Goal: Answer question/provide support: Share knowledge or assist other users

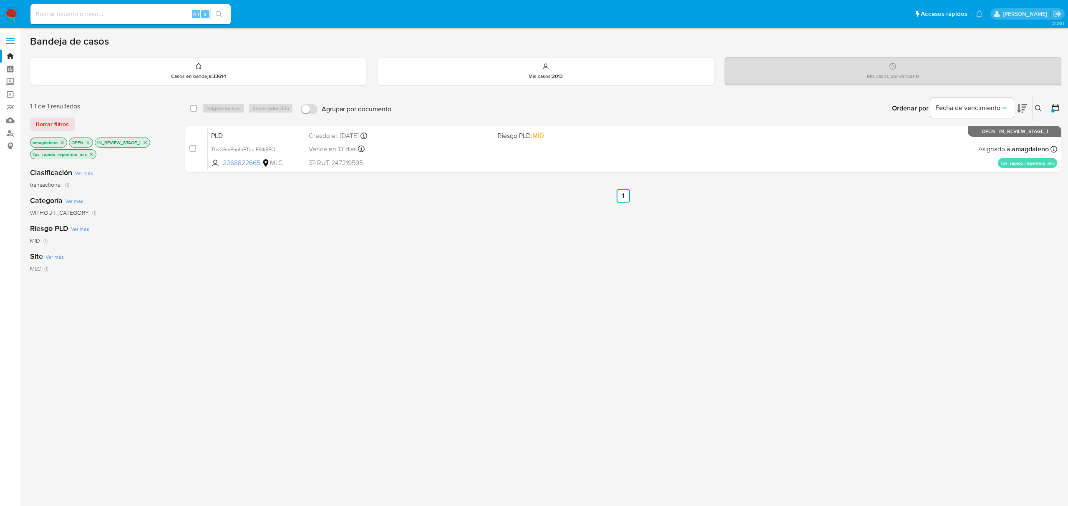
click at [91, 153] on icon "close-filter" at bounding box center [91, 154] width 3 height 3
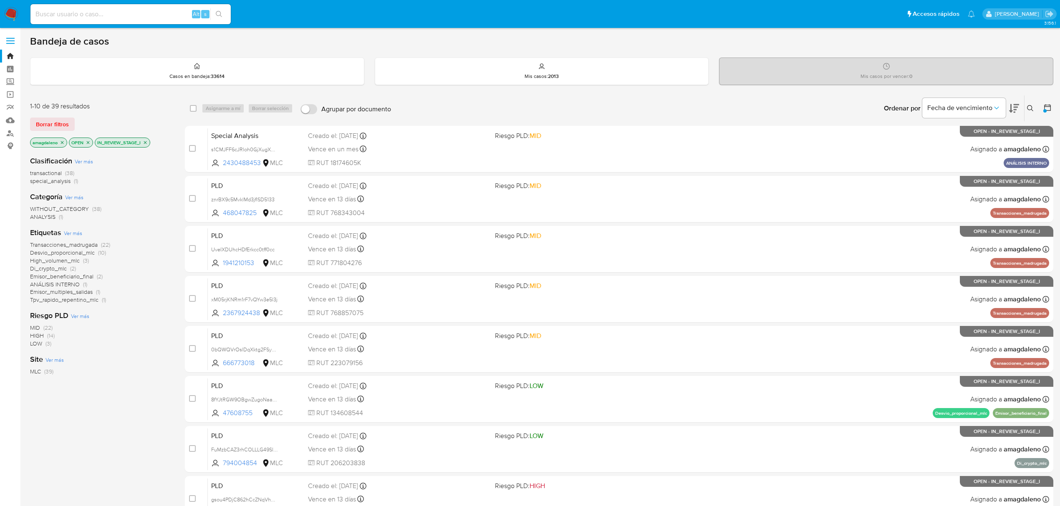
click at [57, 254] on span "Desvio_proporcional_mlc" at bounding box center [62, 253] width 65 height 8
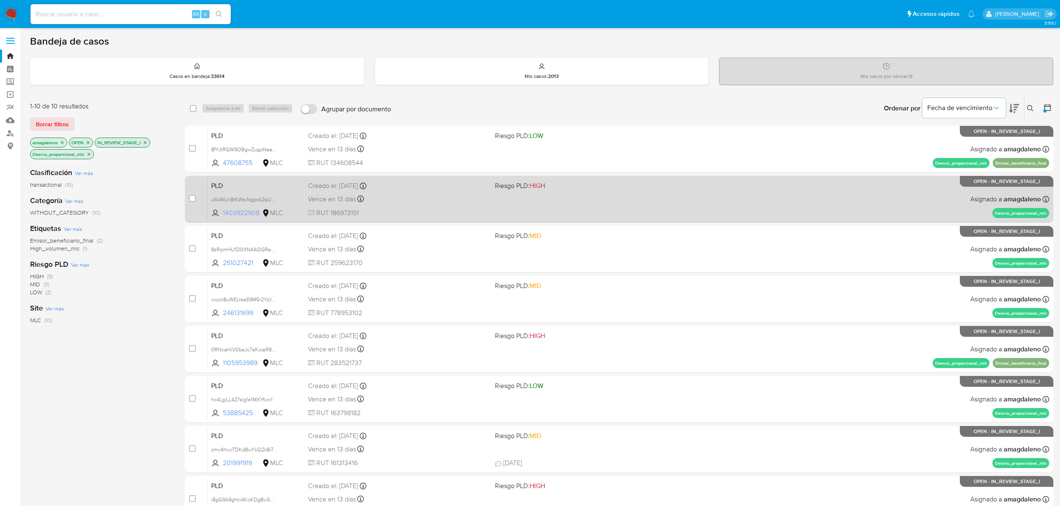
click at [237, 213] on span "1403922908" at bounding box center [242, 213] width 38 height 9
click at [449, 201] on div "Vence en 13 días Vence el 10/09/2025 06:08:21" at bounding box center [398, 199] width 180 height 11
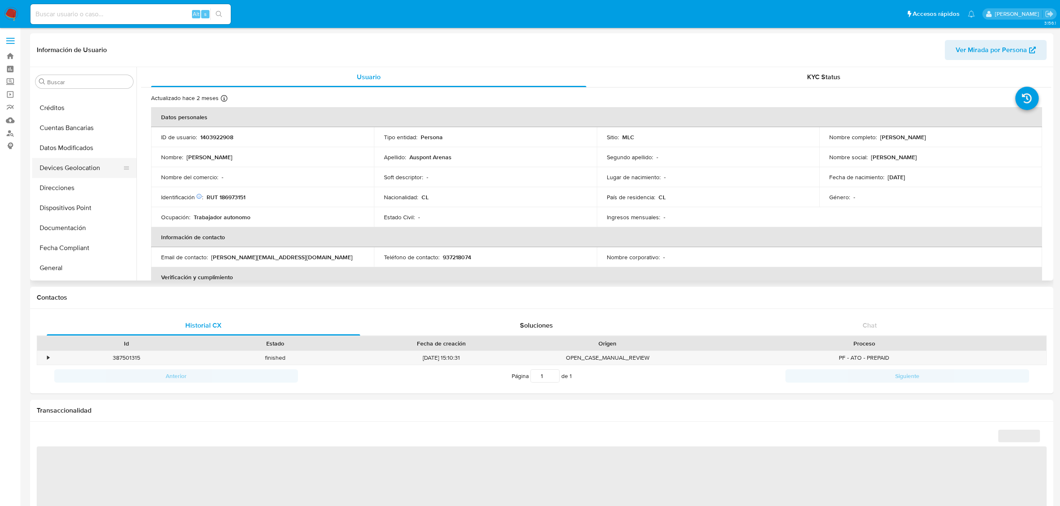
scroll to position [67, 0]
select select "10"
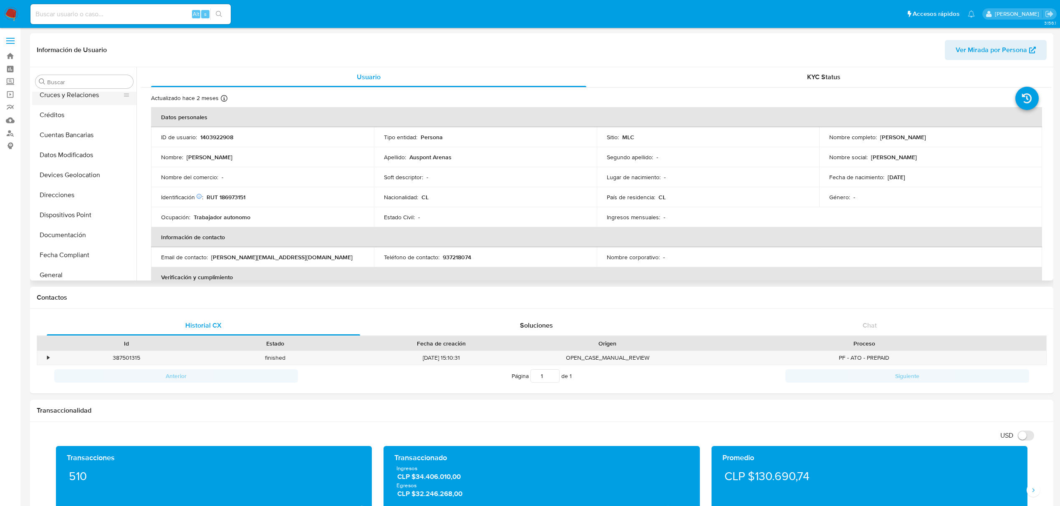
scroll to position [0, 0]
click at [81, 121] on button "Archivos adjuntos" at bounding box center [81, 122] width 98 height 20
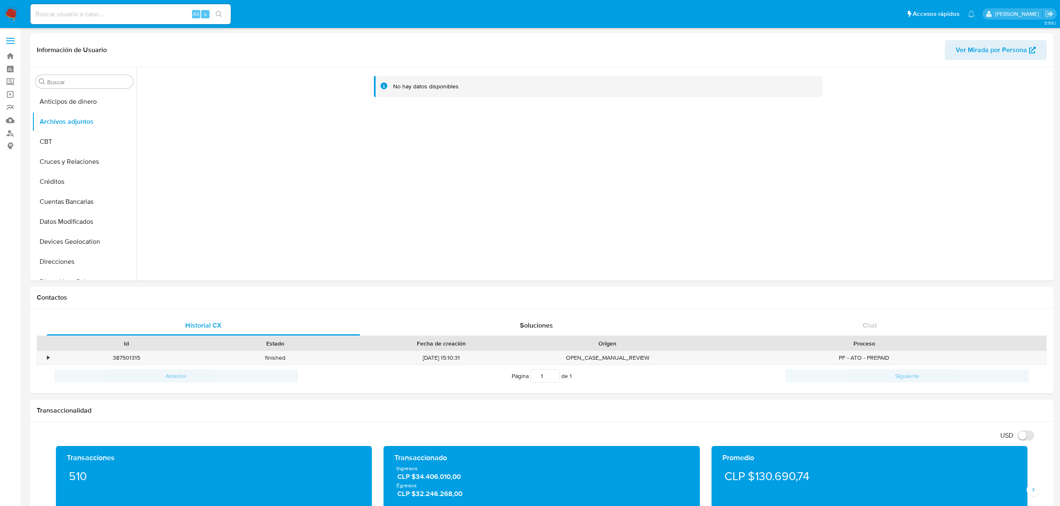
drag, startPoint x: 1057, startPoint y: 133, endPoint x: 1057, endPoint y: 120, distance: 12.5
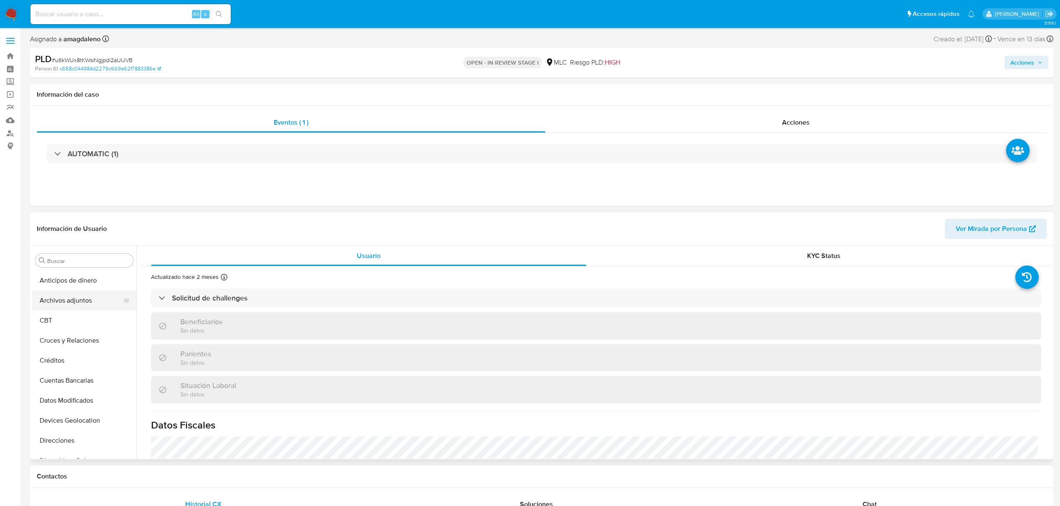
click at [86, 305] on button "Archivos adjuntos" at bounding box center [81, 301] width 98 height 20
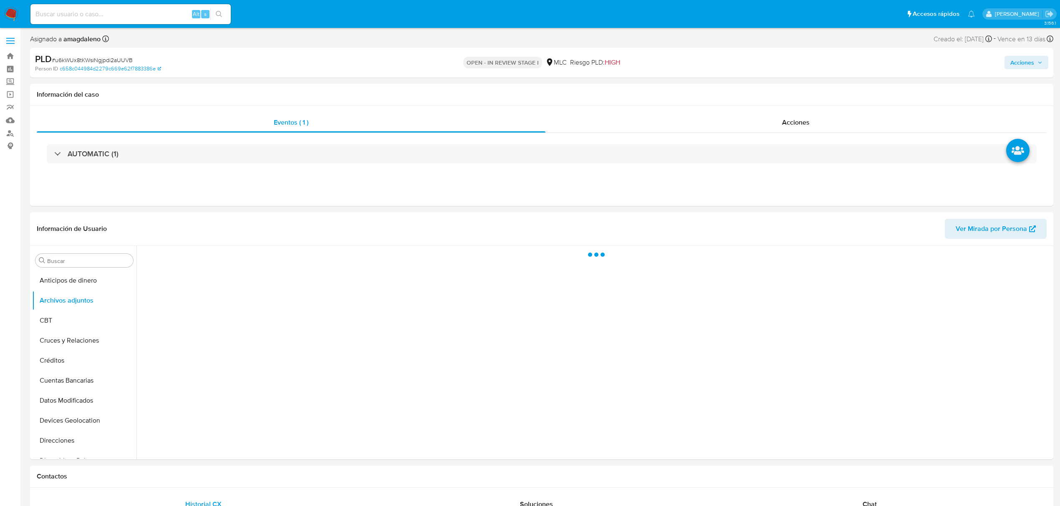
select select "10"
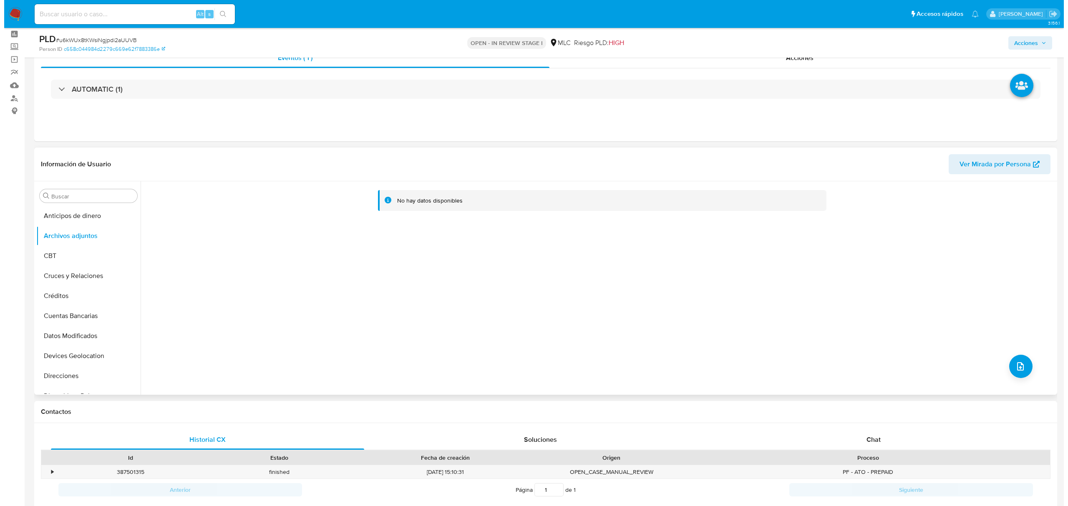
scroll to position [17, 0]
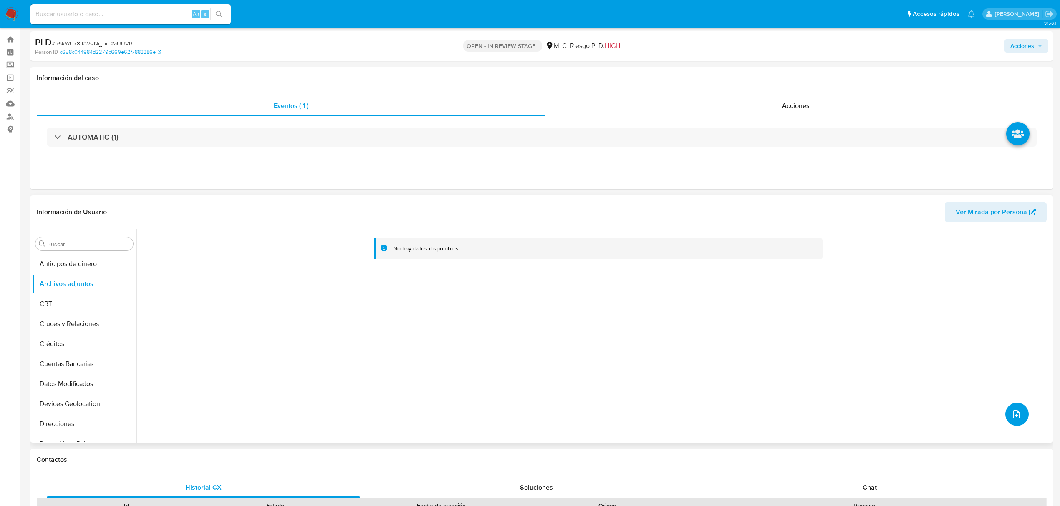
click at [1012, 417] on icon "upload-file" at bounding box center [1016, 415] width 10 height 10
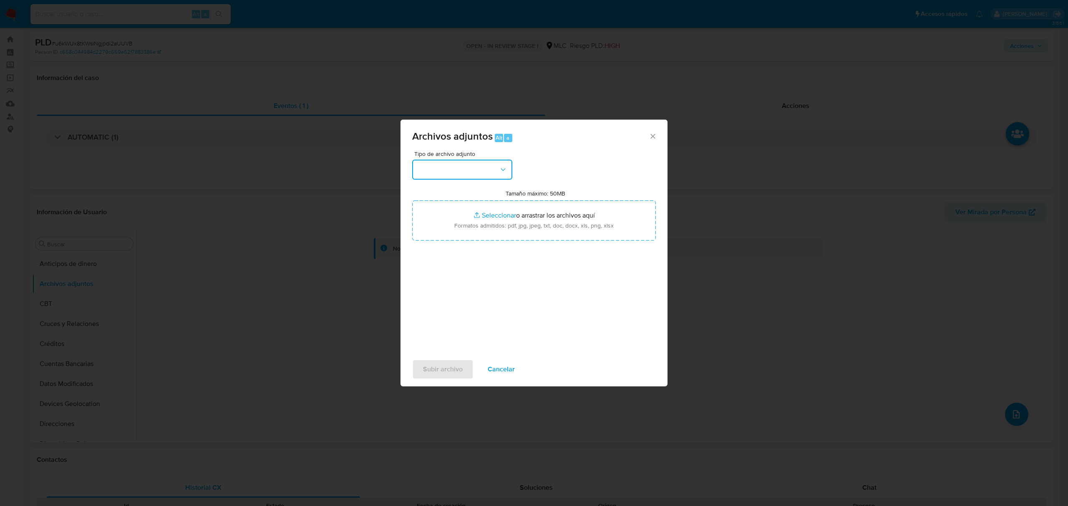
click at [469, 172] on button "button" at bounding box center [462, 170] width 100 height 20
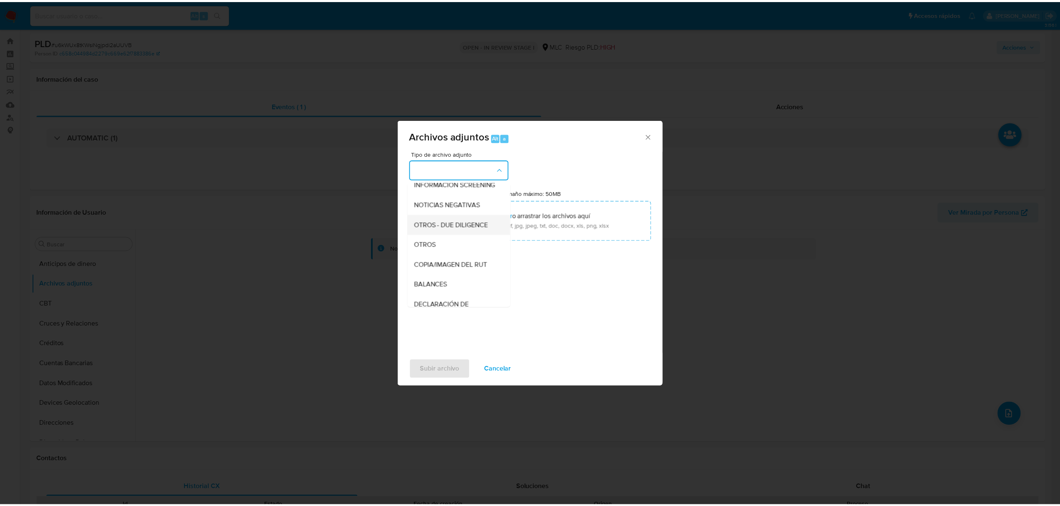
scroll to position [69, 0]
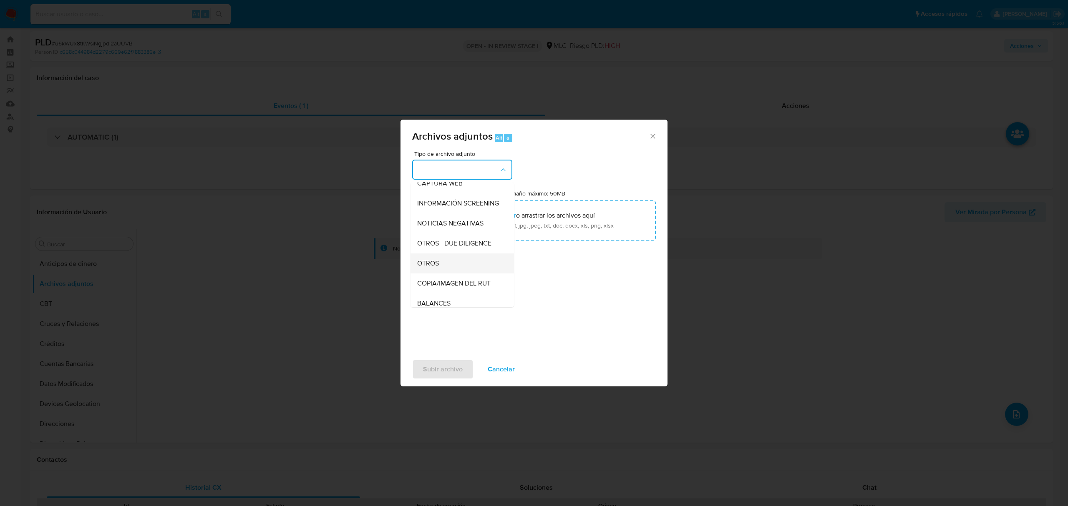
click at [454, 272] on div "OTROS" at bounding box center [459, 264] width 85 height 20
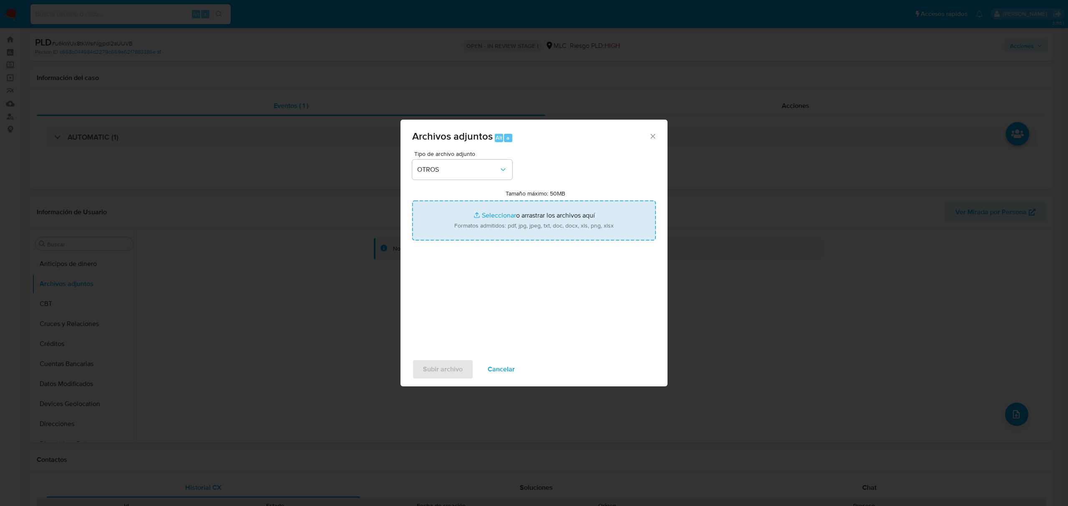
click at [502, 214] on input "Tamaño máximo: 50MB Seleccionar archivos" at bounding box center [534, 221] width 244 height 40
type input "C:\fakepath\1403922908 - 27_08_2025 (1).pdf"
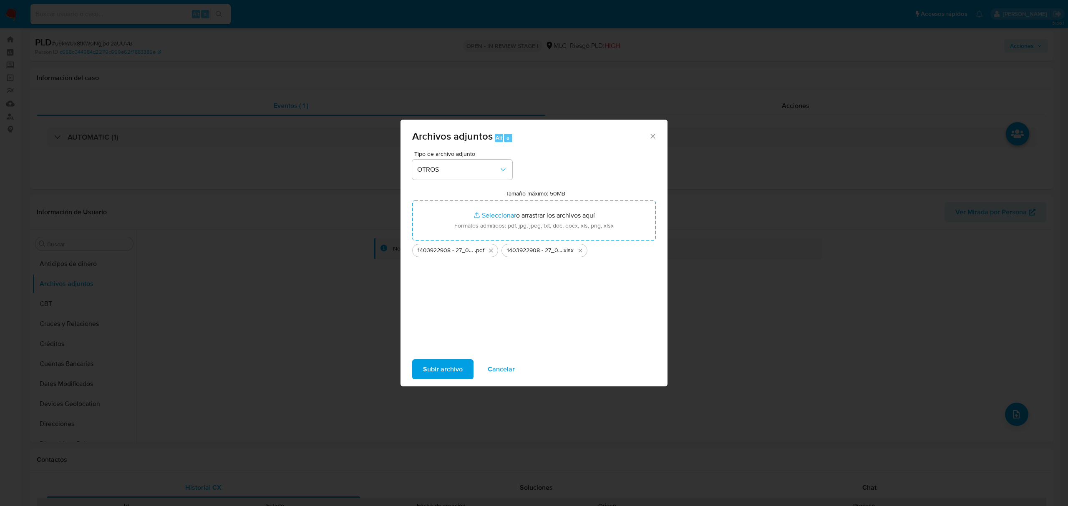
click at [443, 366] on span "Subir archivo" at bounding box center [443, 369] width 40 height 18
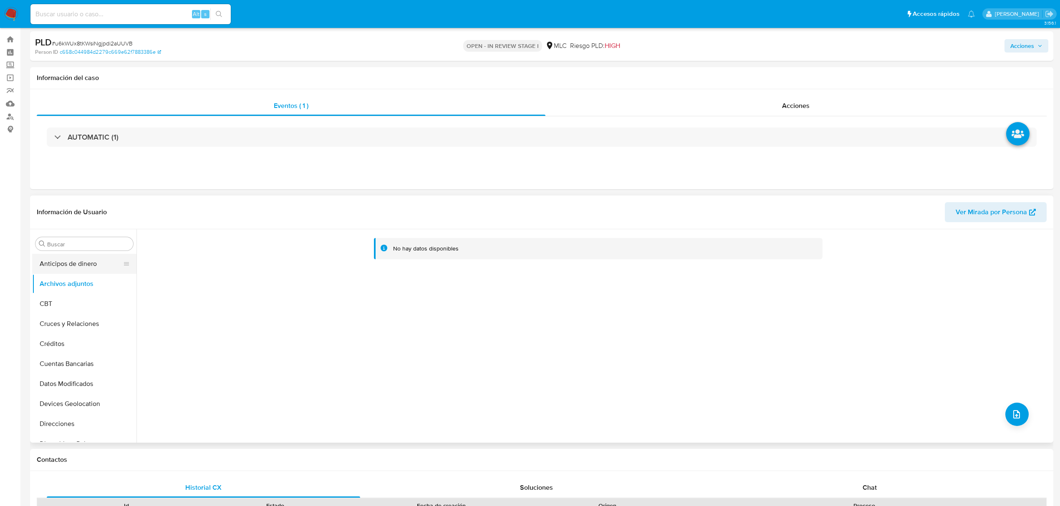
click at [71, 266] on button "Anticipos de dinero" at bounding box center [81, 264] width 98 height 20
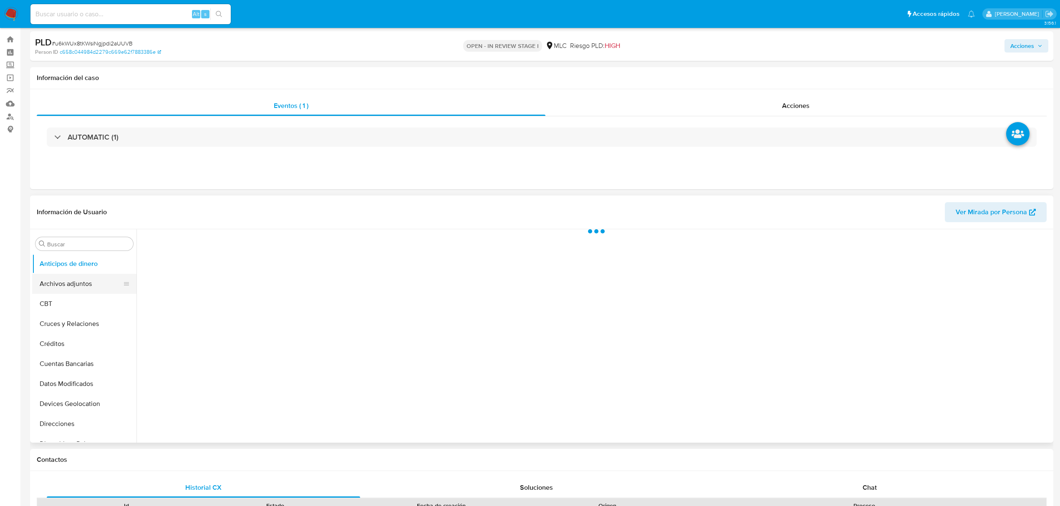
click at [76, 283] on button "Archivos adjuntos" at bounding box center [81, 284] width 98 height 20
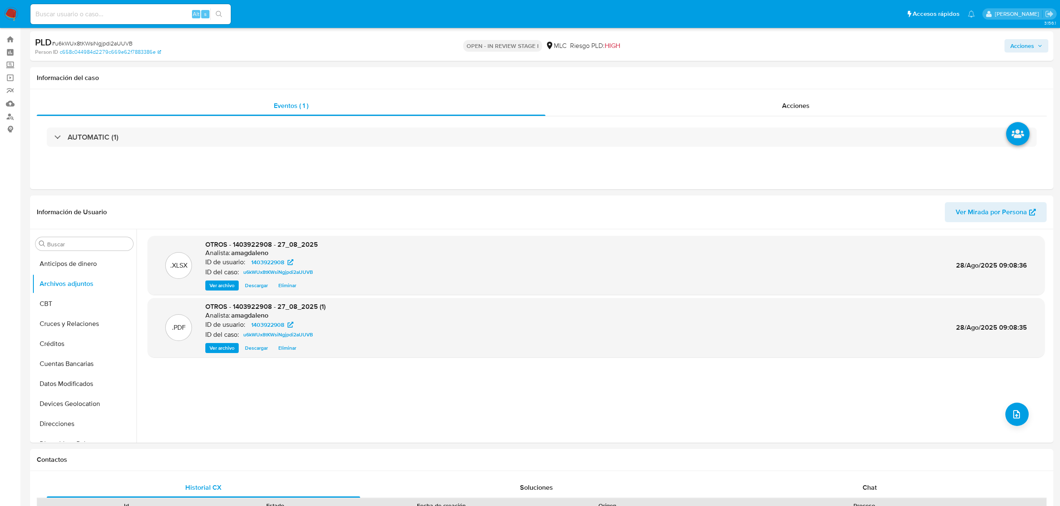
click at [1038, 44] on icon "button" at bounding box center [1039, 45] width 5 height 5
click at [798, 60] on div "Enviar comentario Alt c Resolución del caso Alt r Enviar" at bounding box center [847, 127] width 399 height 145
click at [798, 74] on span "Resolución del caso" at bounding box center [789, 73] width 60 height 10
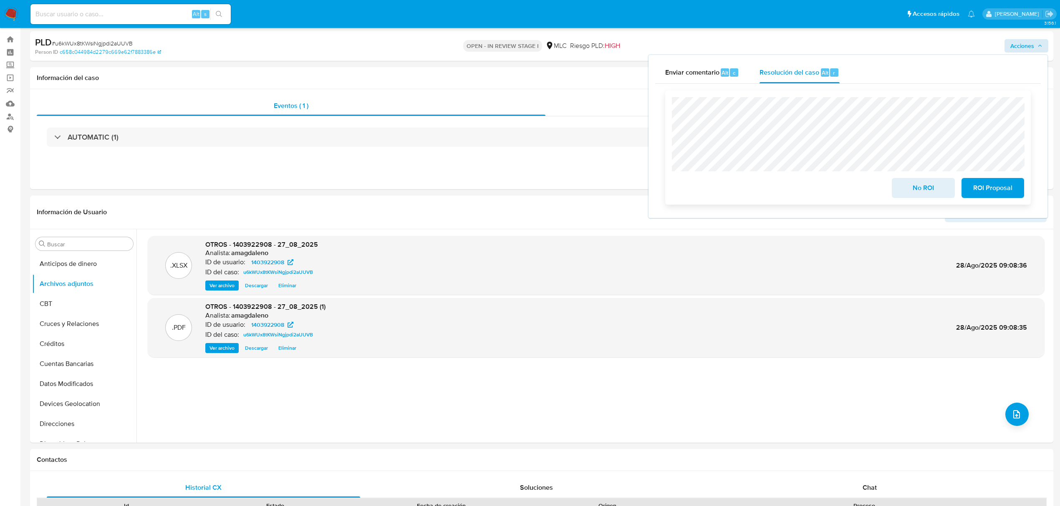
click at [989, 196] on span "ROI Proposal" at bounding box center [992, 188] width 41 height 18
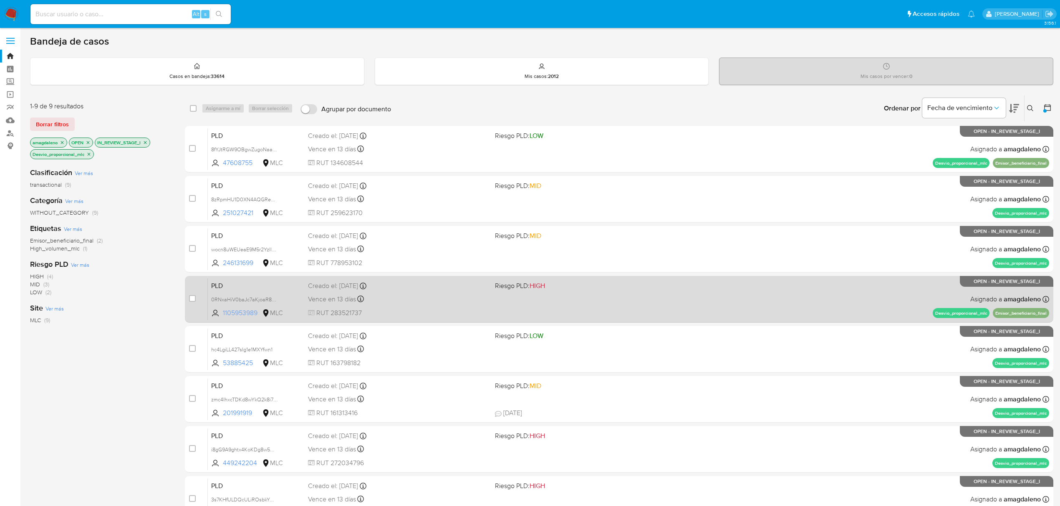
click at [237, 313] on span "1105953989" at bounding box center [242, 313] width 38 height 9
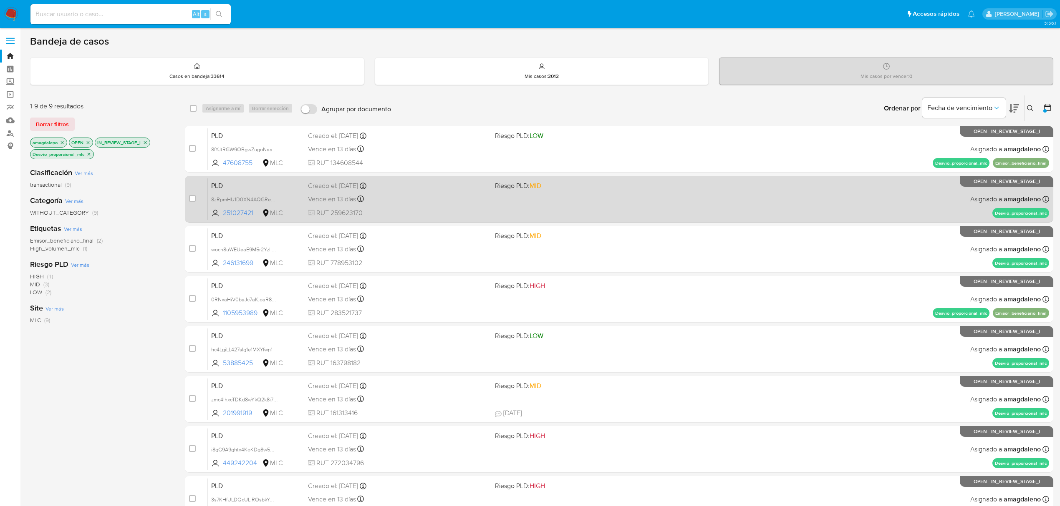
drag, startPoint x: 405, startPoint y: 259, endPoint x: 422, endPoint y: 199, distance: 62.2
click at [422, 199] on div "case-item-checkbox No es posible asignar el caso PLD 8fYJtRGW9OBgwZugoNaa2wFU 4…" at bounding box center [619, 349] width 868 height 447
click at [422, 199] on div "Vence en 13 días Vence el 10/09/2025 06:08:08" at bounding box center [398, 199] width 180 height 11
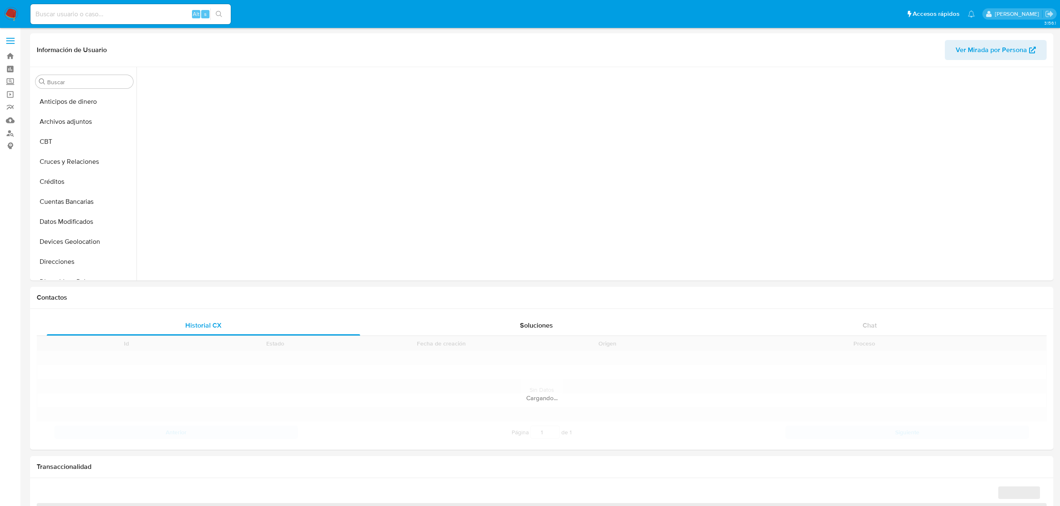
scroll to position [344, 0]
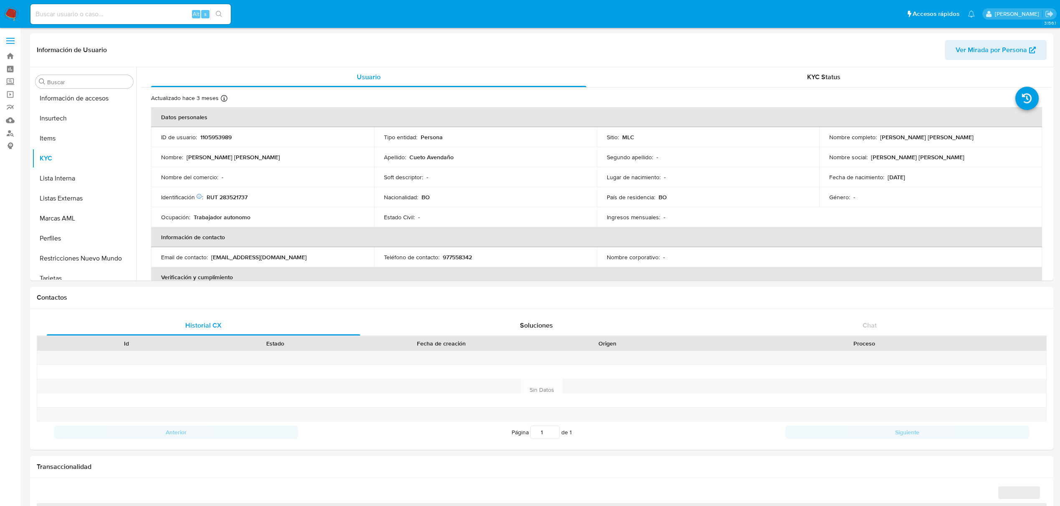
select select "10"
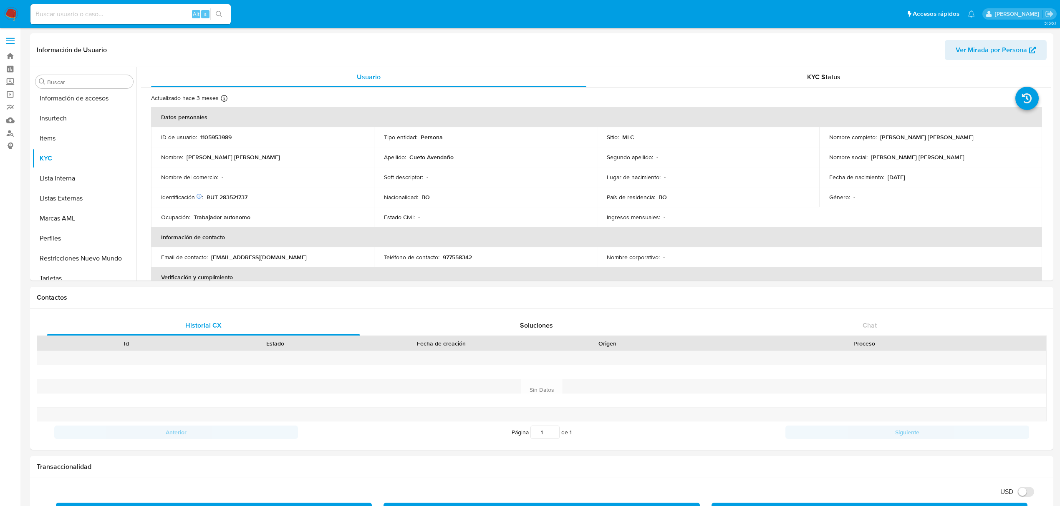
scroll to position [352, 0]
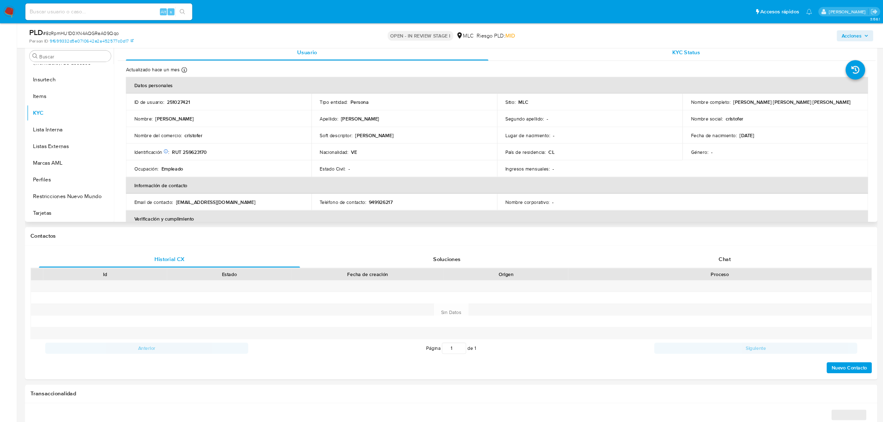
scroll to position [167, 0]
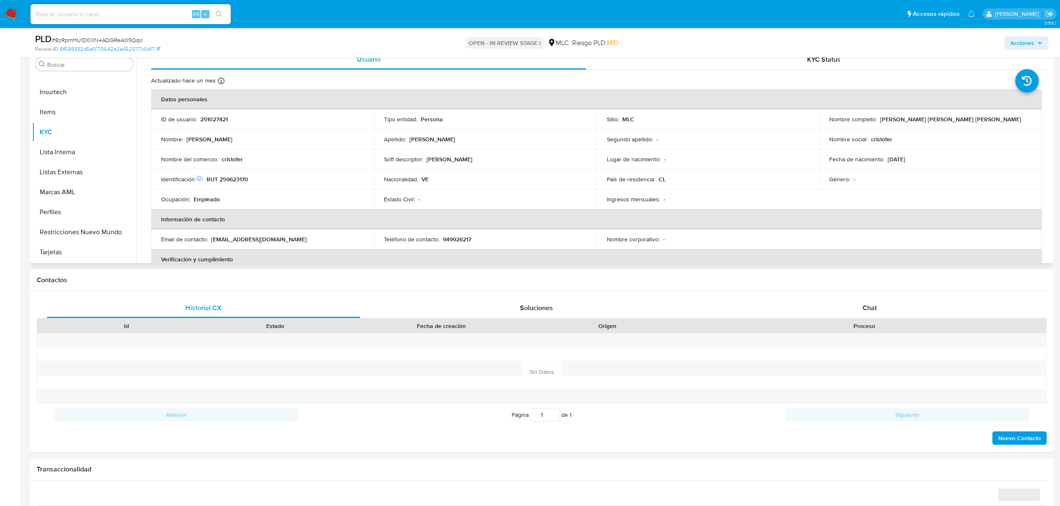
select select "10"
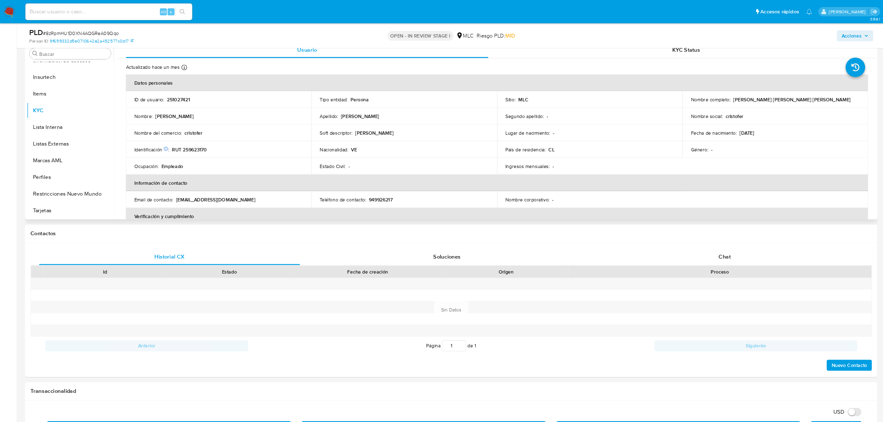
scroll to position [352, 0]
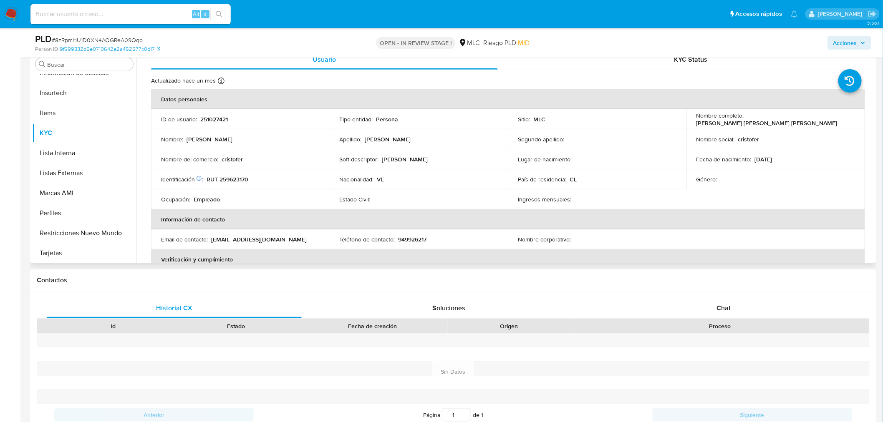
click at [230, 178] on p "RUT 259623170" at bounding box center [227, 180] width 42 height 8
copy p "259623170"
click at [230, 182] on p "RUT 259623170" at bounding box center [227, 180] width 42 height 8
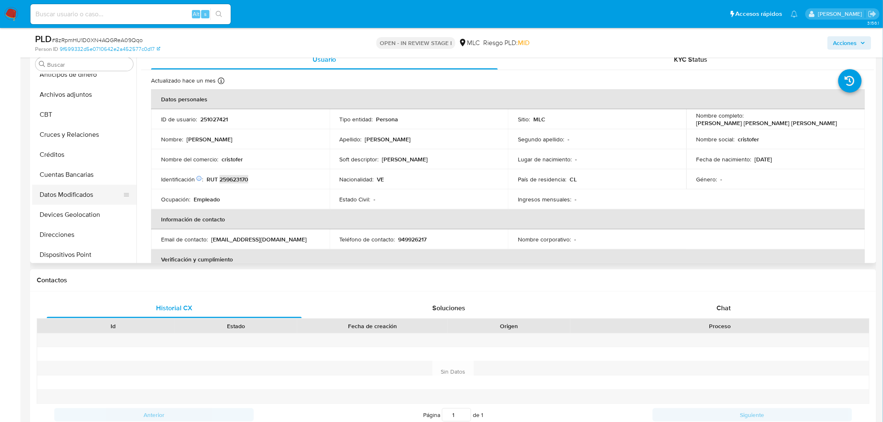
scroll to position [0, 0]
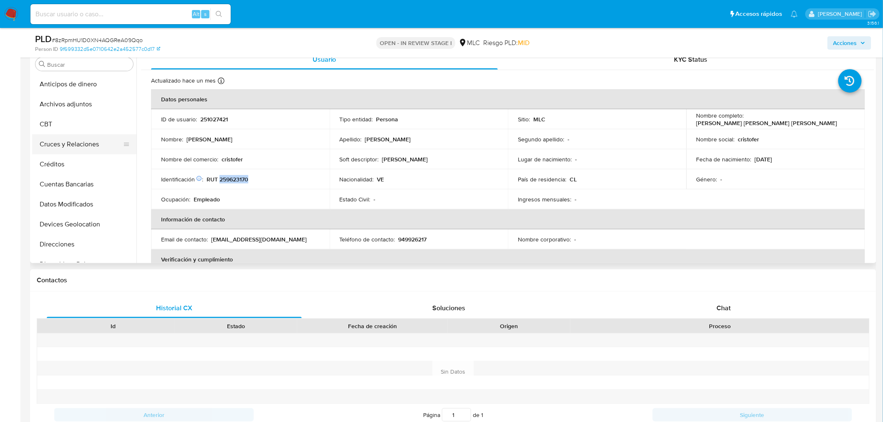
click at [70, 136] on button "Cruces y Relaciones" at bounding box center [81, 144] width 98 height 20
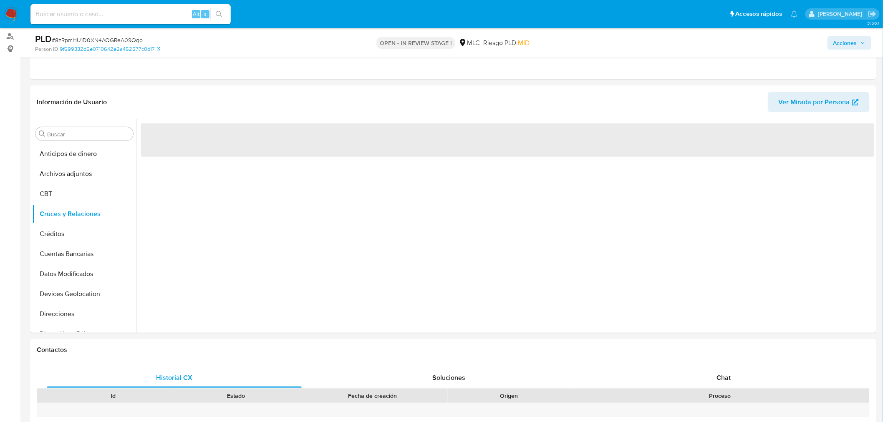
scroll to position [115, 0]
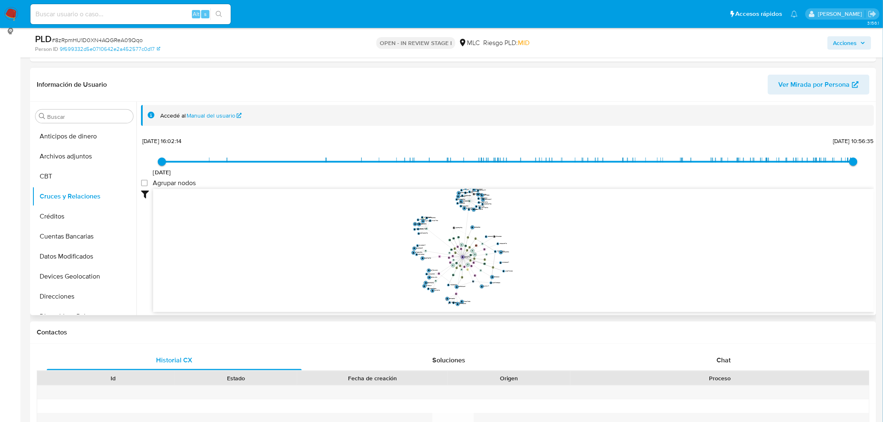
drag, startPoint x: 562, startPoint y: 244, endPoint x: 564, endPoint y: 254, distance: 10.7
click at [564, 255] on icon "device-5ea5add108813b0017fc3482  device-61df418c08813b001979697b  device-680f…" at bounding box center [513, 249] width 721 height 121
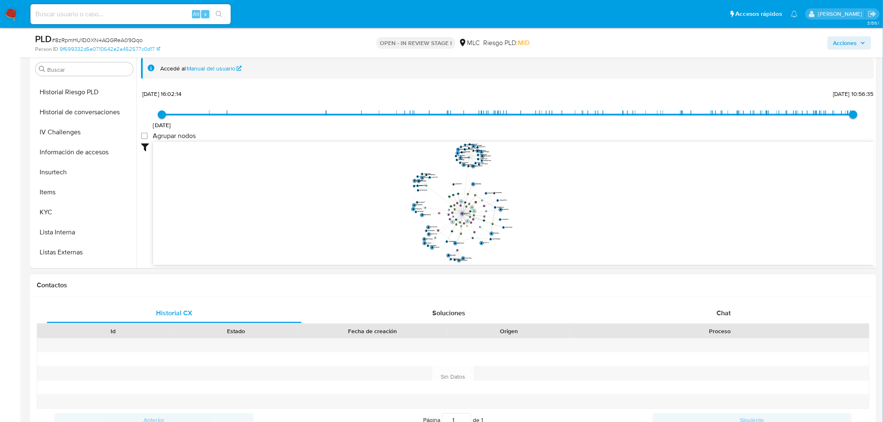
scroll to position [207, 0]
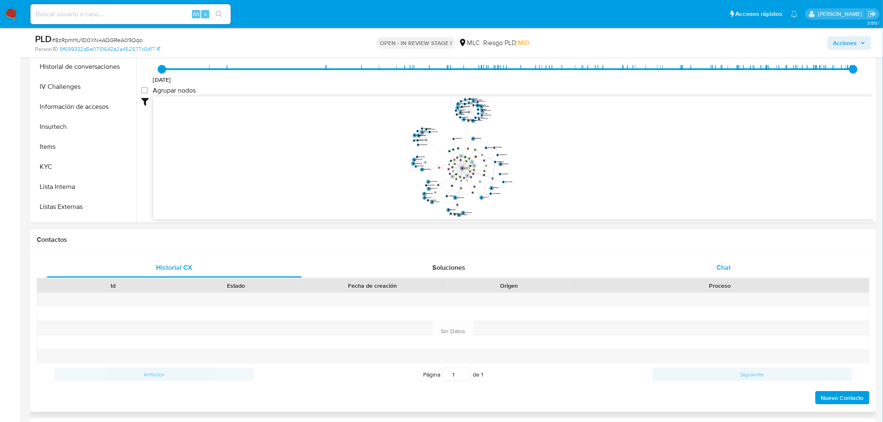
click at [701, 272] on div "Chat" at bounding box center [723, 268] width 255 height 20
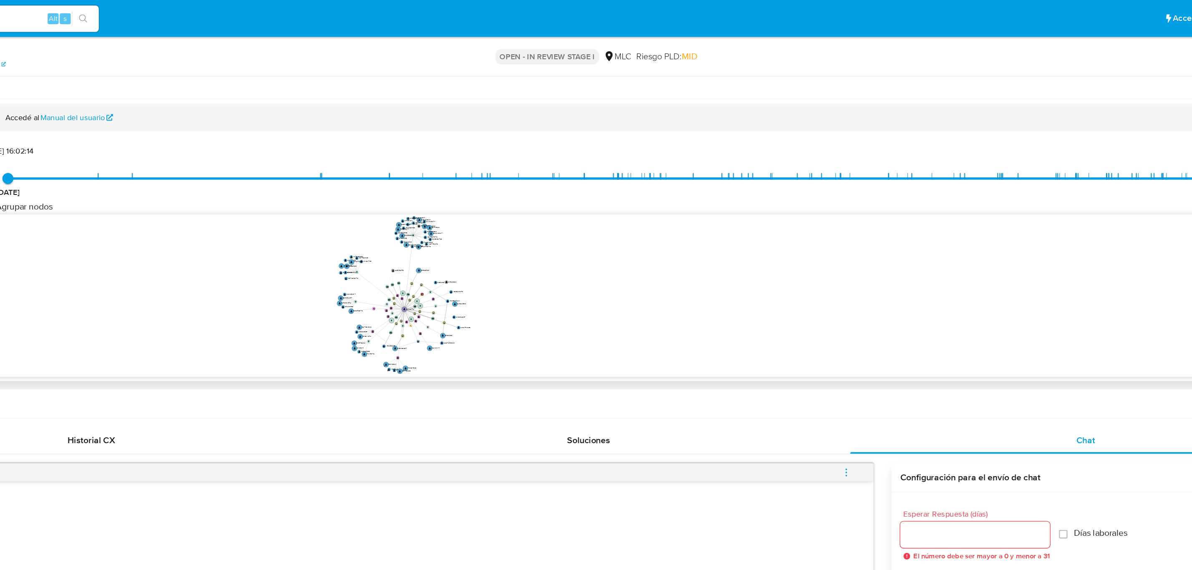
scroll to position [136, 0]
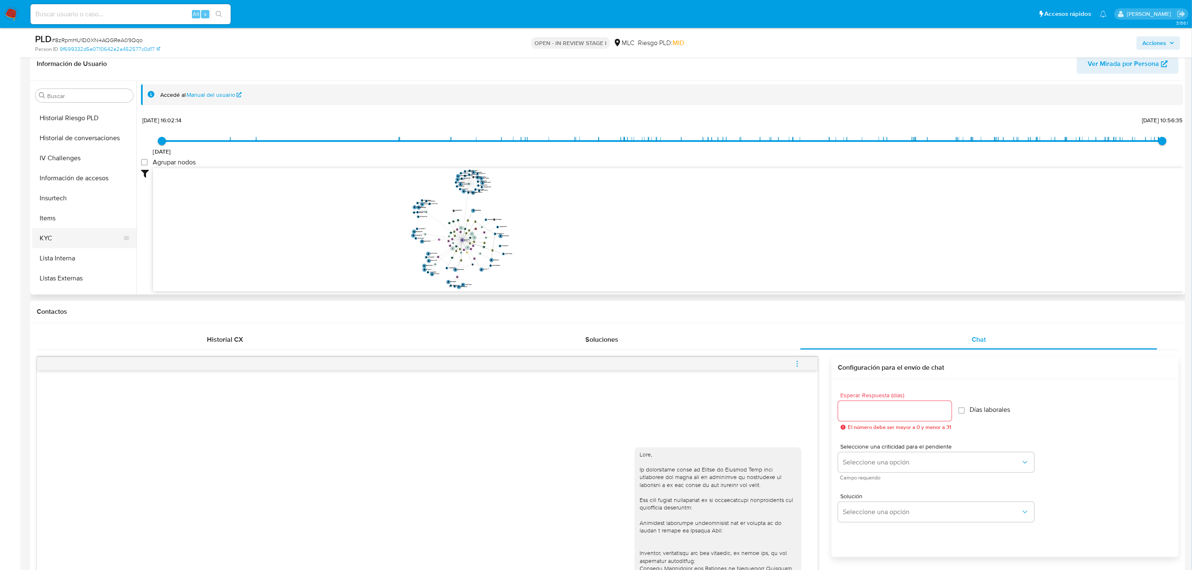
click at [79, 235] on button "KYC" at bounding box center [81, 238] width 98 height 20
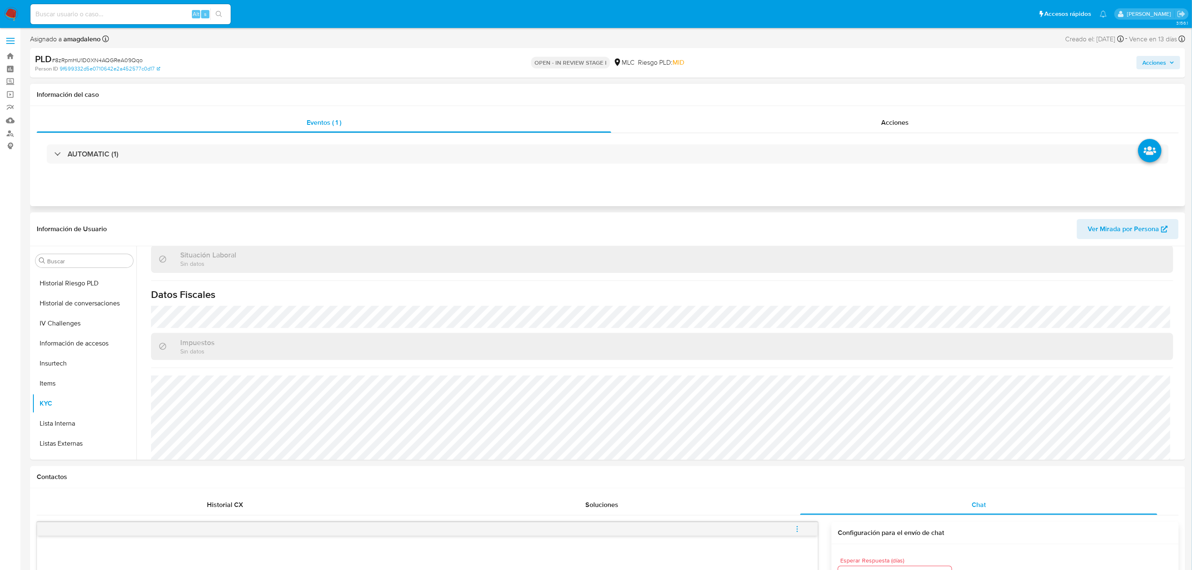
scroll to position [390, 0]
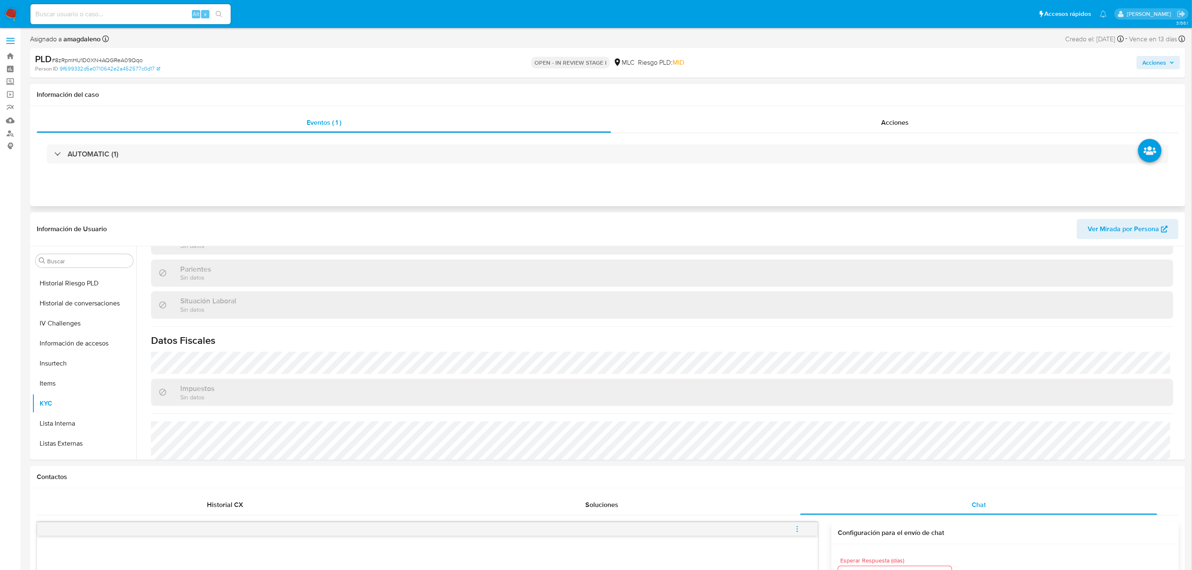
click at [529, 137] on div "AUTOMATIC (1)" at bounding box center [608, 154] width 1142 height 42
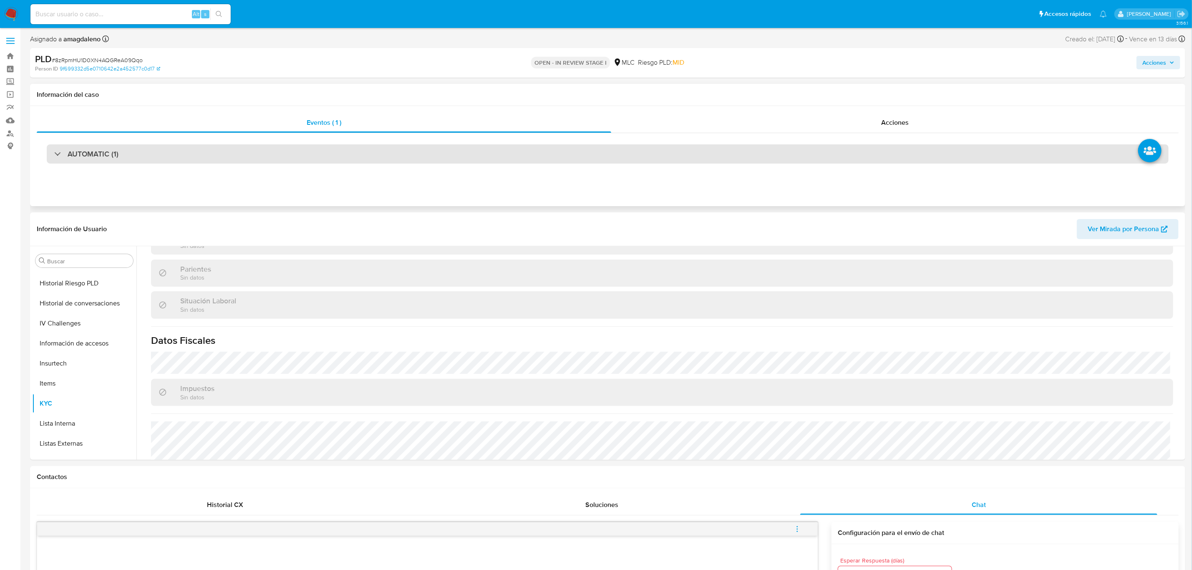
click at [527, 151] on div "AUTOMATIC (1)" at bounding box center [608, 153] width 1122 height 19
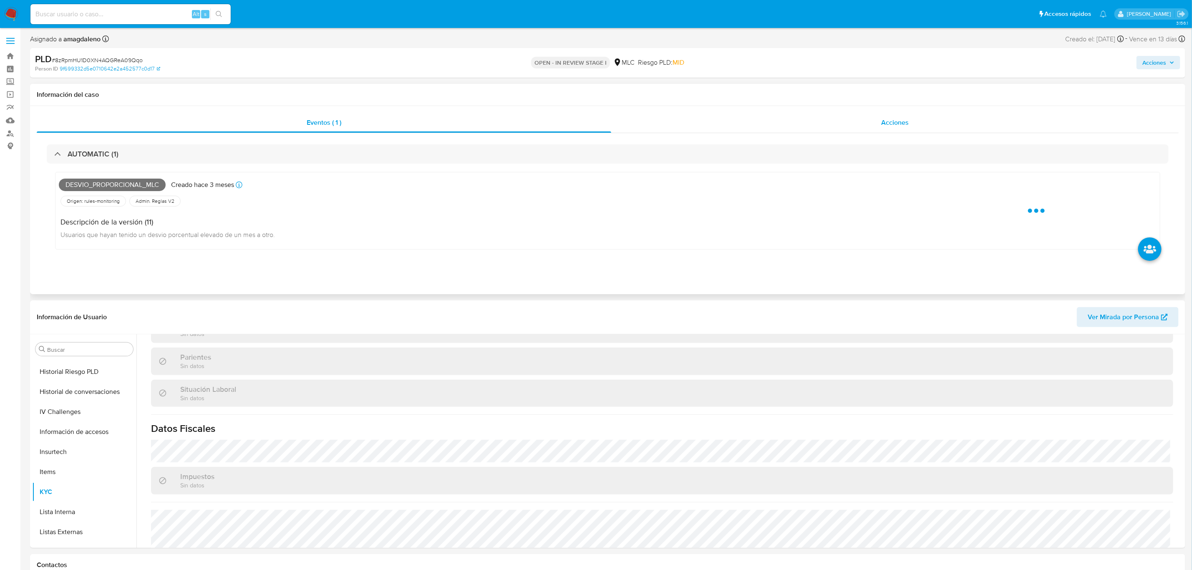
click at [821, 129] on div "Acciones" at bounding box center [894, 123] width 567 height 20
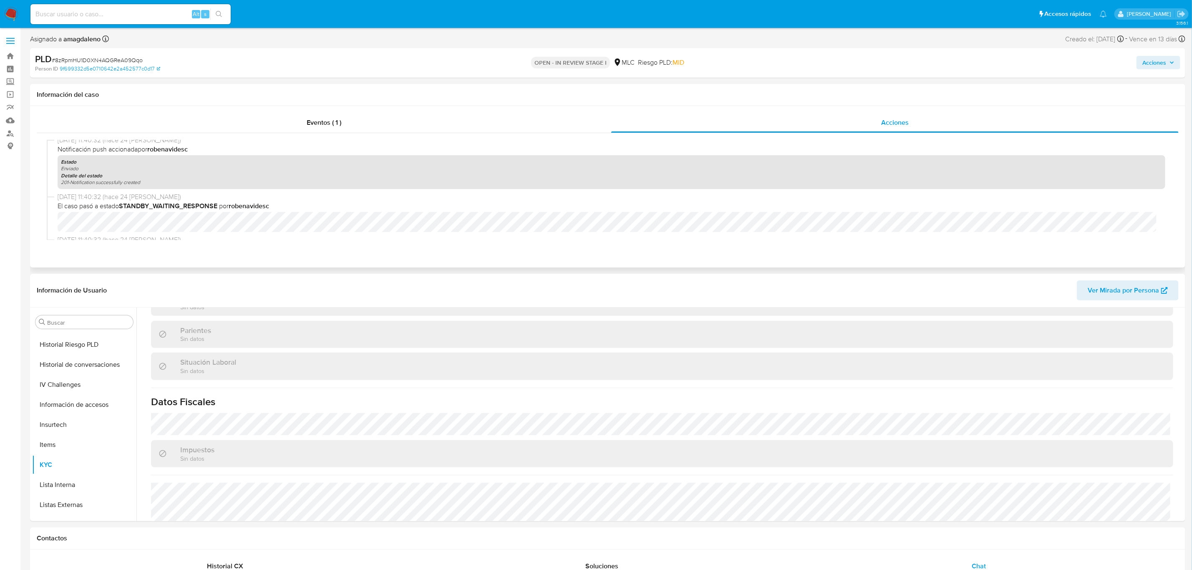
scroll to position [125, 0]
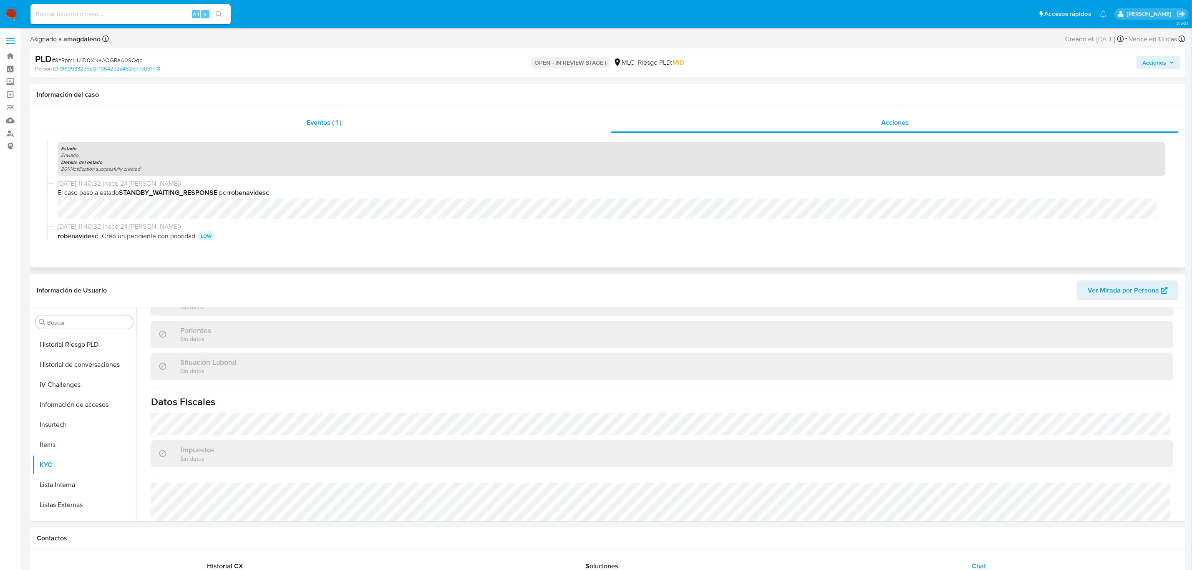
click at [363, 123] on div "Eventos ( 1 )" at bounding box center [324, 123] width 574 height 20
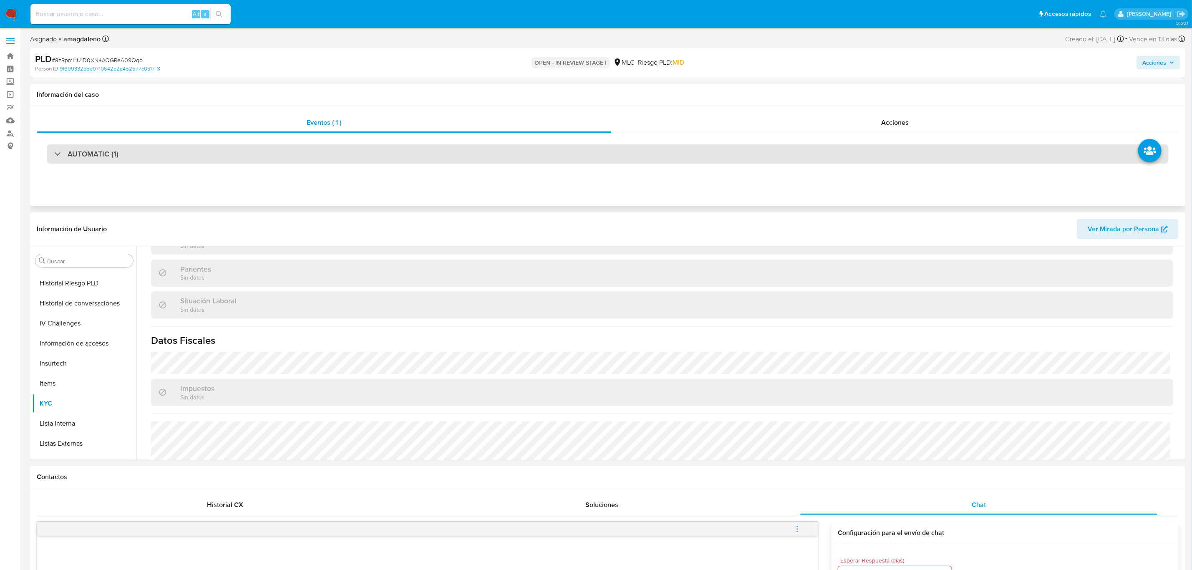
click at [289, 157] on div "AUTOMATIC (1)" at bounding box center [608, 153] width 1122 height 19
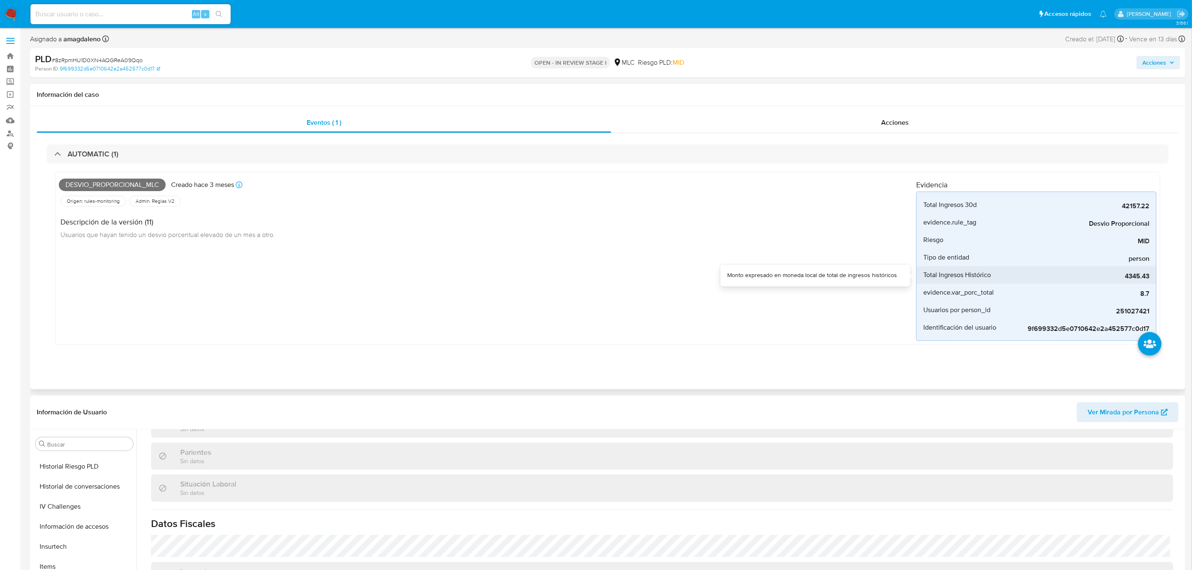
click at [1068, 282] on div "4345.43" at bounding box center [1086, 275] width 125 height 18
click at [1068, 207] on span "42157.22" at bounding box center [1086, 206] width 125 height 8
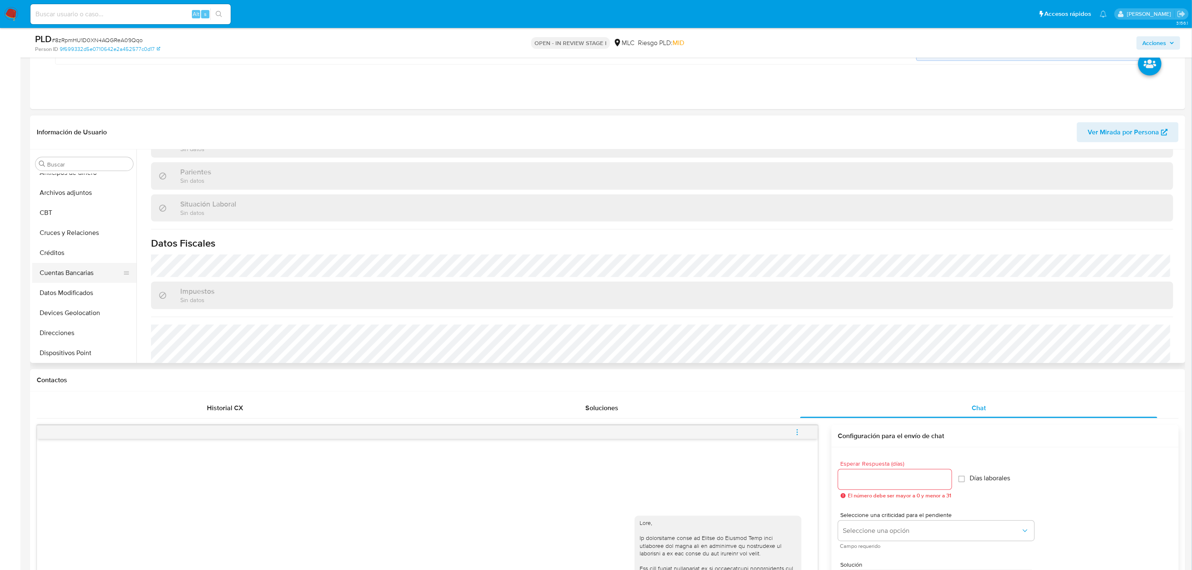
scroll to position [0, 0]
click at [84, 210] on button "Archivos adjuntos" at bounding box center [81, 204] width 98 height 20
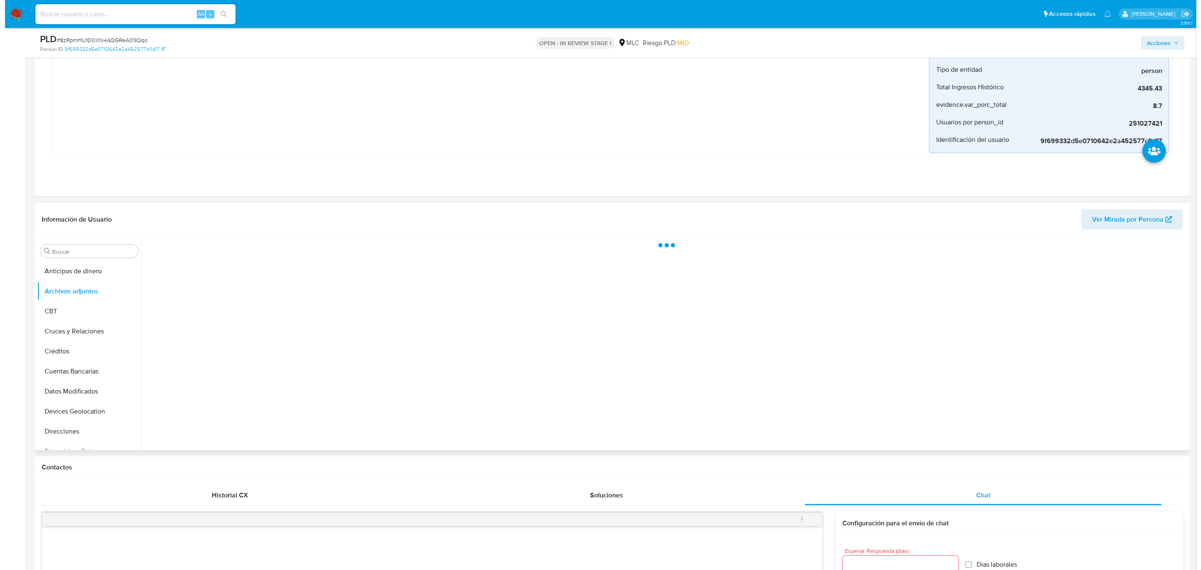
scroll to position [188, 0]
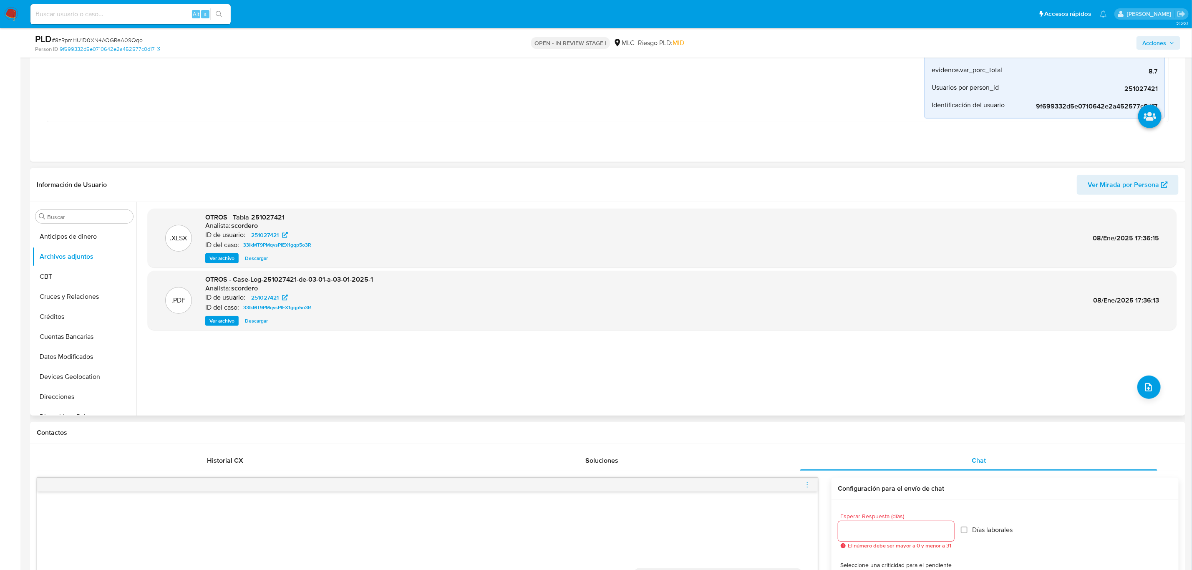
click at [223, 323] on span "Ver archivo" at bounding box center [221, 321] width 25 height 8
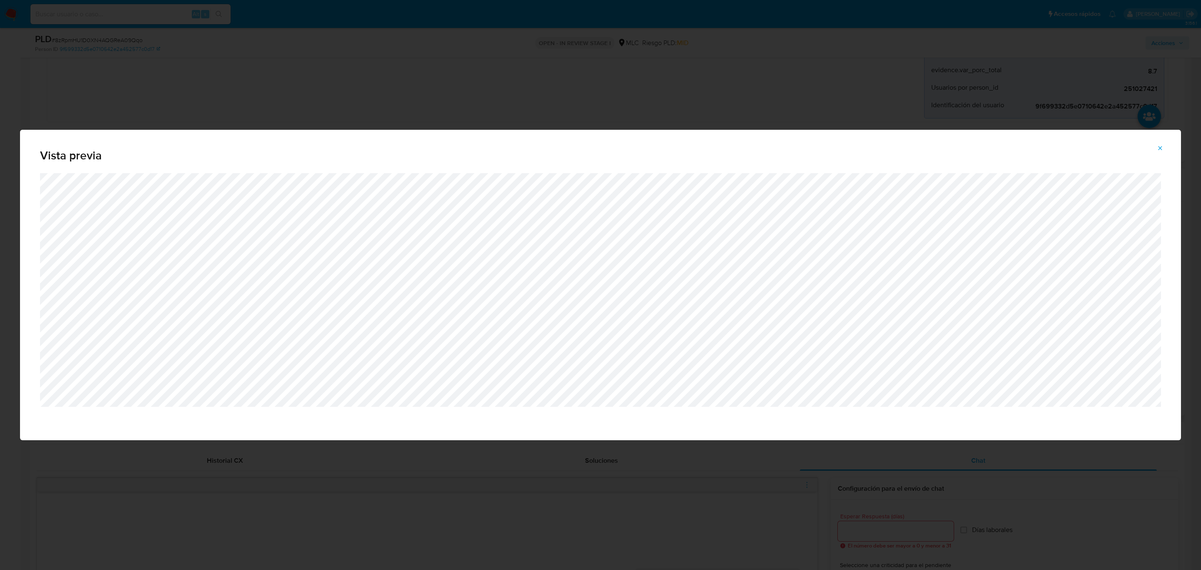
click at [418, 94] on div "Vista previa" at bounding box center [600, 285] width 1201 height 570
click at [1068, 146] on icon "Attachment preview" at bounding box center [1160, 148] width 7 height 7
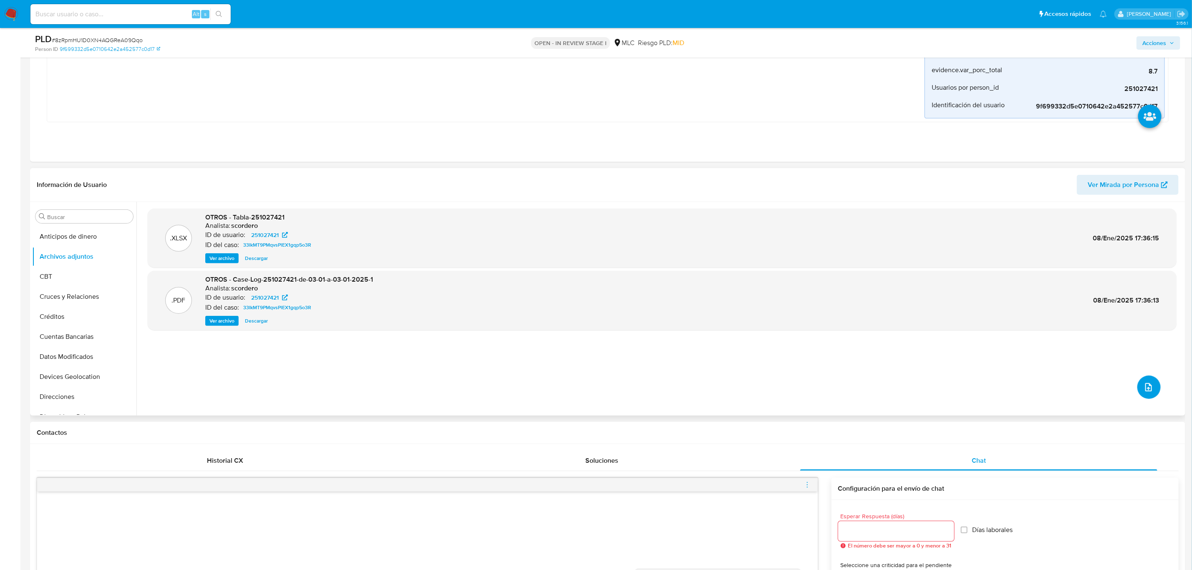
click at [1068, 392] on span "upload-file" at bounding box center [1148, 387] width 10 height 10
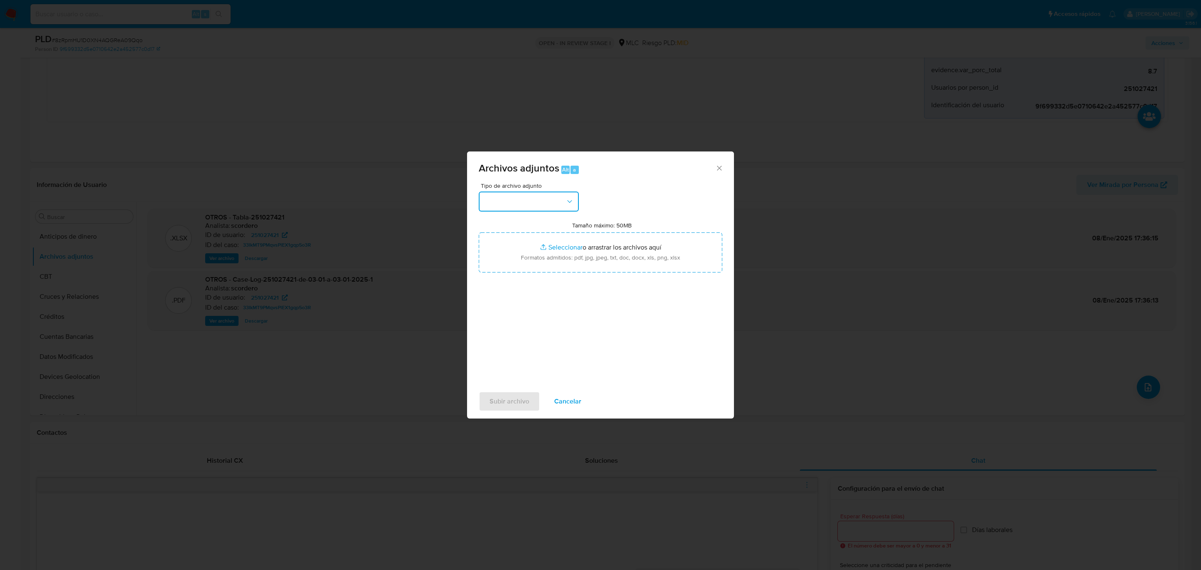
click at [504, 197] on button "button" at bounding box center [529, 201] width 100 height 20
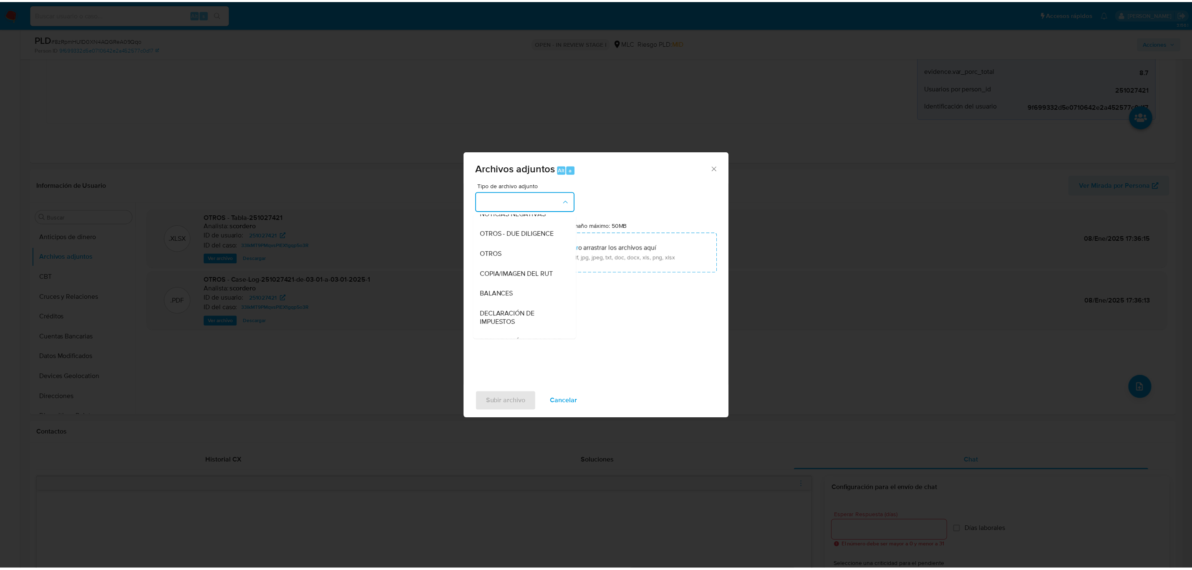
scroll to position [96, 0]
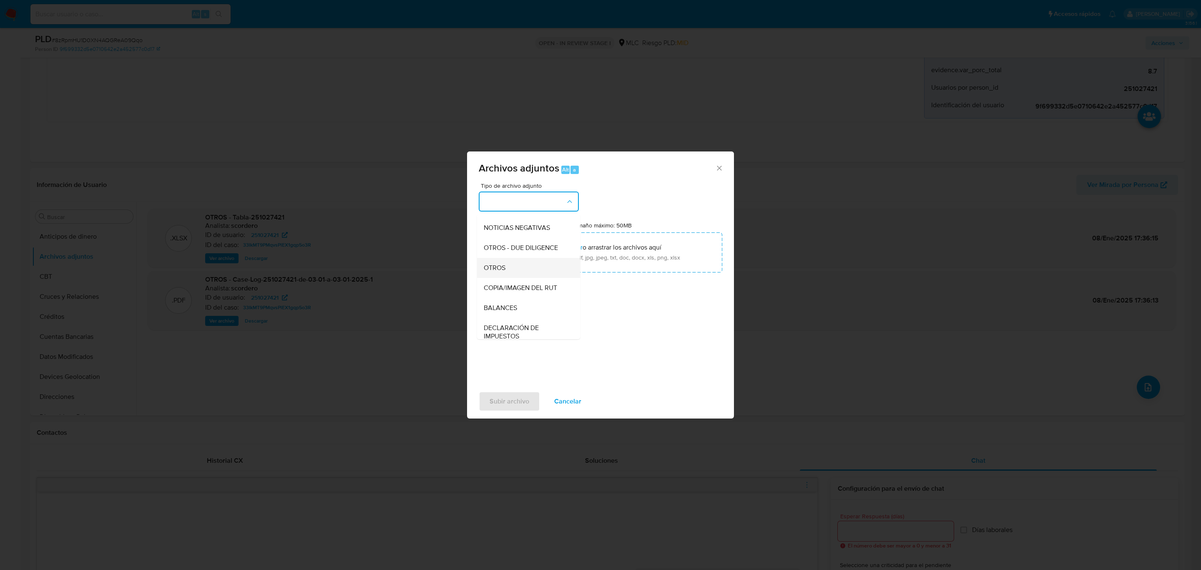
click at [519, 273] on div "OTROS" at bounding box center [526, 268] width 85 height 20
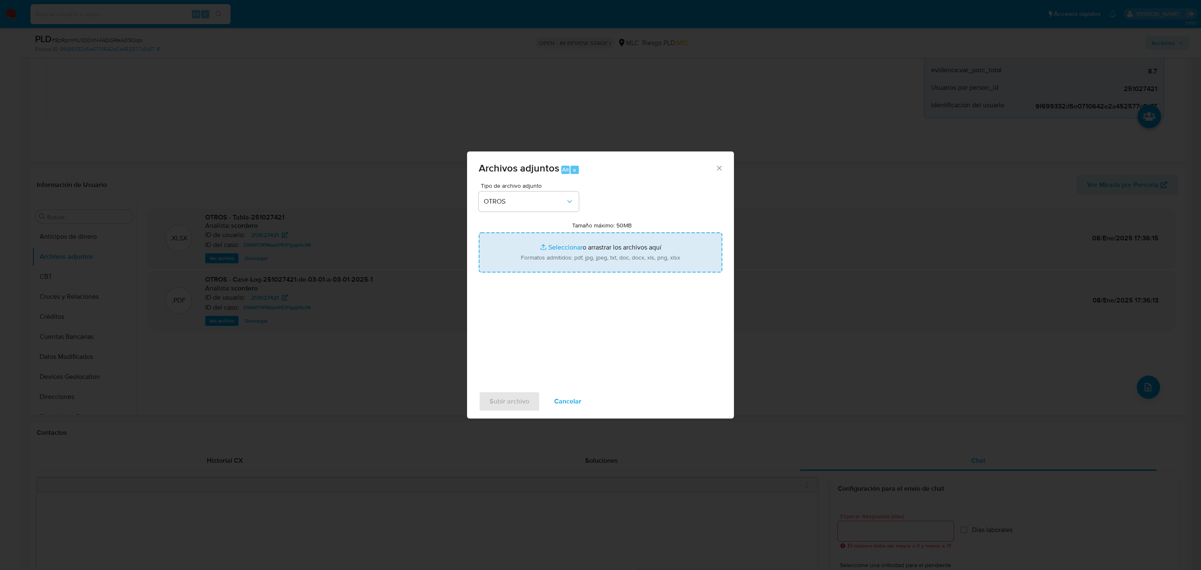
click at [564, 247] on input "Tamaño máximo: 50MB Seleccionar archivos" at bounding box center [601, 252] width 244 height 40
type input "C:\fakepath\251027421 - 27_08_2025.xlsx"
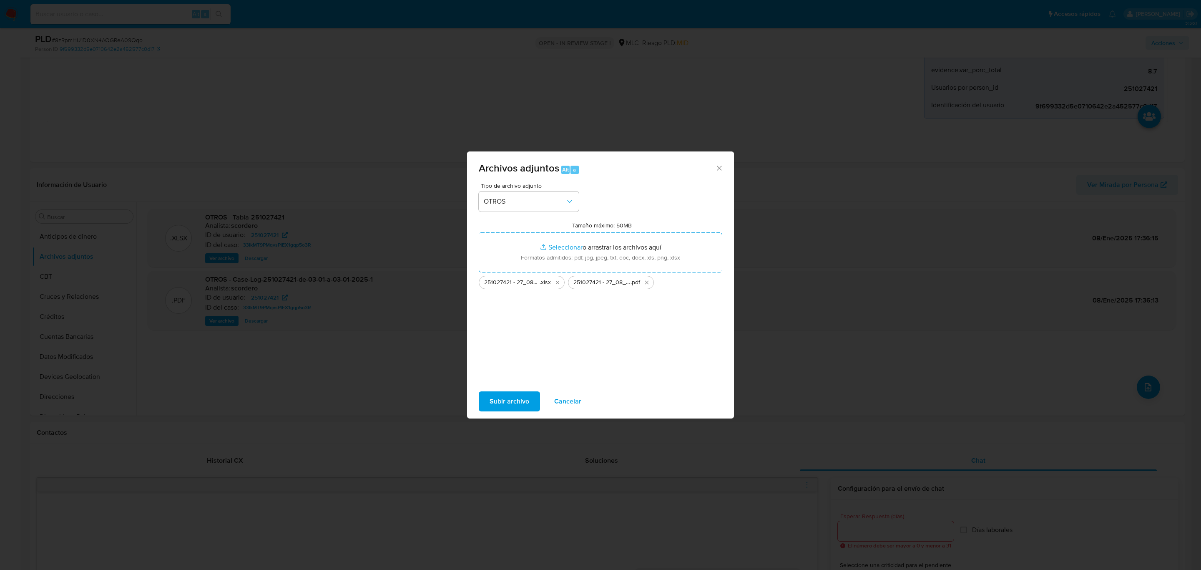
click at [514, 400] on span "Subir archivo" at bounding box center [510, 401] width 40 height 18
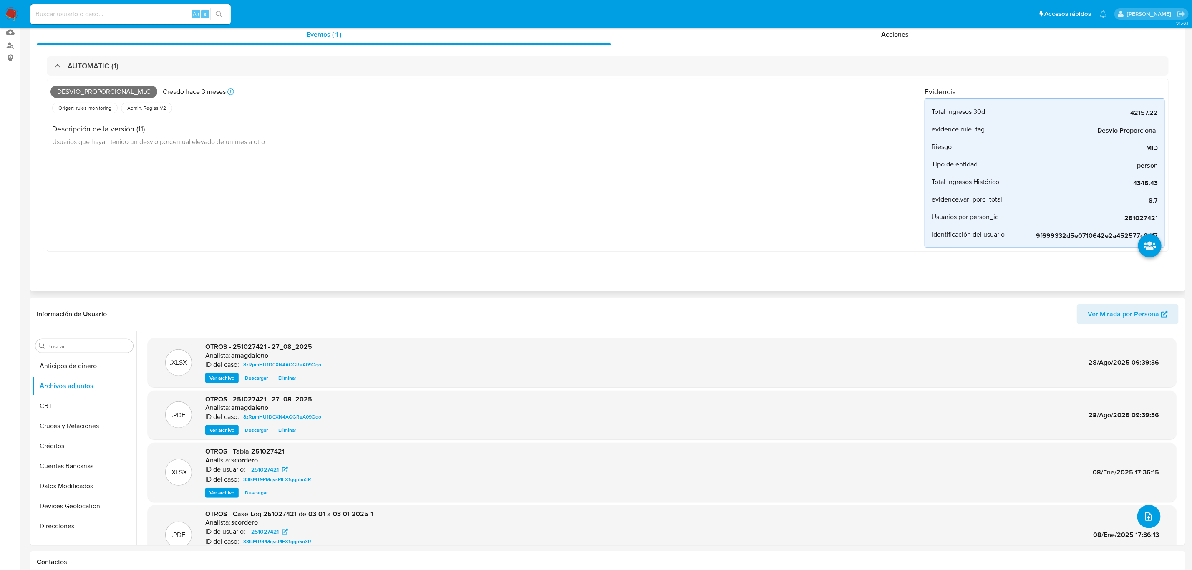
scroll to position [0, 0]
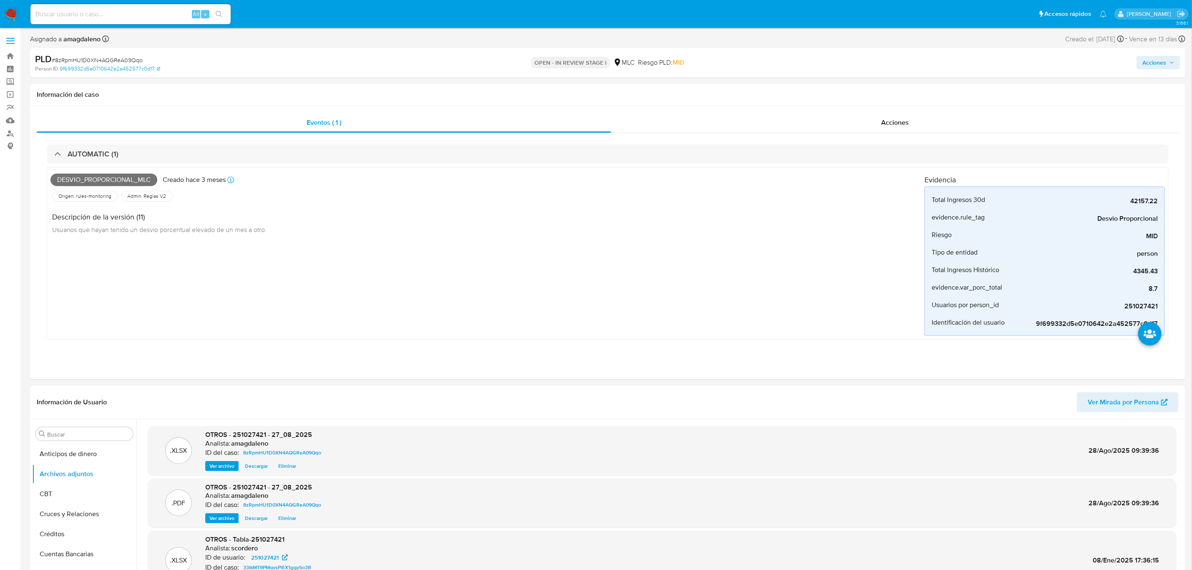
click at [1068, 56] on span "Acciones" at bounding box center [1154, 62] width 24 height 13
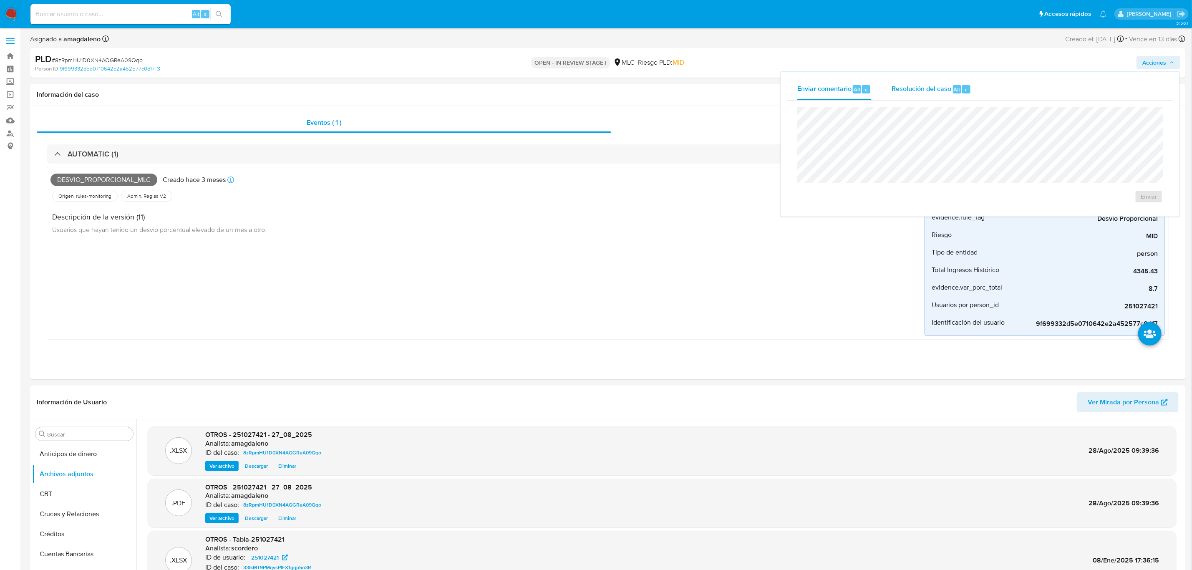
click at [925, 86] on span "Resolución del caso" at bounding box center [921, 89] width 60 height 10
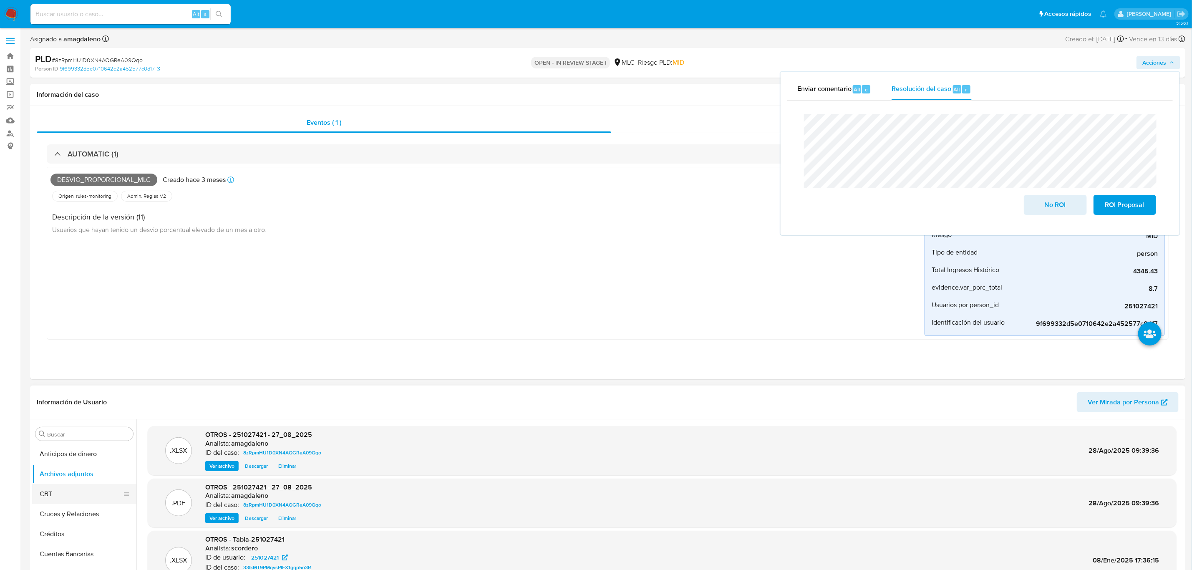
click at [96, 486] on button "CBT" at bounding box center [81, 494] width 98 height 20
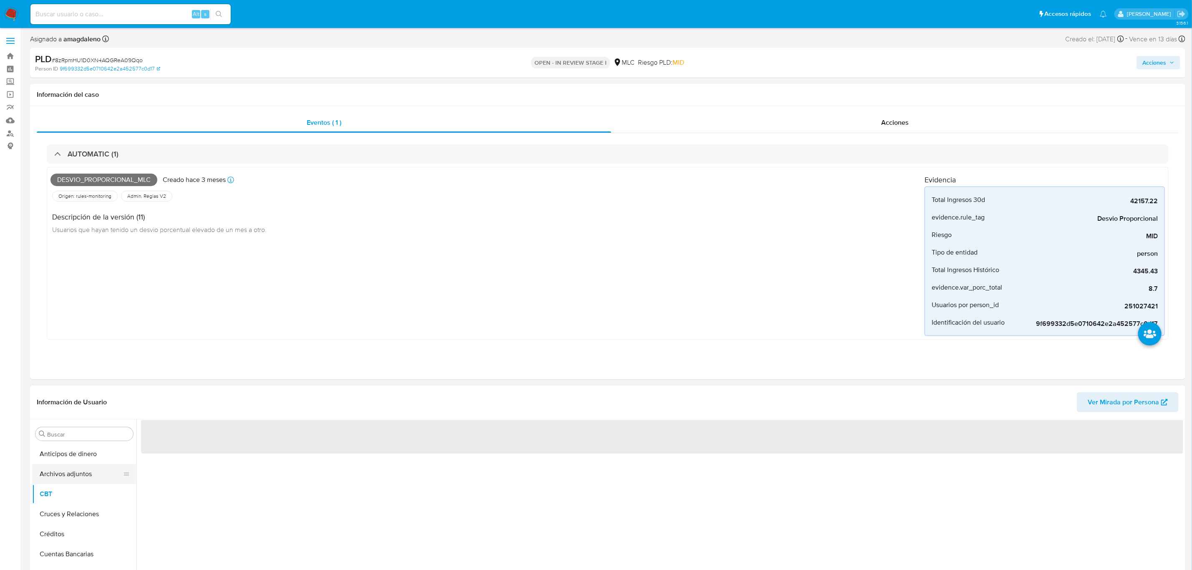
click at [96, 471] on button "Archivos adjuntos" at bounding box center [81, 474] width 98 height 20
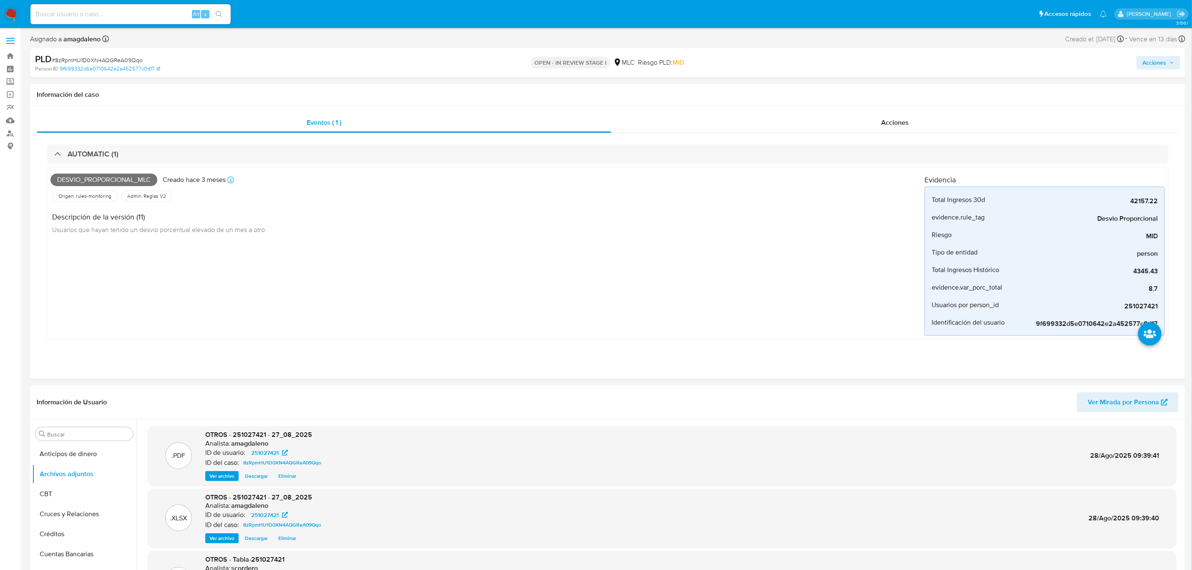
click at [1068, 64] on span "Acciones" at bounding box center [1154, 62] width 24 height 13
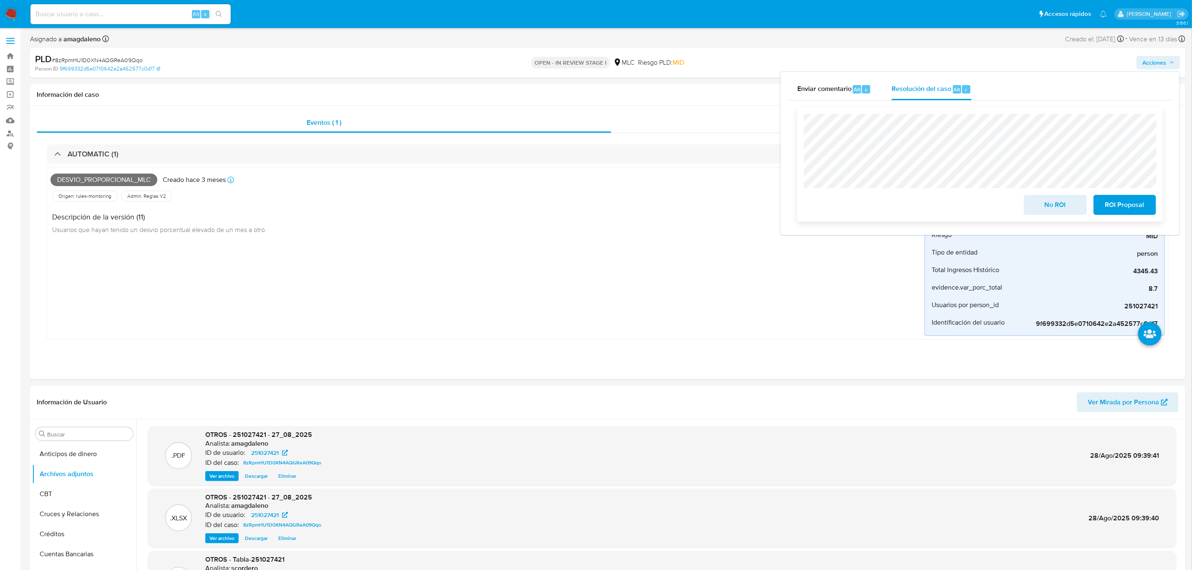
click at [1062, 209] on span "No ROI" at bounding box center [1055, 205] width 41 height 18
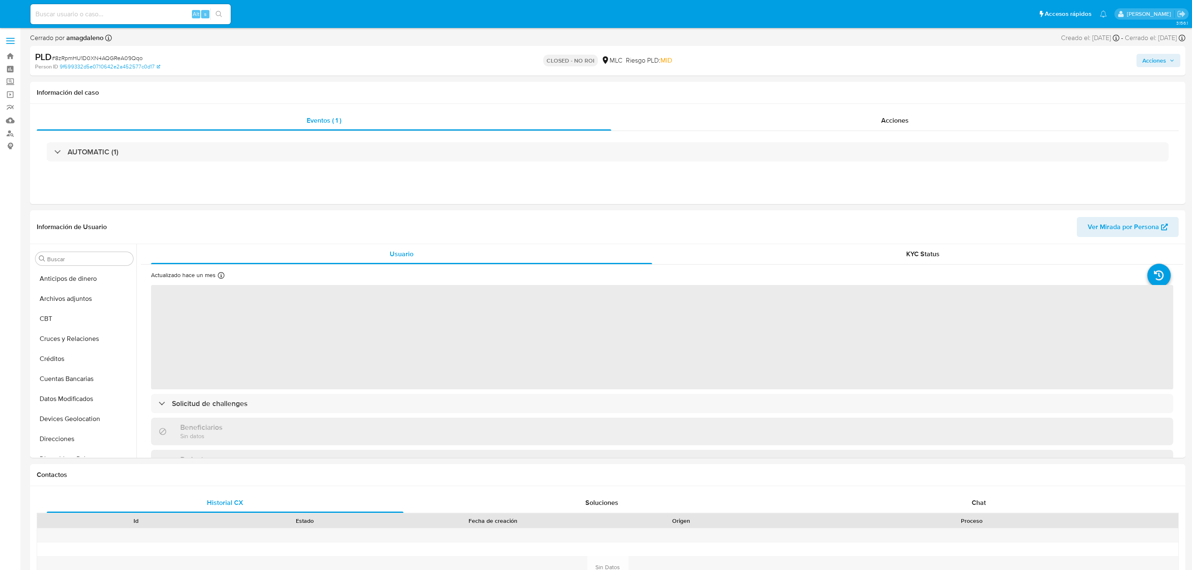
select select "10"
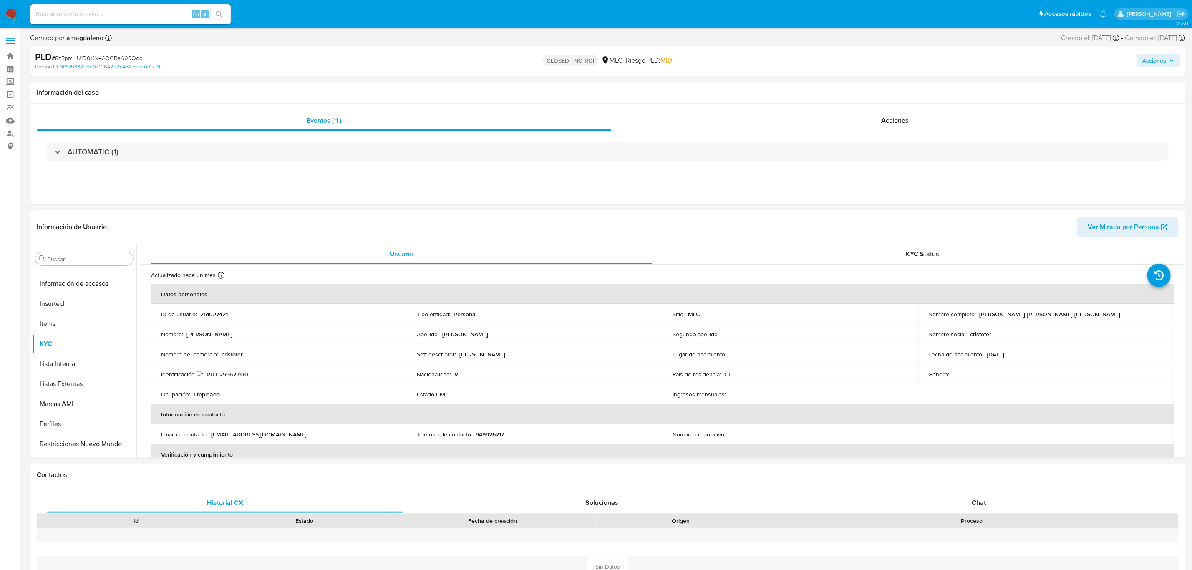
scroll to position [352, 0]
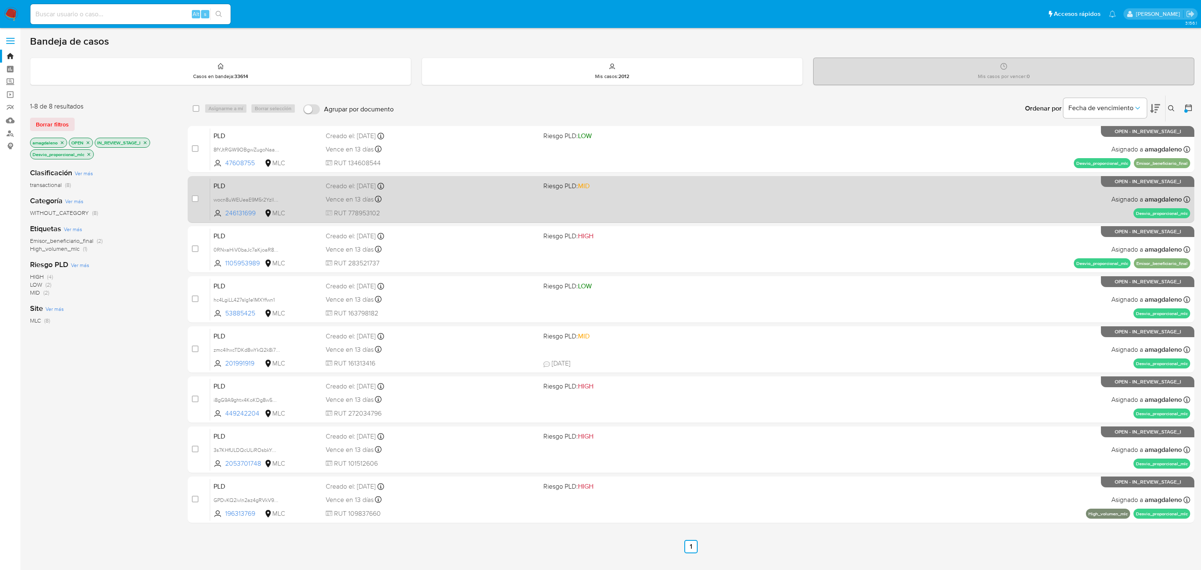
click at [504, 203] on div "Vence en 13 días Vence el [DATE] 06:07:32" at bounding box center [431, 199] width 211 height 11
click at [502, 209] on span "RUT 778953102" at bounding box center [431, 213] width 211 height 9
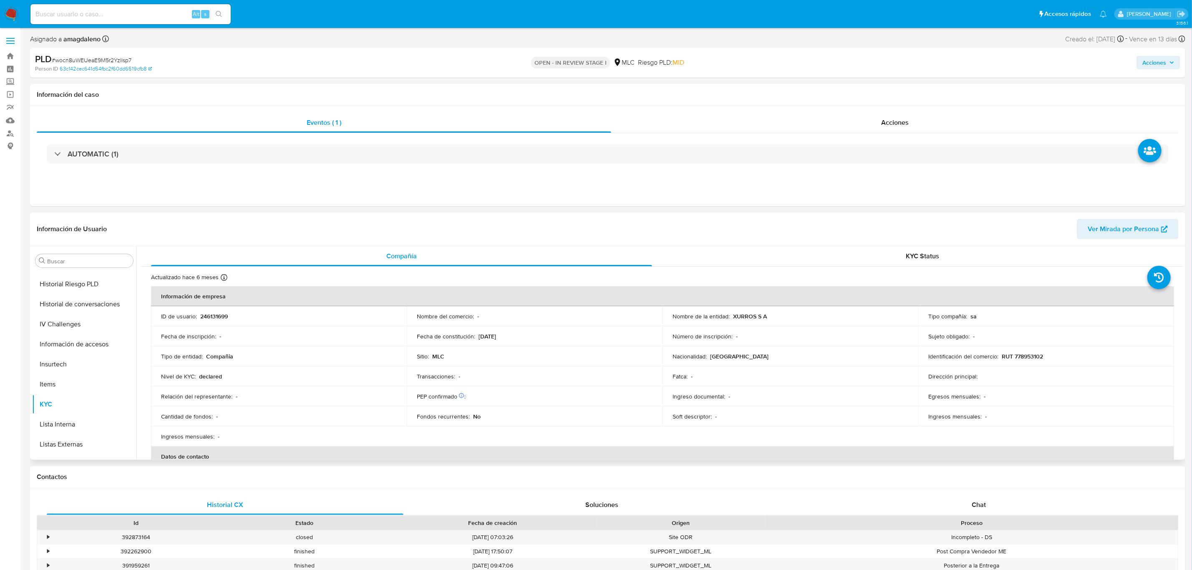
scroll to position [352, 0]
select select "10"
click at [215, 319] on p "246131699" at bounding box center [214, 316] width 28 height 8
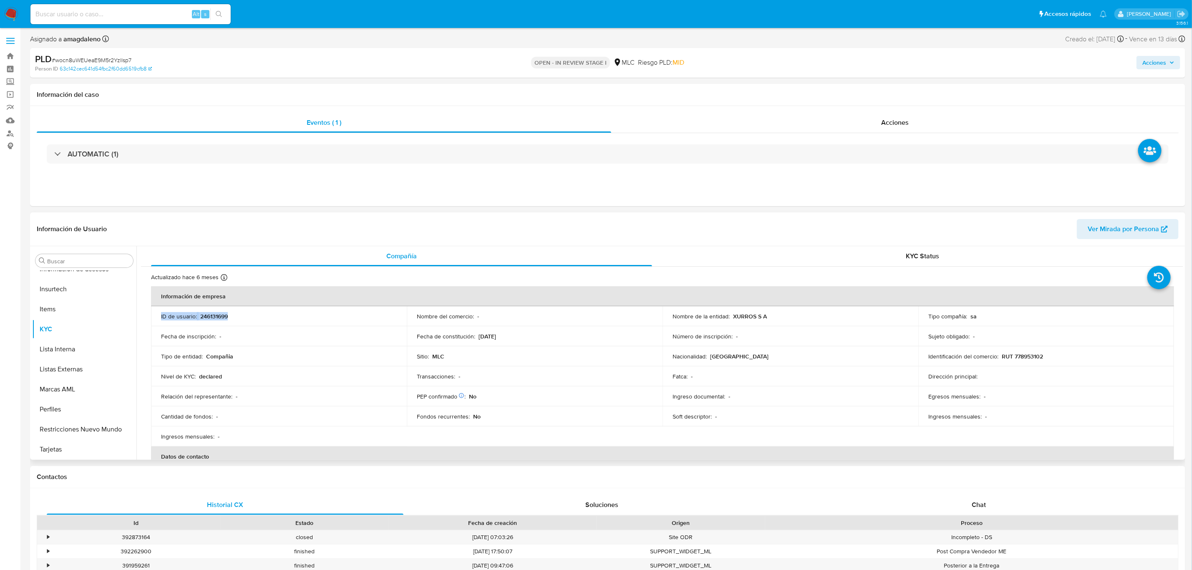
click at [214, 317] on p "246131699" at bounding box center [214, 316] width 28 height 8
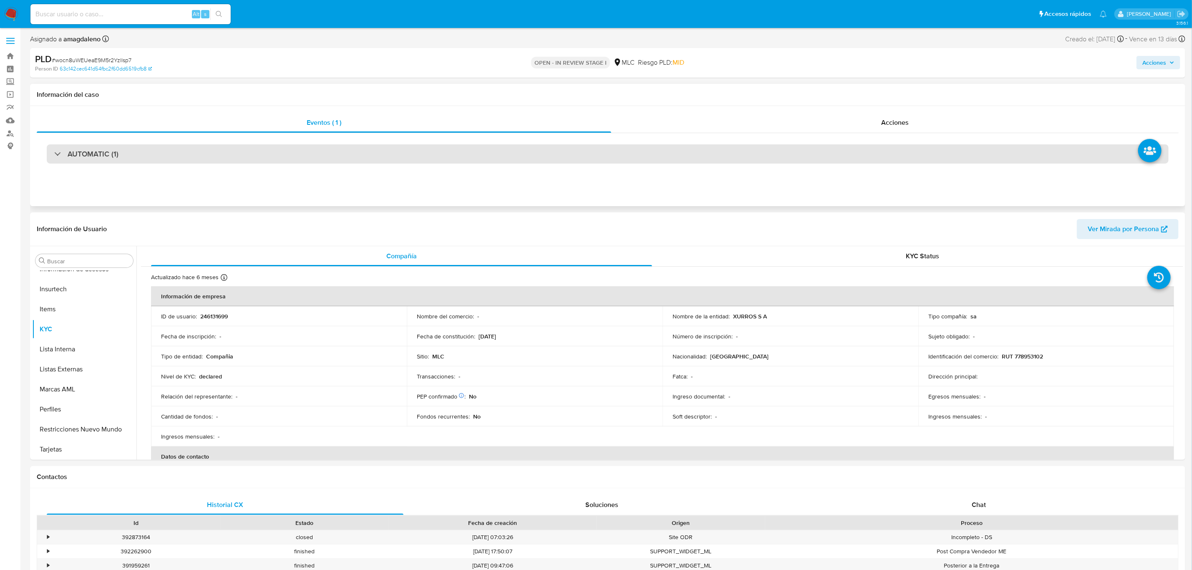
click at [465, 154] on div "AUTOMATIC (1)" at bounding box center [608, 153] width 1122 height 19
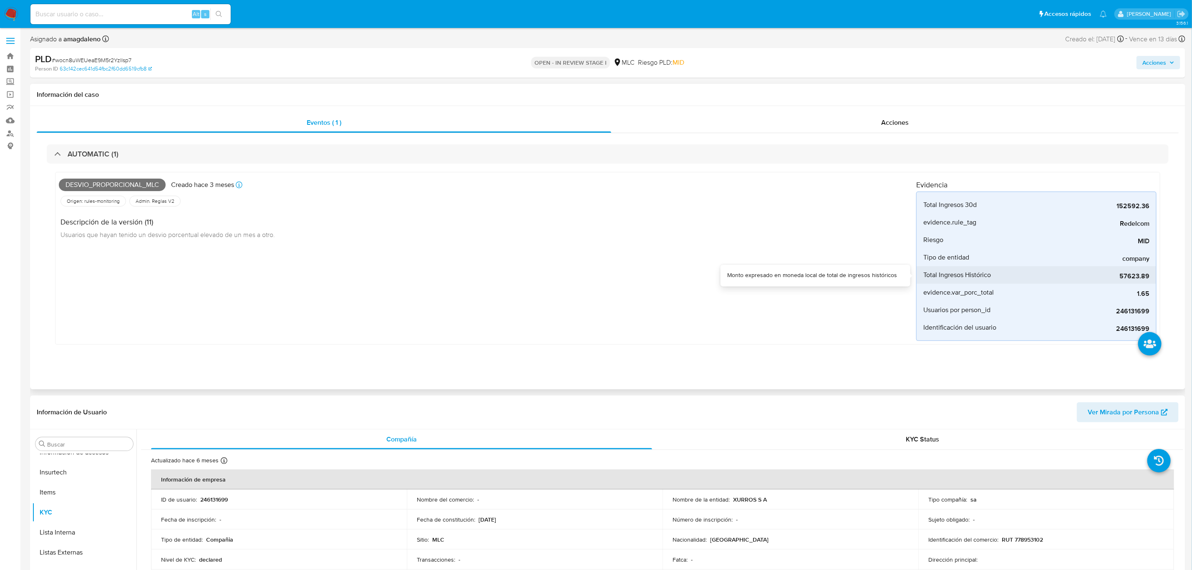
drag, startPoint x: 1116, startPoint y: 278, endPoint x: 1154, endPoint y: 270, distance: 39.2
click at [1154, 270] on li "Total Ingresos Histórico 57623.89" at bounding box center [1036, 275] width 239 height 18
click at [1129, 204] on span "152592.36" at bounding box center [1086, 206] width 125 height 8
click at [725, 125] on div "Acciones" at bounding box center [894, 123] width 567 height 20
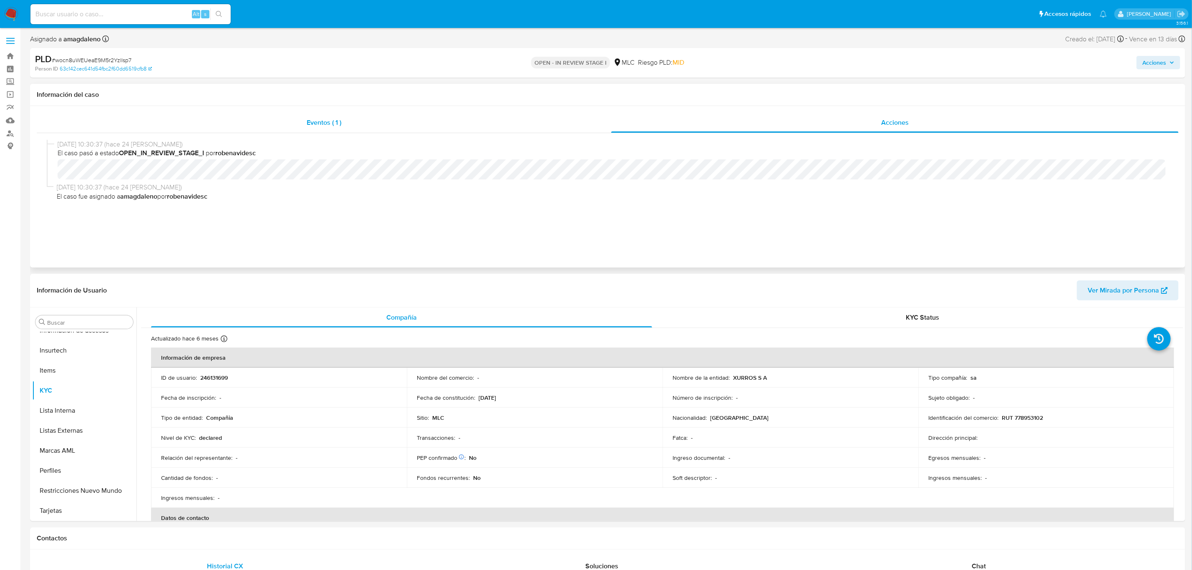
click at [373, 121] on div "Eventos ( 1 )" at bounding box center [324, 123] width 574 height 20
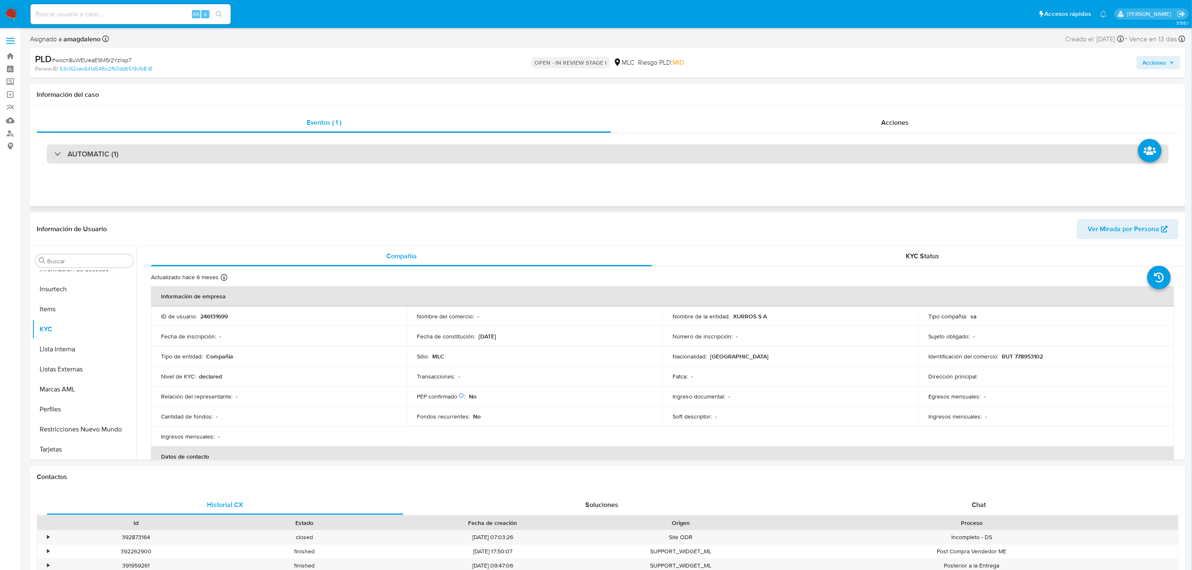
click at [280, 157] on div "AUTOMATIC (1)" at bounding box center [608, 153] width 1122 height 19
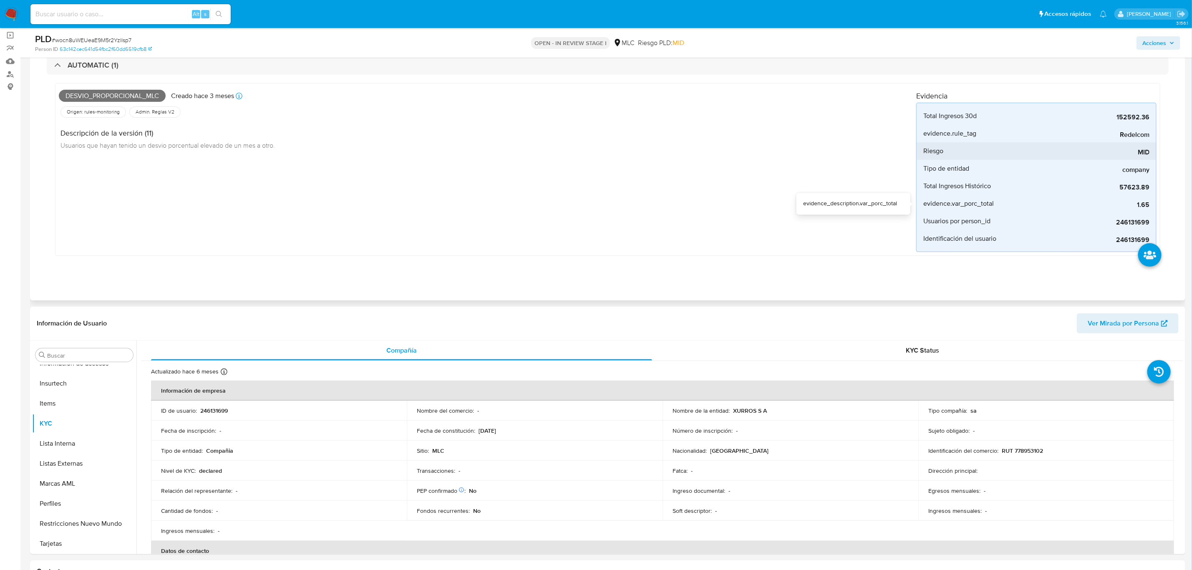
scroll to position [63, 0]
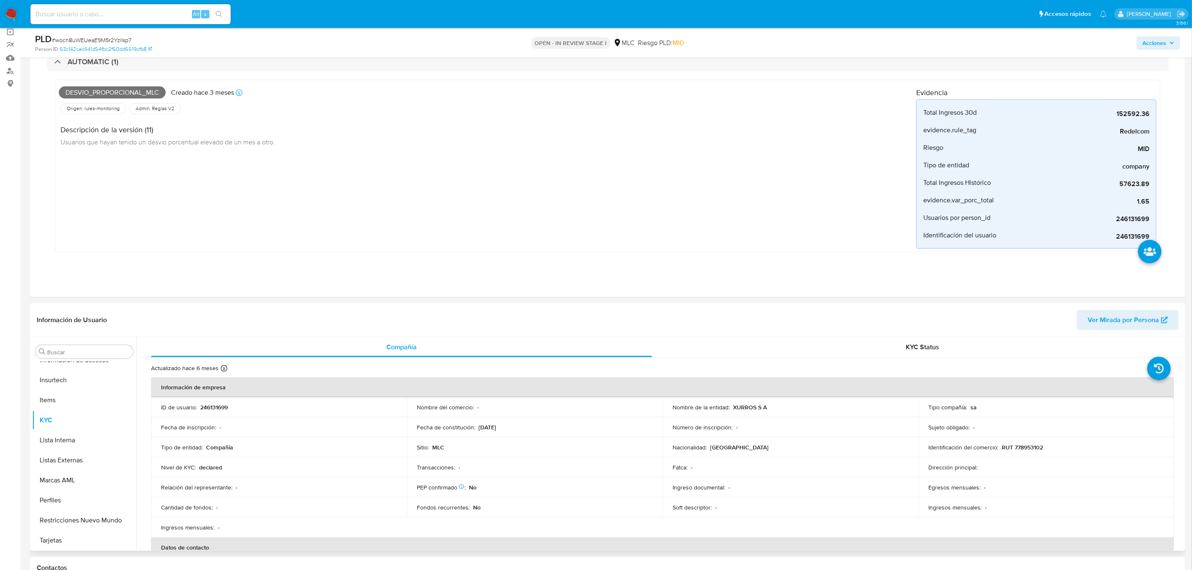
click at [1024, 448] on p "RUT 778953102" at bounding box center [1022, 447] width 41 height 8
copy p "778953102"
drag, startPoint x: 1120, startPoint y: 116, endPoint x: 1150, endPoint y: 117, distance: 30.0
click at [1150, 117] on li "Total Ingresos 30d 152592.36" at bounding box center [1036, 113] width 239 height 18
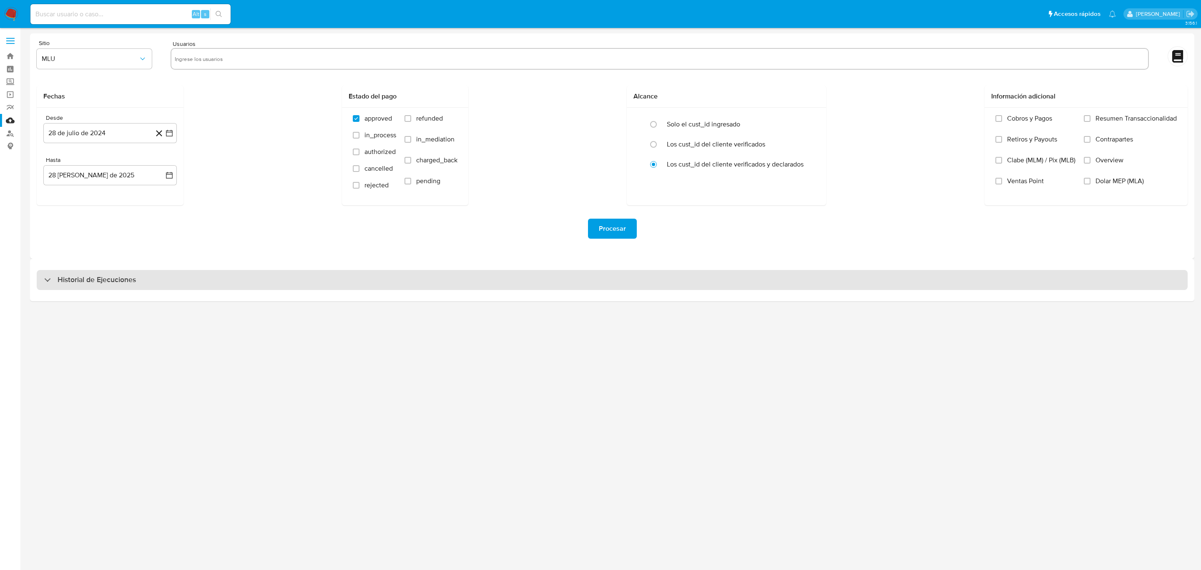
click at [50, 285] on div "Historial de Ejecuciones" at bounding box center [90, 280] width 92 height 10
select select "10"
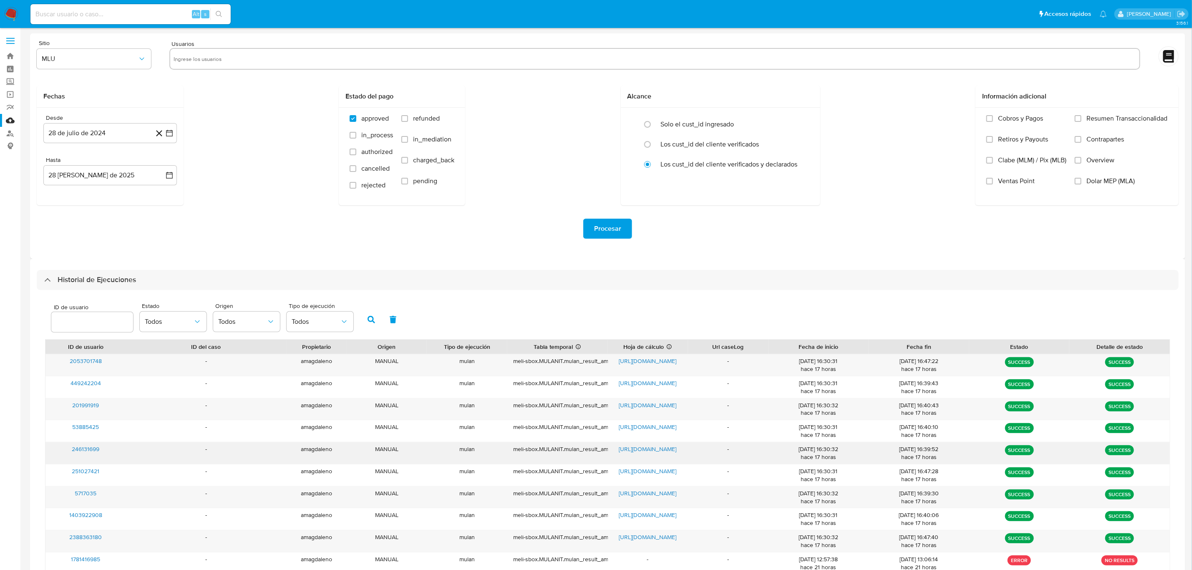
click at [651, 451] on span "https://docs.google.com/spreadsheets/d/1SldIsSBr-qofI_XTdc3W_vhL3N1ynfBvP6x6tQb…" at bounding box center [648, 449] width 58 height 8
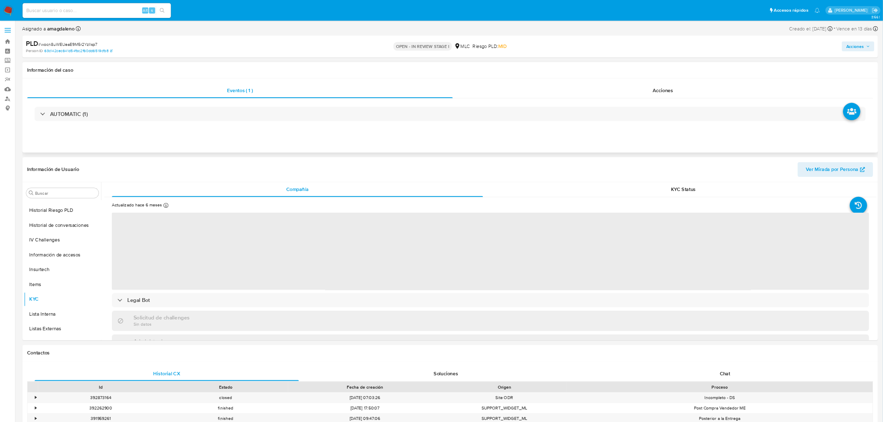
scroll to position [352, 0]
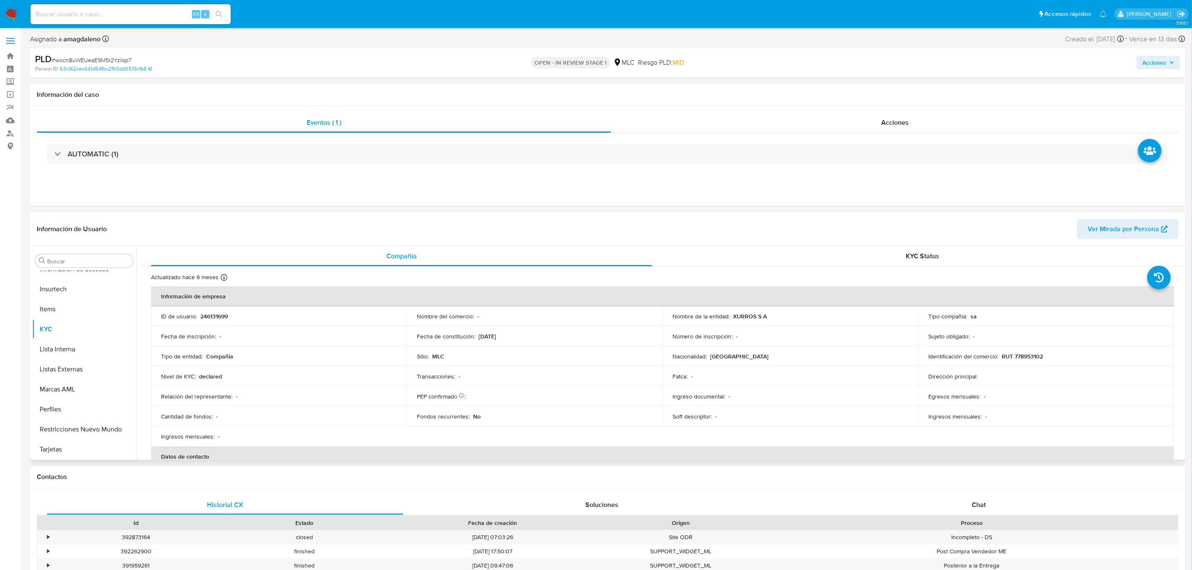
select select "10"
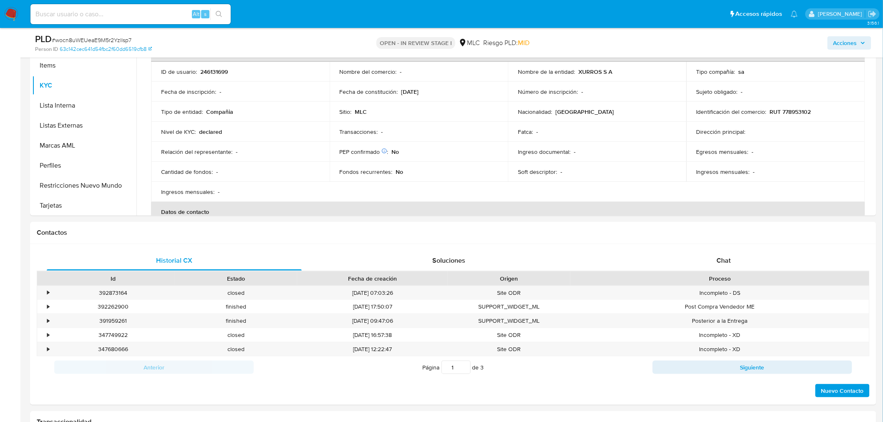
scroll to position [146, 0]
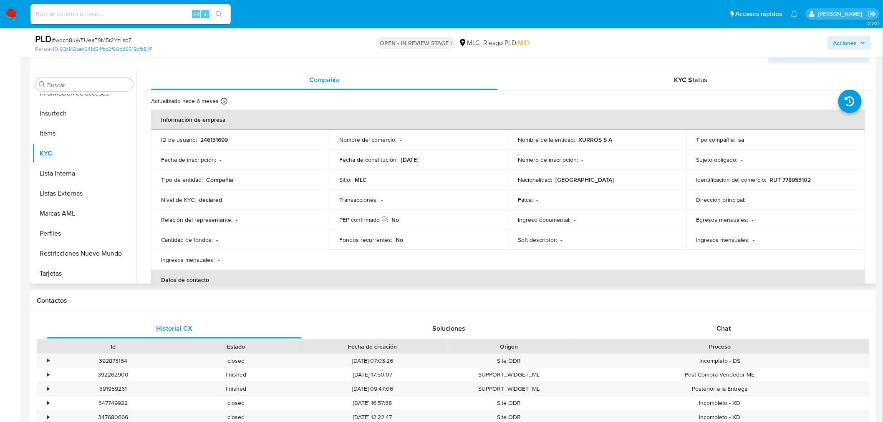
click at [790, 179] on p "RUT 778953102" at bounding box center [790, 180] width 41 height 8
copy p "778953102"
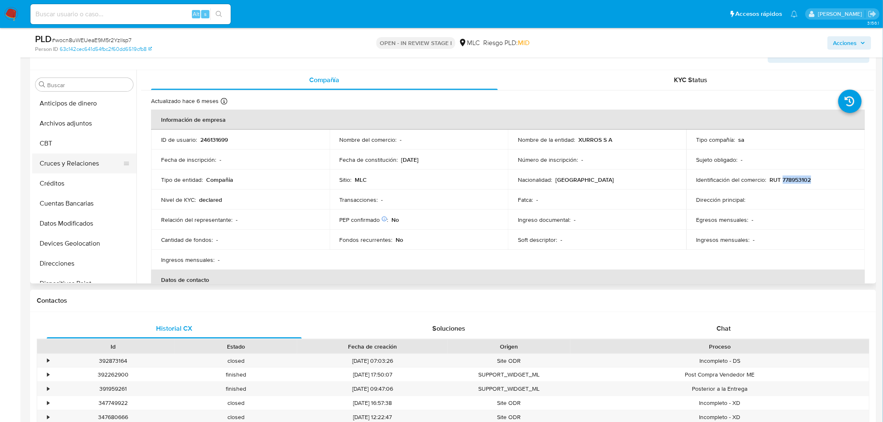
scroll to position [0, 0]
click at [64, 171] on button "Cruces y Relaciones" at bounding box center [81, 165] width 98 height 20
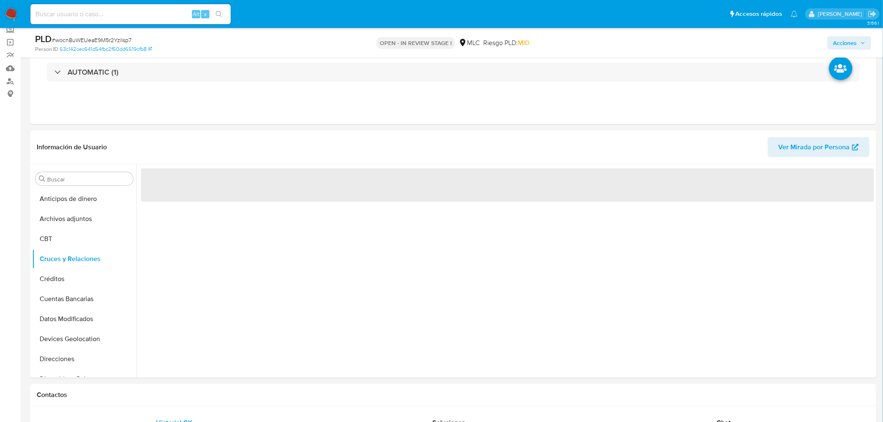
scroll to position [95, 0]
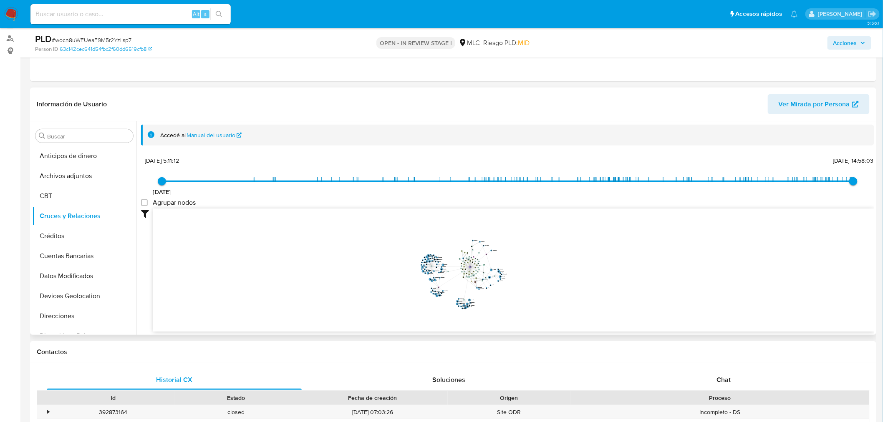
drag, startPoint x: 557, startPoint y: 255, endPoint x: 555, endPoint y: 280, distance: 25.1
click at [555, 280] on icon "user-246131699  246131699 device-650daee18e70a7e503e9160e  device-656c6565e38…" at bounding box center [513, 269] width 721 height 121
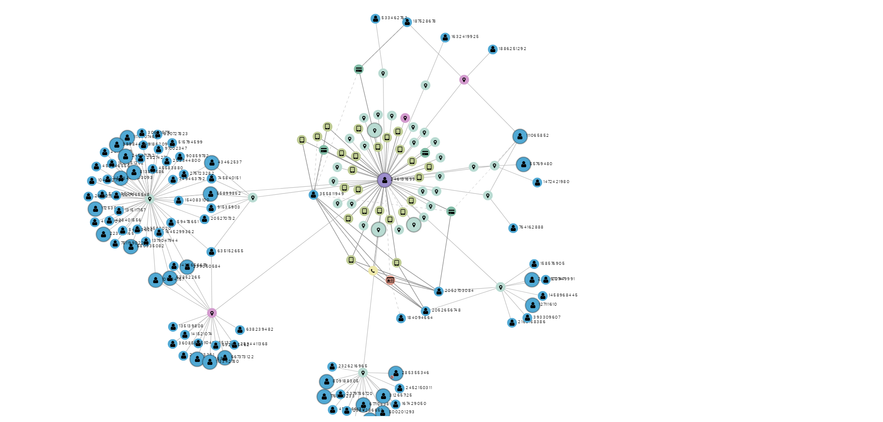
drag, startPoint x: 557, startPoint y: 267, endPoint x: 562, endPoint y: 267, distance: 5.4
click at [562, 267] on icon "user-246131699  246131699 device-650daee18e70a7e503e9160e  device-656c6565e38…" at bounding box center [513, 269] width 721 height 121
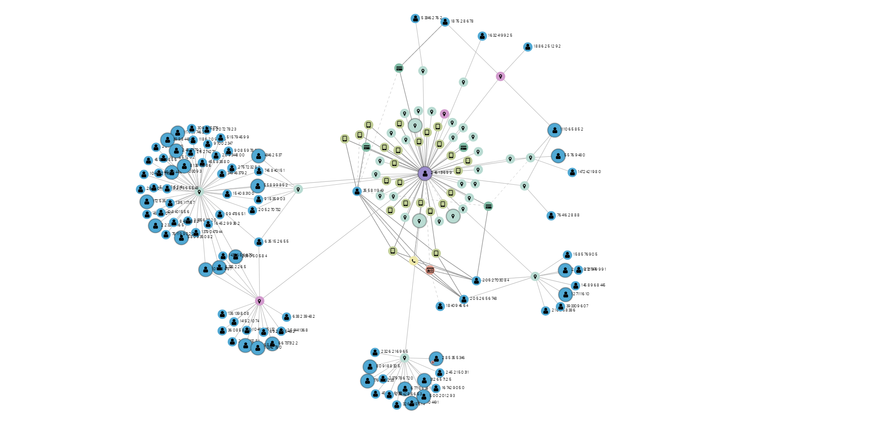
click at [557, 266] on icon "user-246131699  246131699 device-650daee18e70a7e503e9160e  device-656c6565e38…" at bounding box center [513, 269] width 721 height 121
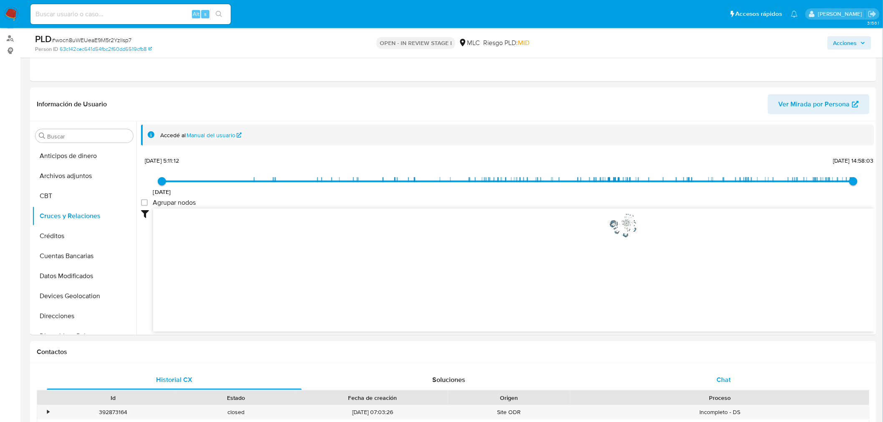
click at [733, 378] on div "Chat" at bounding box center [723, 380] width 255 height 20
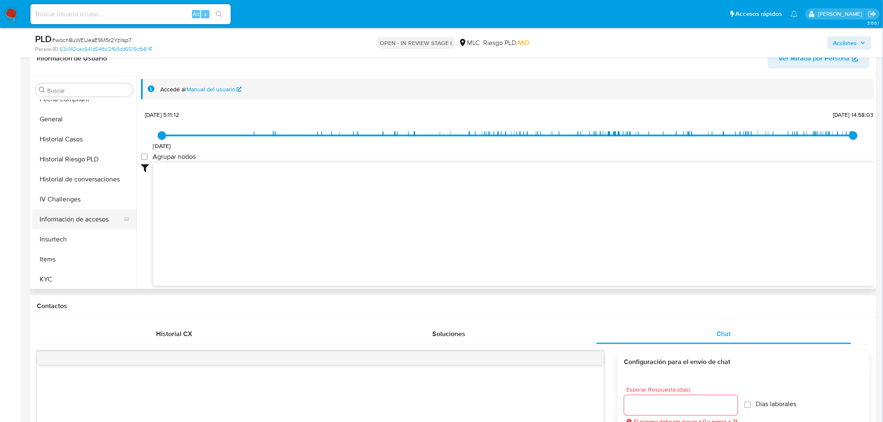
scroll to position [324, 0]
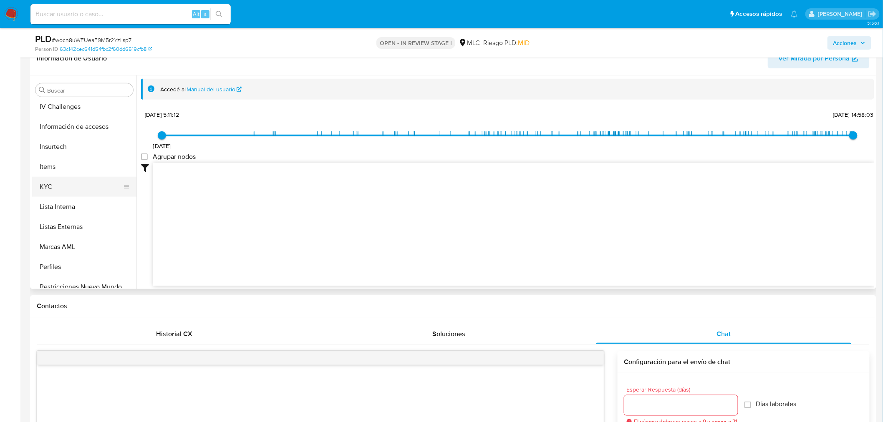
click at [65, 187] on button "KYC" at bounding box center [81, 187] width 98 height 20
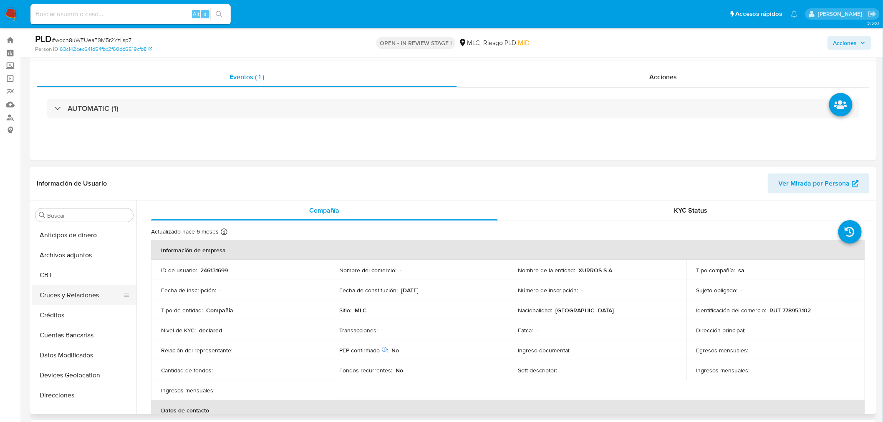
scroll to position [0, 0]
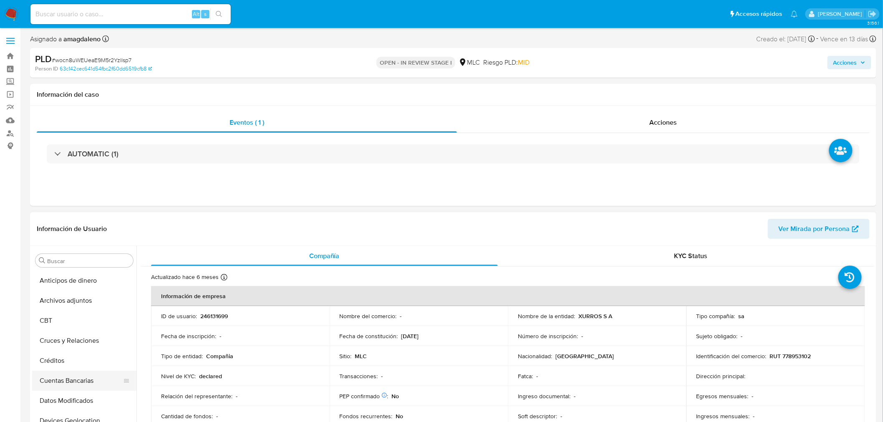
drag, startPoint x: 72, startPoint y: 381, endPoint x: 83, endPoint y: 374, distance: 13.3
click at [73, 380] on button "Cuentas Bancarias" at bounding box center [81, 381] width 98 height 20
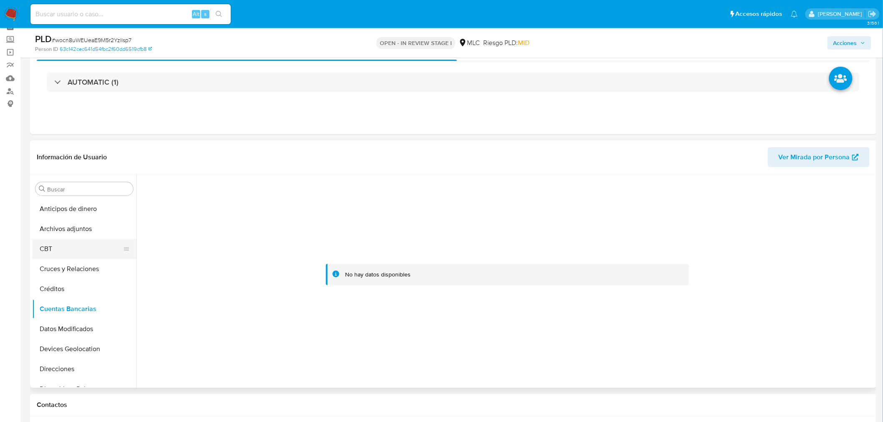
click at [72, 239] on button "CBT" at bounding box center [81, 249] width 98 height 20
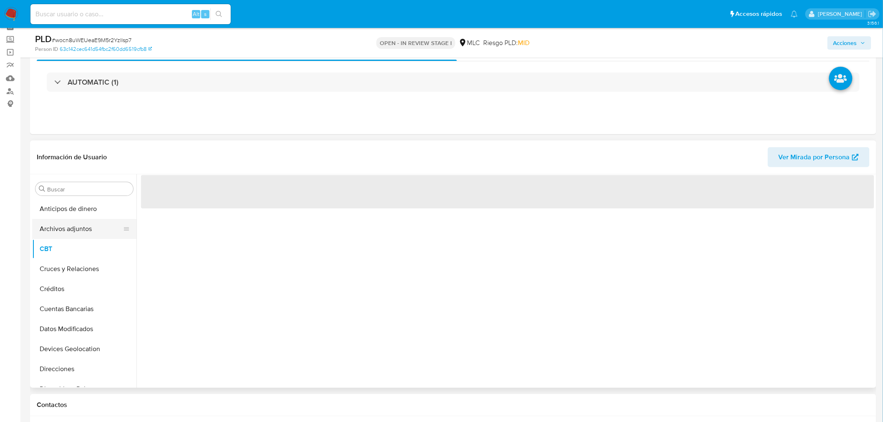
click at [72, 230] on button "Archivos adjuntos" at bounding box center [81, 229] width 98 height 20
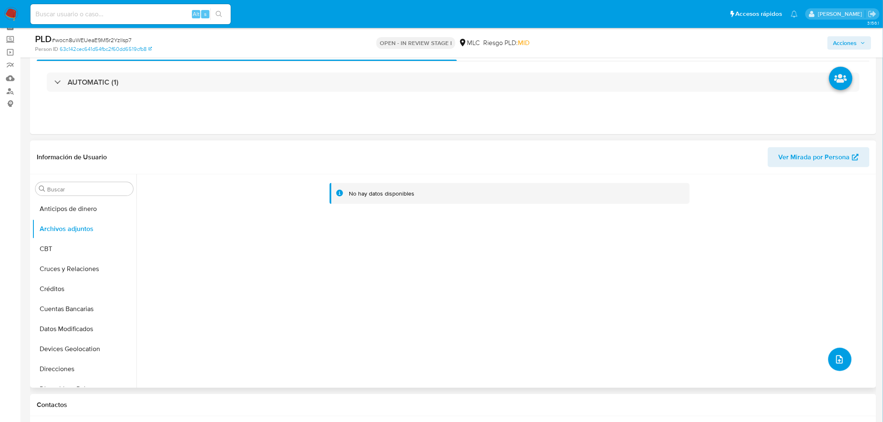
click at [834, 357] on icon "upload-file" at bounding box center [839, 360] width 10 height 10
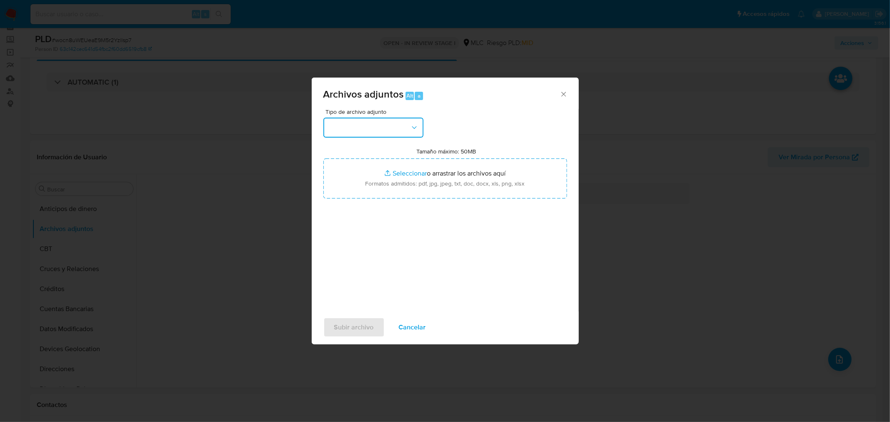
click at [383, 128] on button "button" at bounding box center [373, 128] width 100 height 20
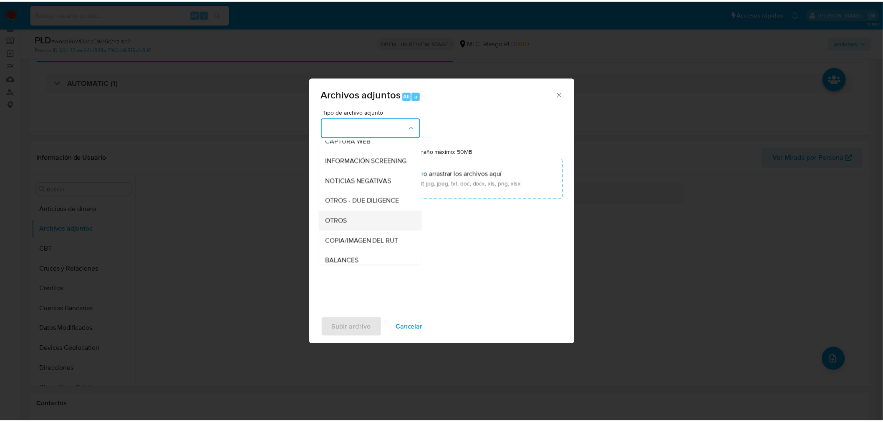
scroll to position [69, 0]
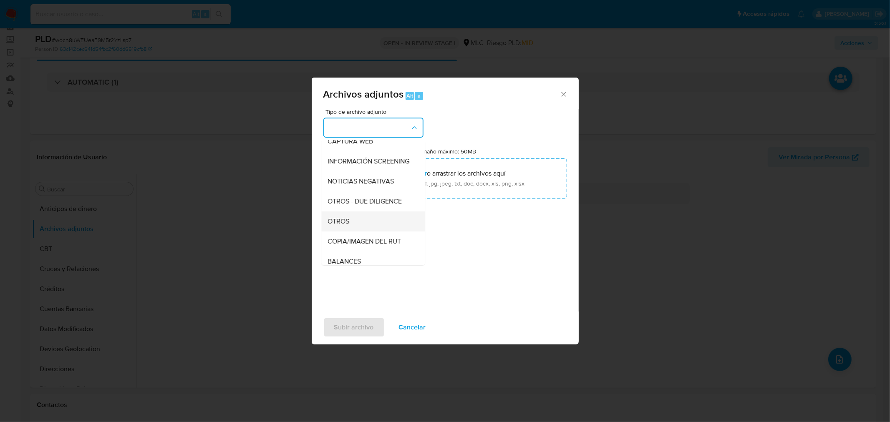
click at [375, 227] on div "OTROS" at bounding box center [370, 221] width 85 height 20
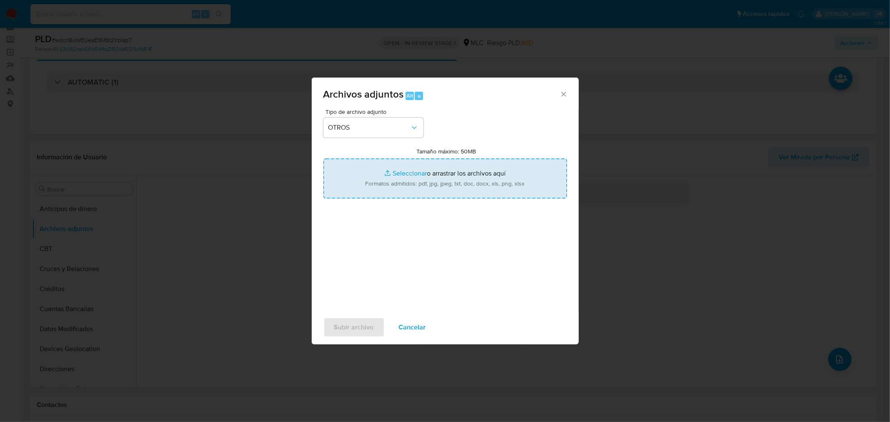
click at [410, 172] on input "Tamaño máximo: 50MB Seleccionar archivos" at bounding box center [445, 179] width 244 height 40
type input "C:\fakepath\246131699 - 27_08_2025 778953102_RDC.xlsx"
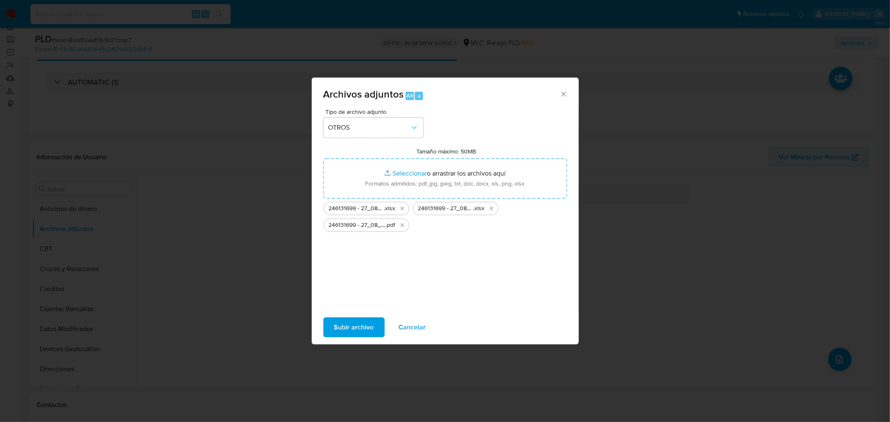
click at [362, 328] on span "Subir archivo" at bounding box center [354, 327] width 40 height 18
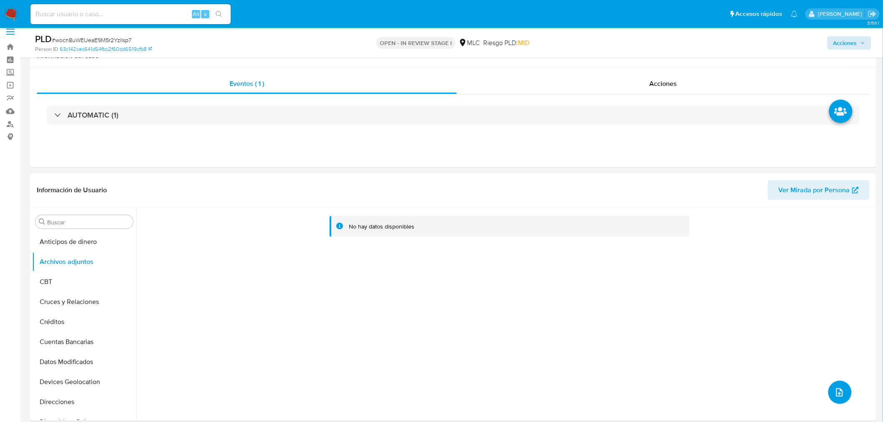
scroll to position [0, 0]
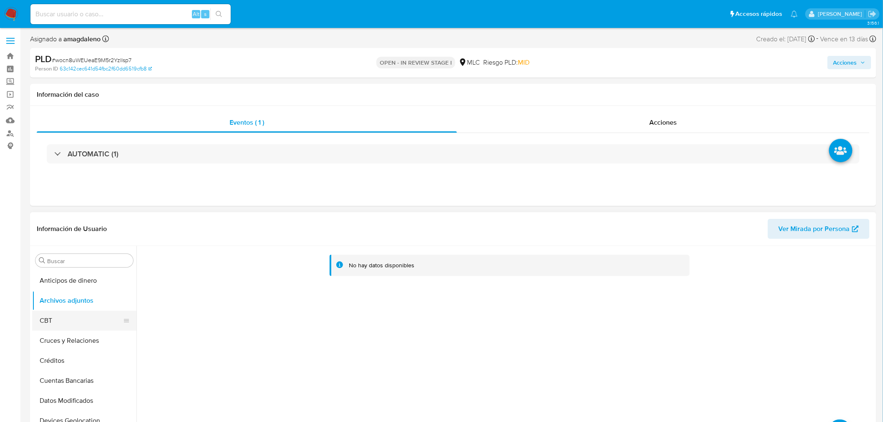
click at [38, 326] on button "CBT" at bounding box center [81, 321] width 98 height 20
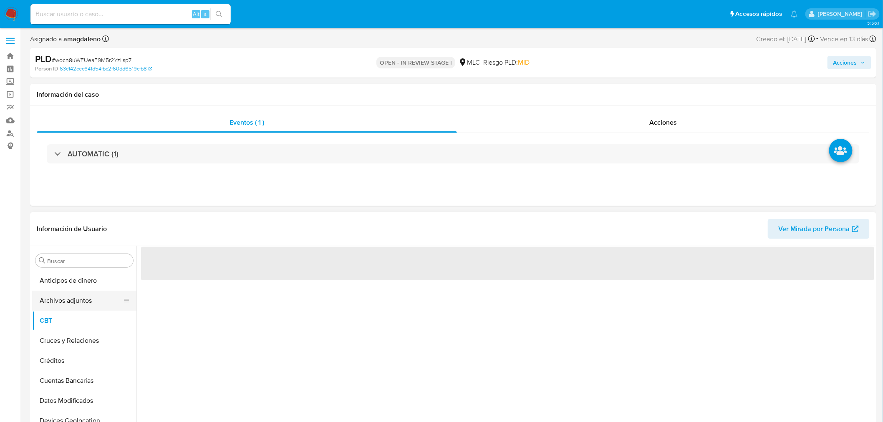
click at [56, 303] on button "Archivos adjuntos" at bounding box center [81, 301] width 98 height 20
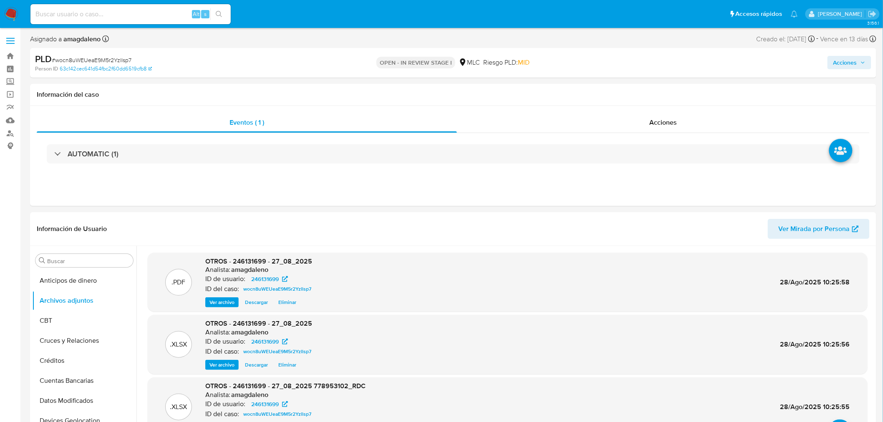
click at [847, 61] on span "Acciones" at bounding box center [845, 62] width 24 height 13
click at [612, 81] on div "Resolución del caso Alt r" at bounding box center [622, 89] width 80 height 22
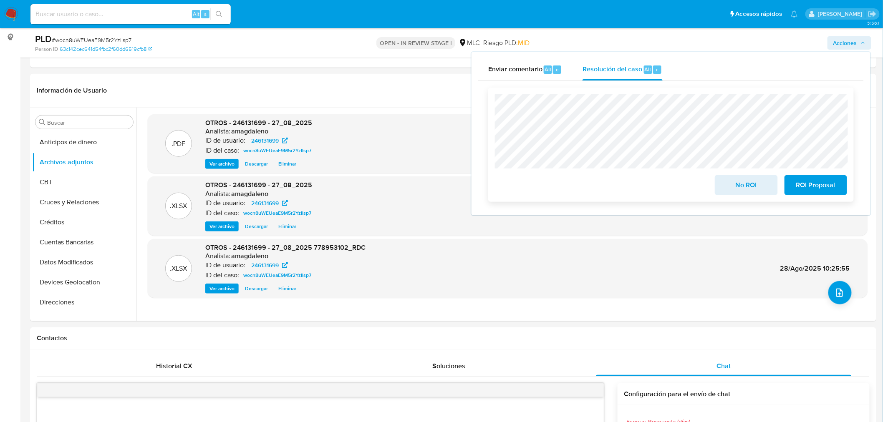
scroll to position [93, 0]
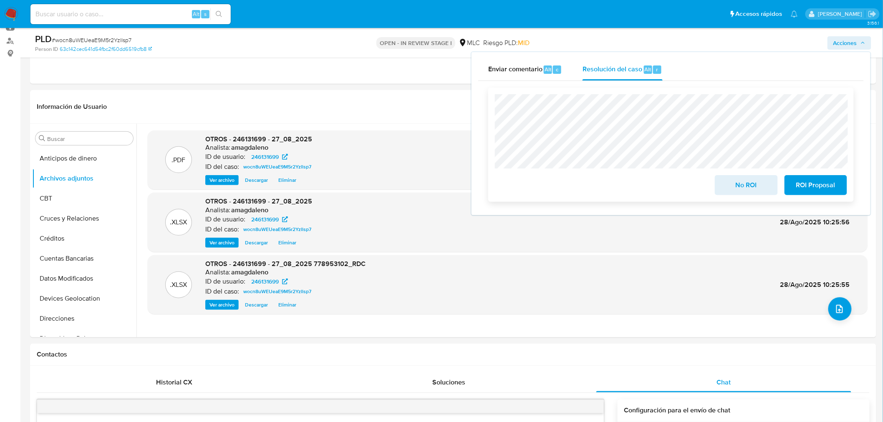
click at [740, 189] on span "No ROI" at bounding box center [745, 185] width 41 height 18
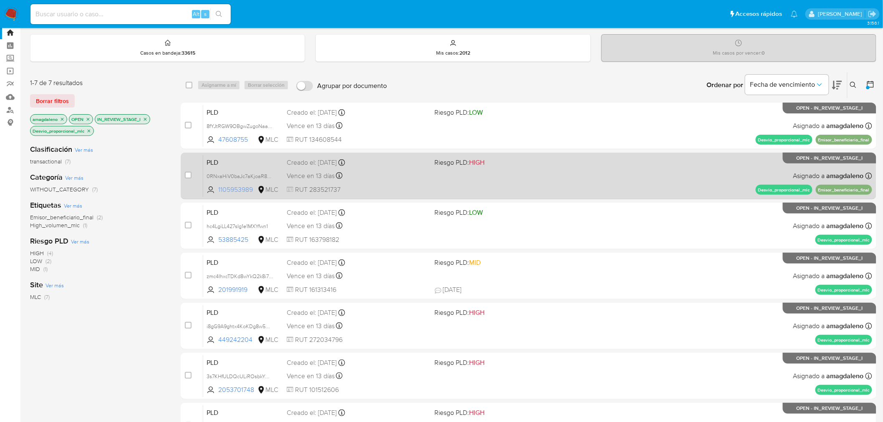
scroll to position [46, 0]
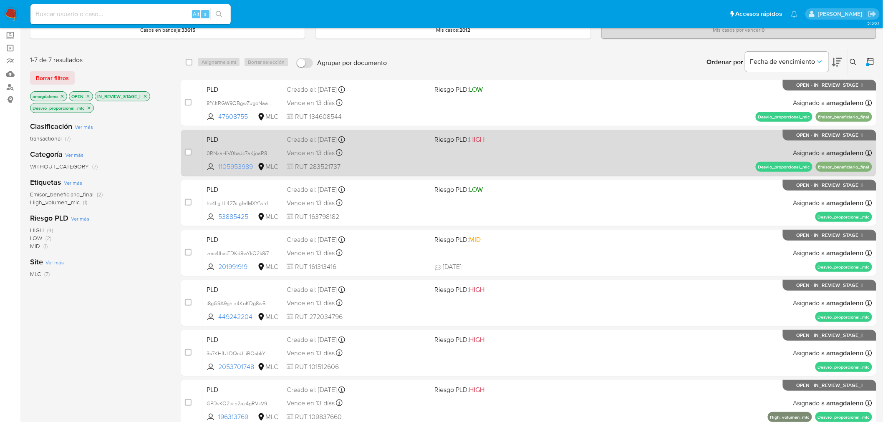
click at [239, 166] on span "1105953989" at bounding box center [237, 166] width 38 height 9
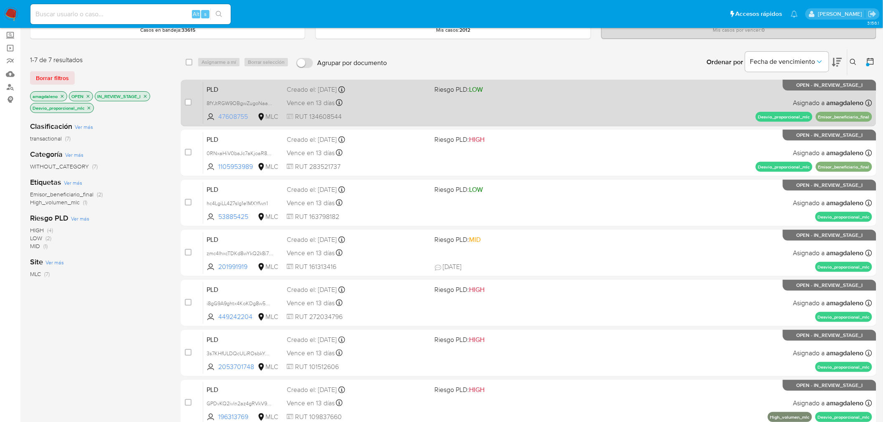
click at [236, 118] on span "47608755" at bounding box center [237, 116] width 38 height 9
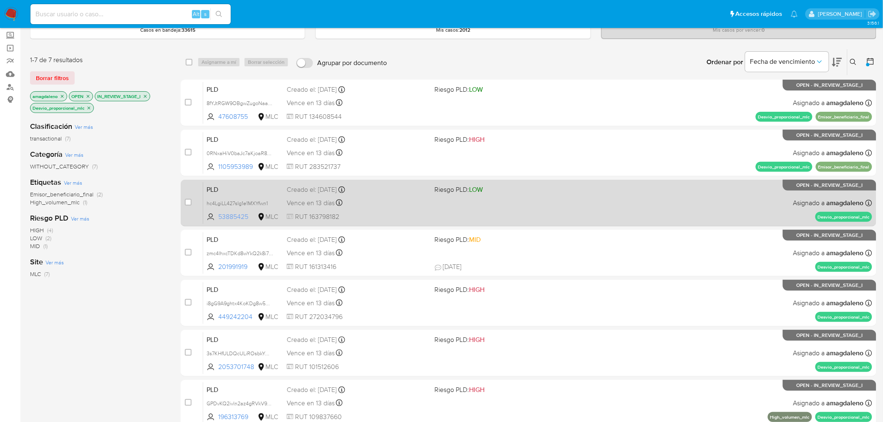
click at [222, 216] on span "53885425" at bounding box center [237, 216] width 38 height 9
click at [395, 211] on div "PLD hc4LgiLL427sIg1e1MXYfwn1 53885425 MLC Riesgo PLD: LOW Creado el: [DATE] Cre…" at bounding box center [537, 203] width 669 height 42
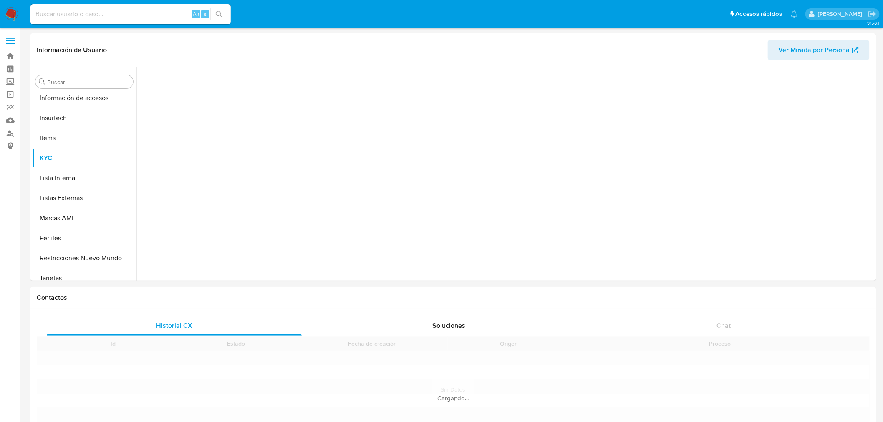
scroll to position [352, 0]
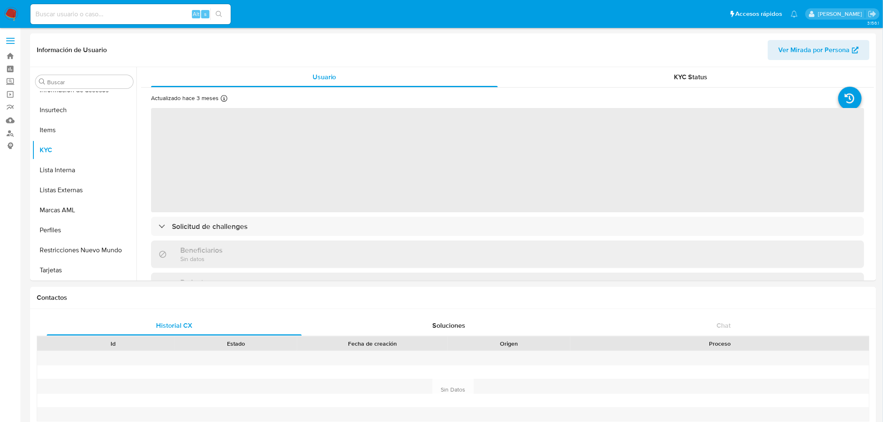
select select "10"
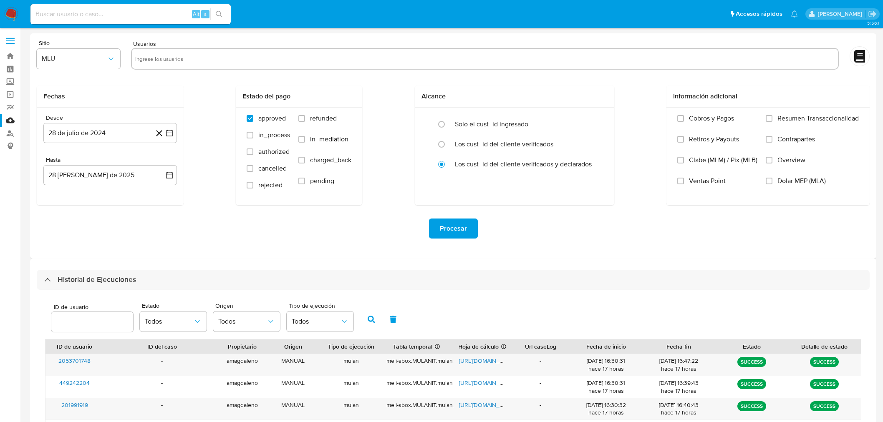
select select "10"
click at [163, 64] on input "text" at bounding box center [485, 58] width 700 height 13
type input "1105953989"
click at [88, 52] on button "MLU" at bounding box center [78, 59] width 83 height 20
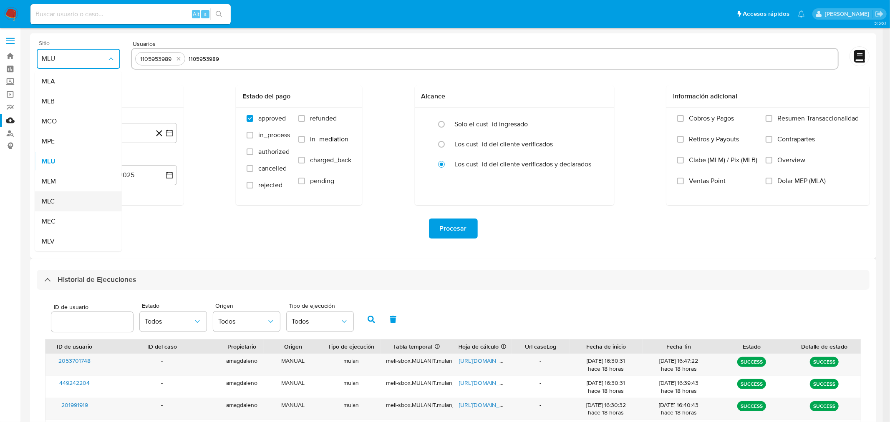
click at [65, 203] on div "MLC" at bounding box center [76, 201] width 68 height 20
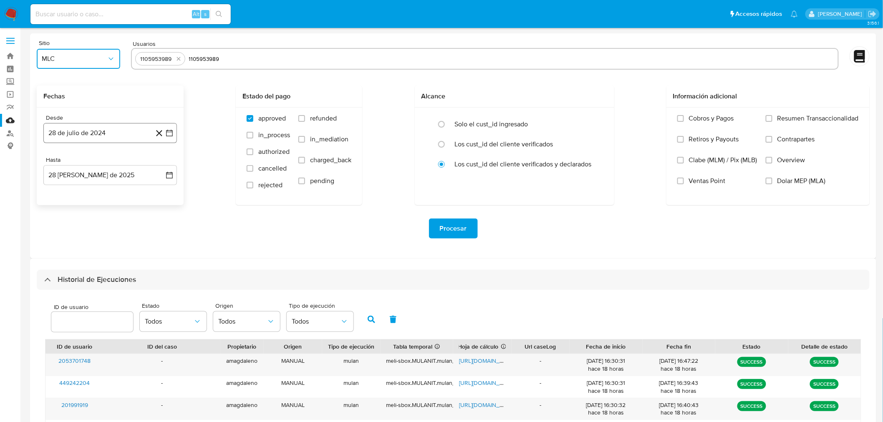
click at [115, 127] on button "28 de julio de 2024" at bounding box center [109, 133] width 133 height 20
click at [159, 165] on icon "Mes siguiente" at bounding box center [162, 163] width 10 height 10
click at [90, 227] on button "14" at bounding box center [93, 227] width 13 height 13
click at [93, 171] on button "28 [PERSON_NAME] de 2025" at bounding box center [109, 175] width 133 height 20
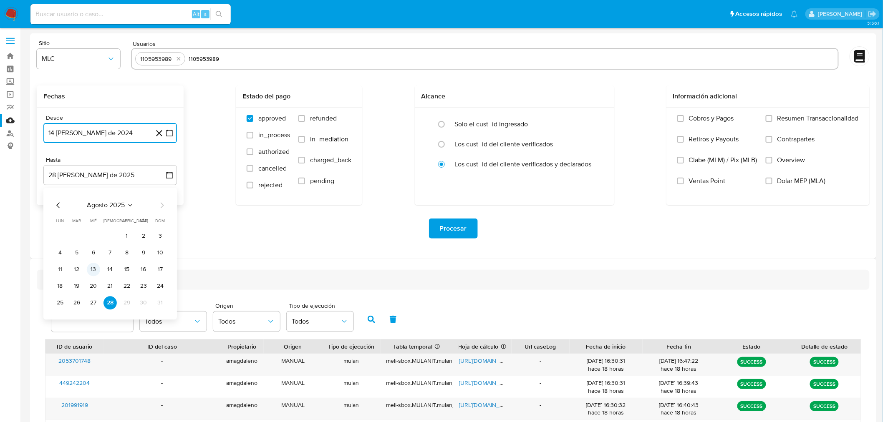
click at [96, 269] on button "13" at bounding box center [93, 269] width 13 height 13
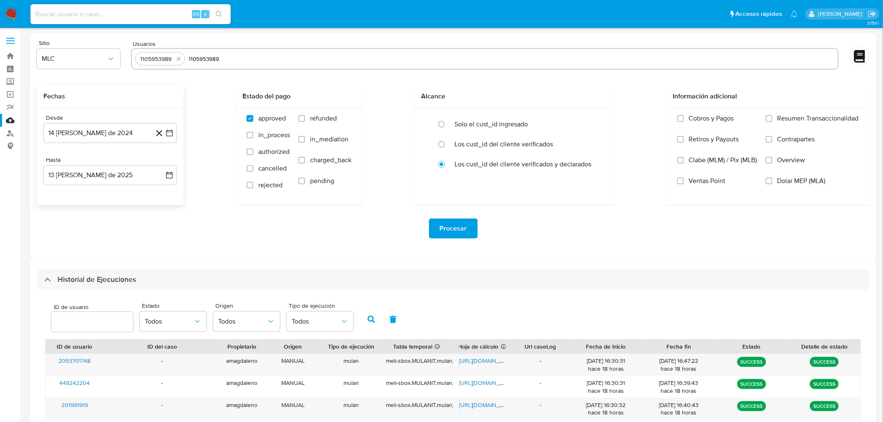
click at [264, 230] on div "Procesar" at bounding box center [453, 229] width 833 height 20
click at [229, 58] on input "text" at bounding box center [512, 58] width 646 height 13
paste input "47608755"
type input "47608755"
click at [456, 222] on span "Procesar" at bounding box center [453, 228] width 27 height 18
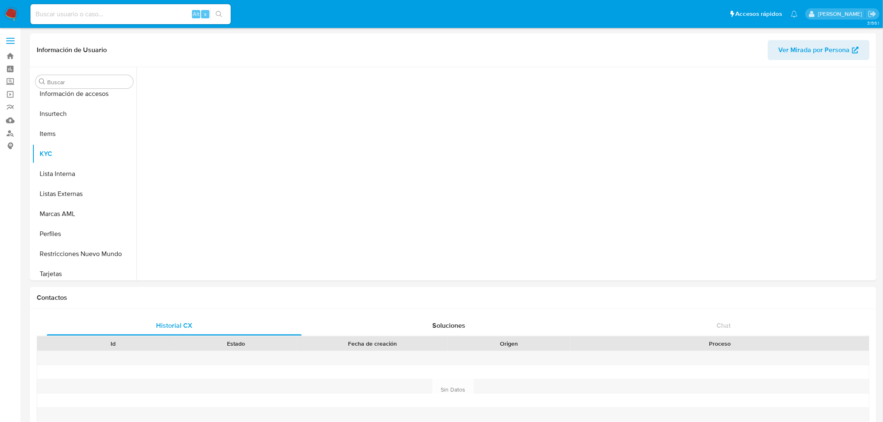
scroll to position [352, 0]
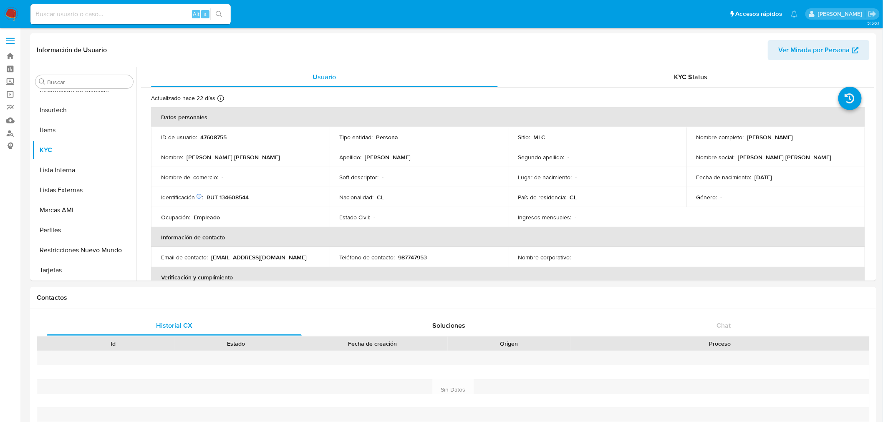
select select "10"
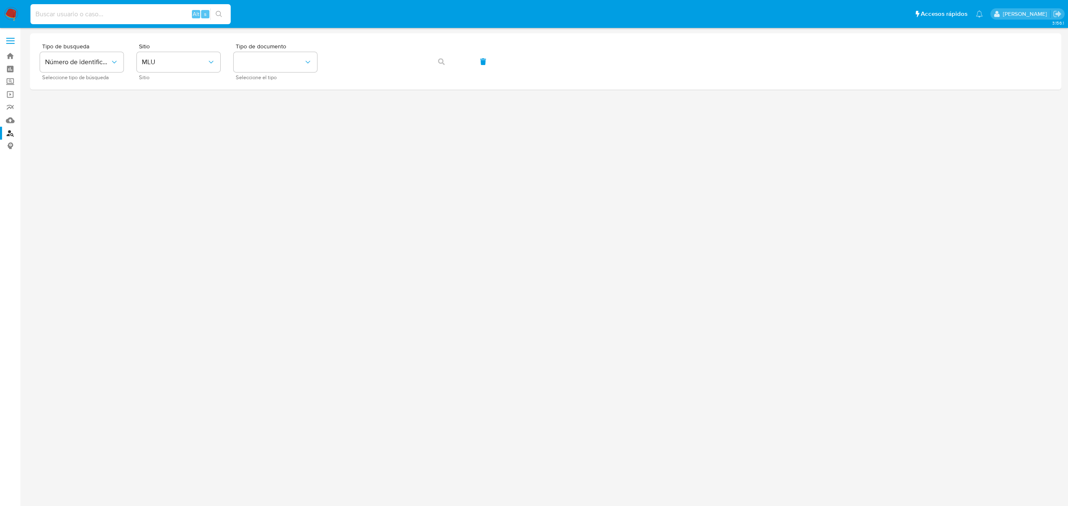
click at [102, 10] on input at bounding box center [130, 14] width 200 height 11
click at [160, 63] on span "MLU" at bounding box center [174, 62] width 65 height 8
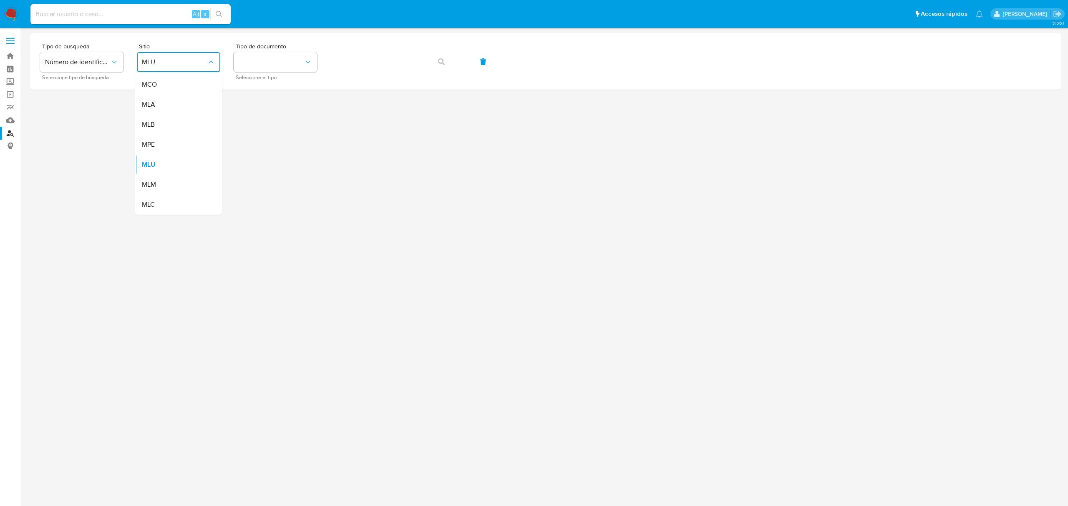
drag, startPoint x: 157, startPoint y: 204, endPoint x: 242, endPoint y: 148, distance: 101.5
click at [157, 203] on div "MLC" at bounding box center [176, 205] width 68 height 20
click at [277, 66] on button "identificationType" at bounding box center [275, 62] width 83 height 20
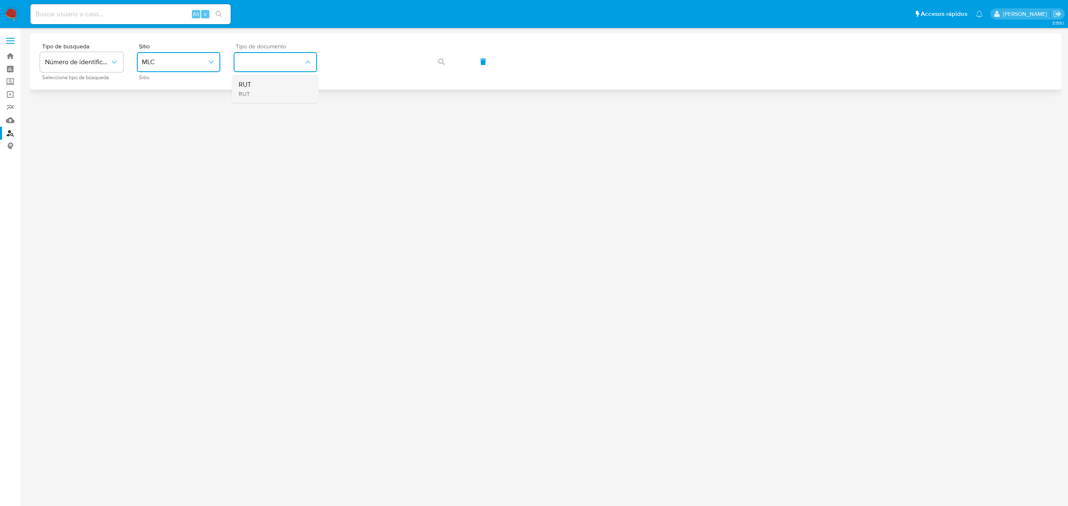
click at [280, 89] on div "RUT RUT" at bounding box center [273, 89] width 68 height 28
click at [436, 64] on button "button" at bounding box center [441, 62] width 28 height 20
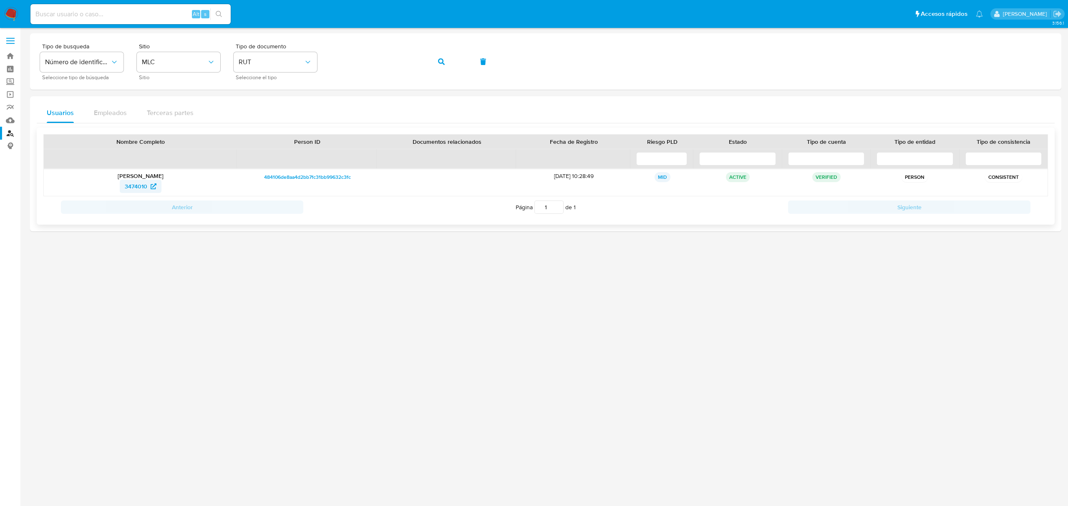
click at [129, 189] on span "3474010" at bounding box center [136, 186] width 23 height 13
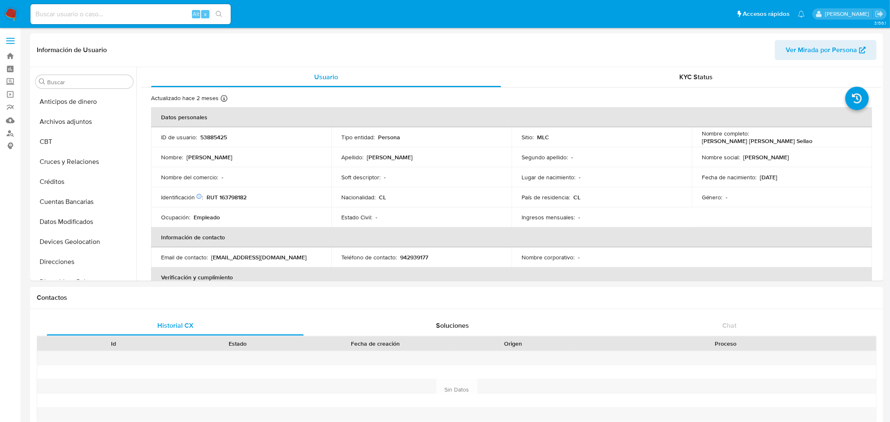
select select "10"
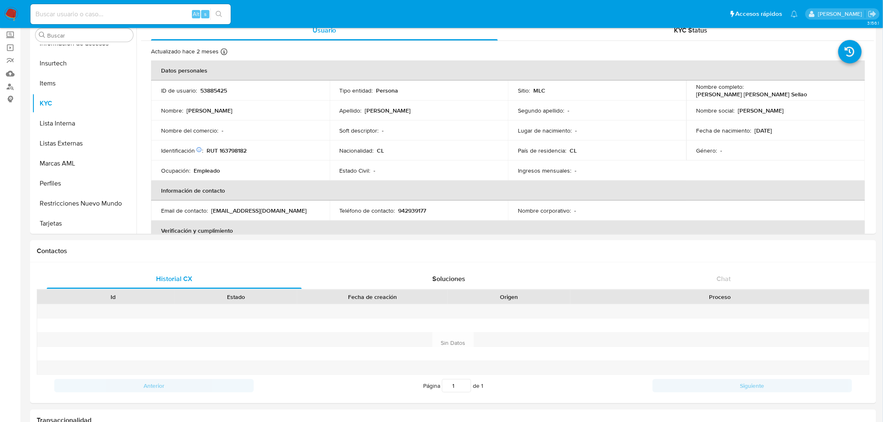
scroll to position [55, 0]
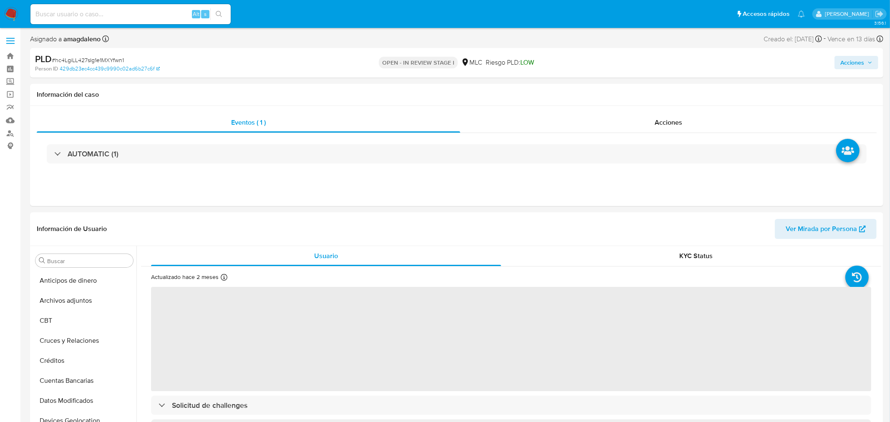
select select "10"
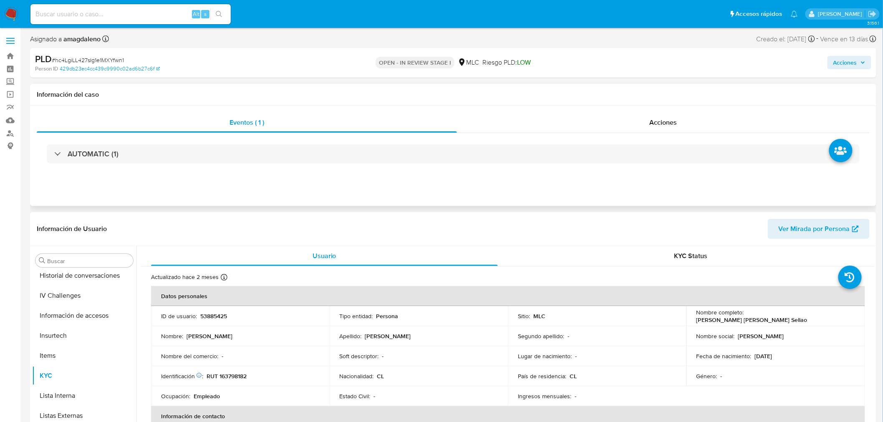
scroll to position [352, 0]
click at [590, 140] on div "AUTOMATIC (1)" at bounding box center [453, 154] width 833 height 42
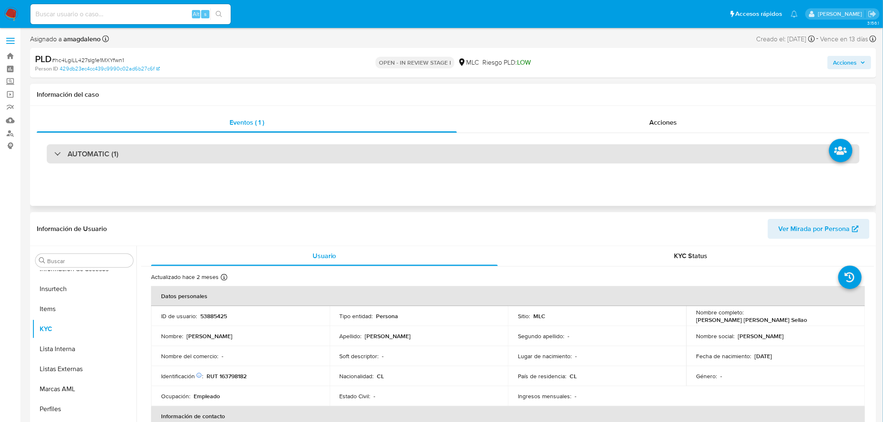
click at [588, 147] on div "AUTOMATIC (1)" at bounding box center [453, 153] width 813 height 19
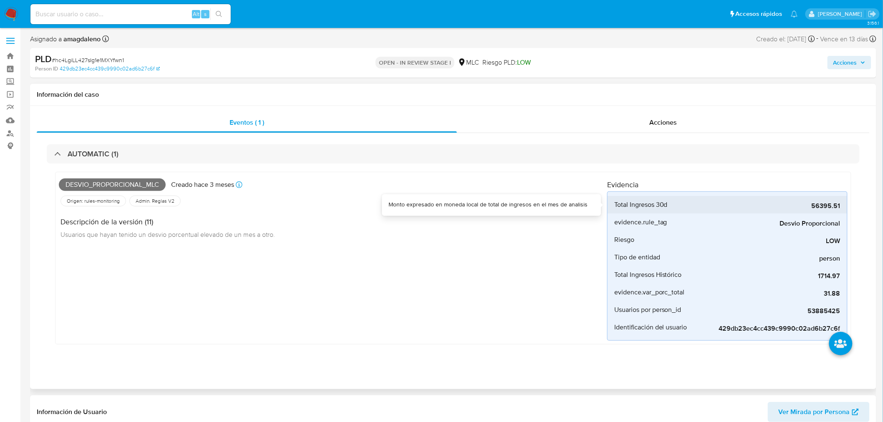
click at [802, 208] on span "56395.51" at bounding box center [777, 206] width 125 height 8
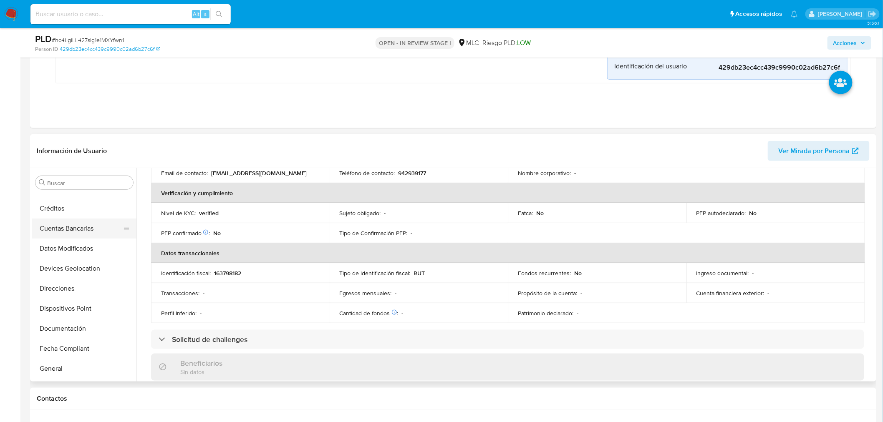
scroll to position [74, 0]
click at [74, 321] on button "Documentación" at bounding box center [81, 329] width 98 height 20
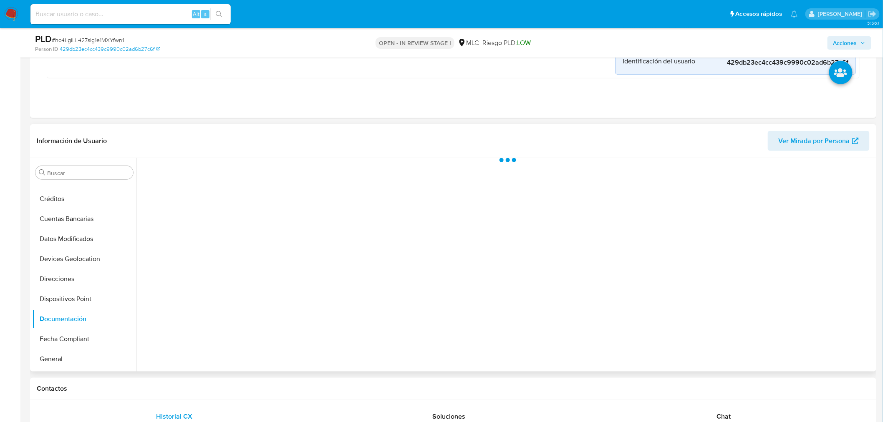
scroll to position [0, 0]
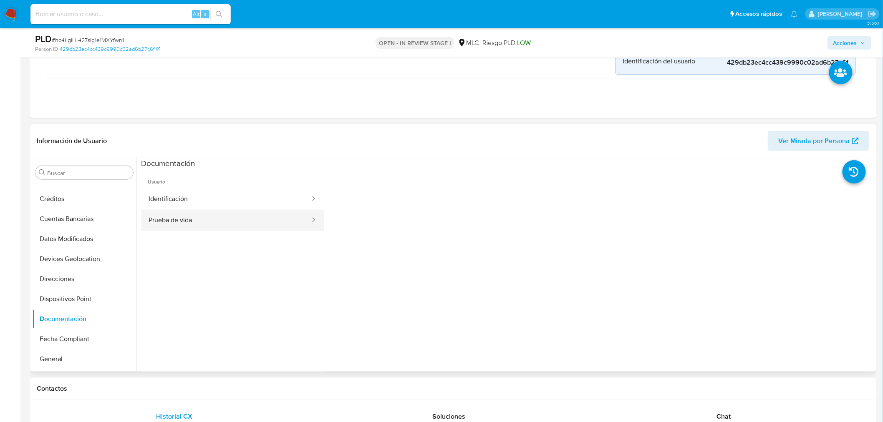
click at [191, 210] on button "Prueba de vida" at bounding box center [226, 220] width 170 height 21
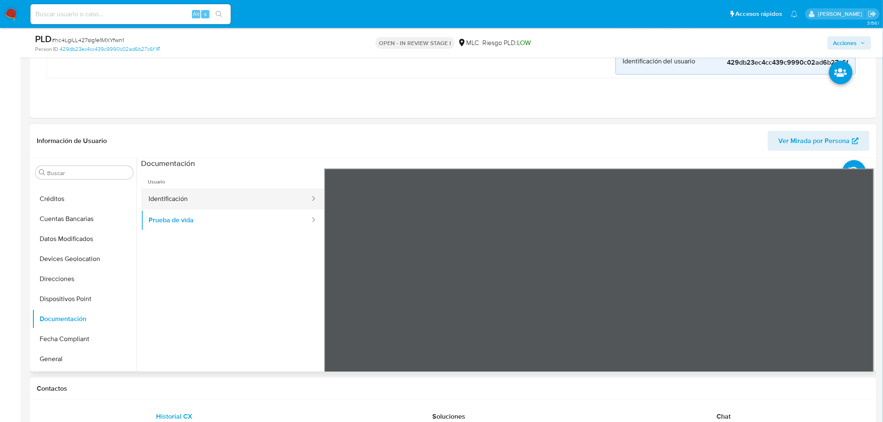
click at [205, 194] on button "Identificación" at bounding box center [226, 199] width 170 height 21
click at [865, 310] on icon at bounding box center [863, 304] width 17 height 17
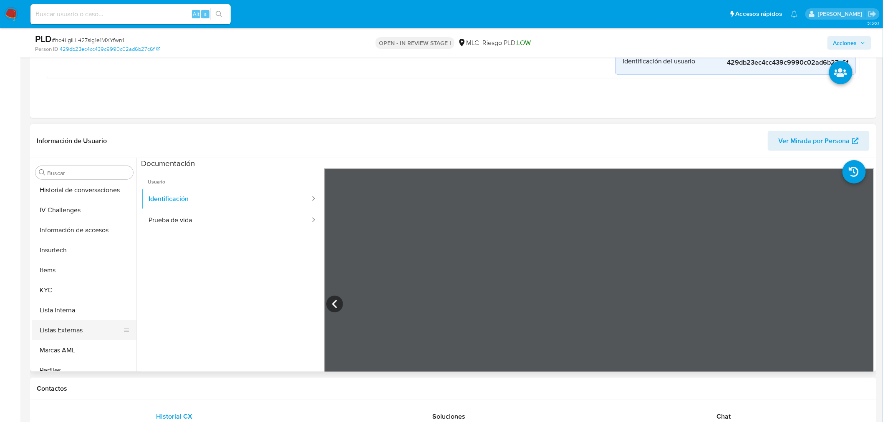
scroll to position [305, 0]
click at [62, 292] on button "KYC" at bounding box center [81, 288] width 98 height 20
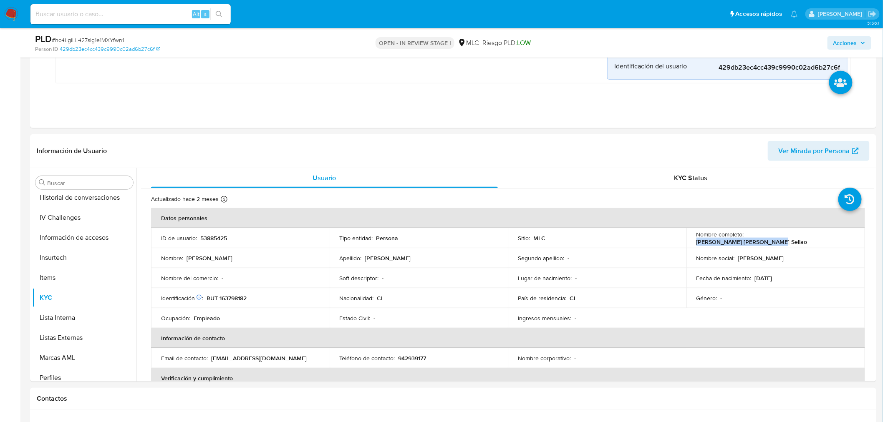
drag, startPoint x: 745, startPoint y: 239, endPoint x: 836, endPoint y: 239, distance: 91.4
click at [836, 239] on div "Nombre completo : Marcos Felipe Serón Sellao" at bounding box center [775, 238] width 159 height 15
copy p "Marcos Felipe Serón Sellao"
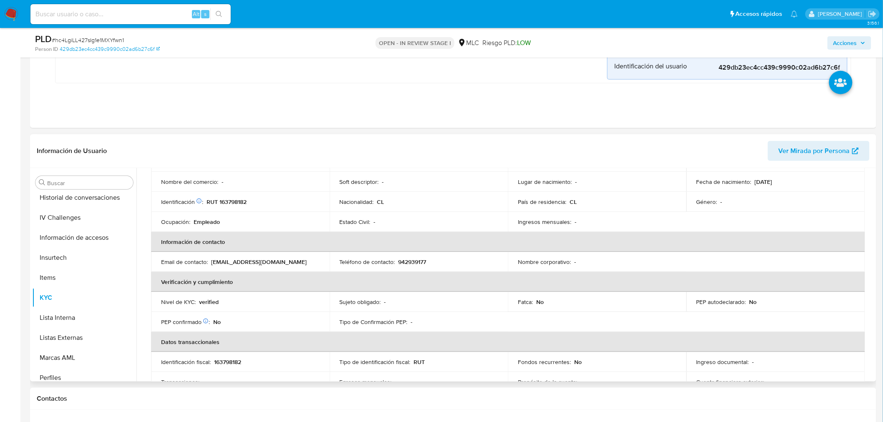
scroll to position [93, 0]
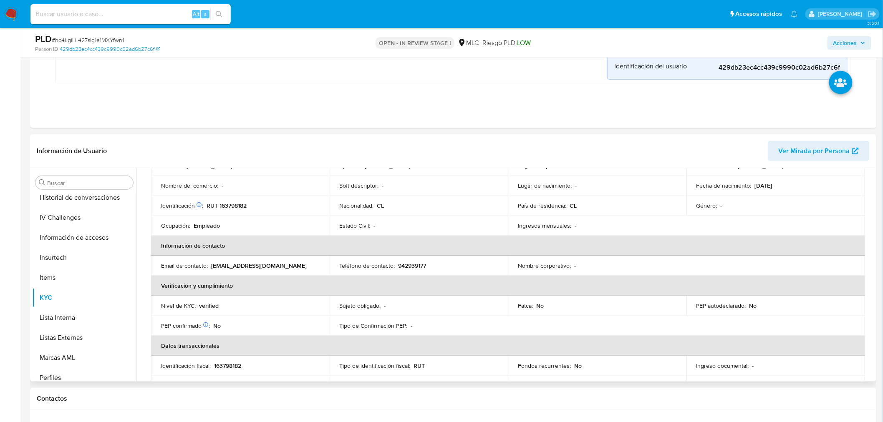
click at [241, 203] on p "RUT 163798182" at bounding box center [226, 206] width 40 height 8
copy p "163798182"
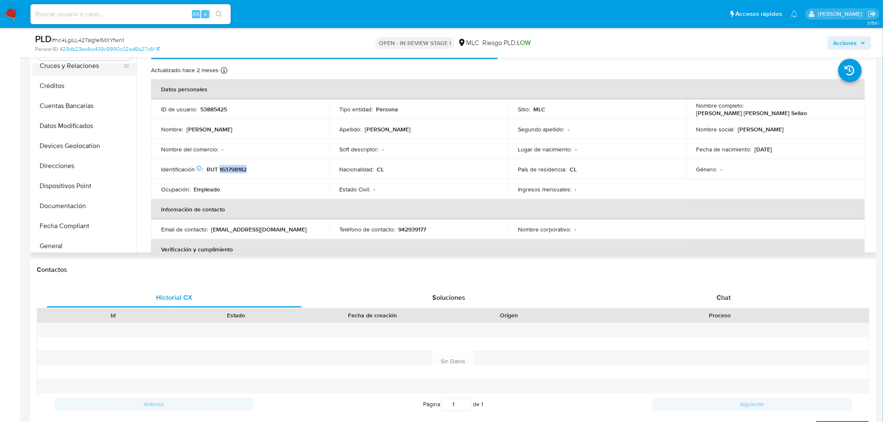
scroll to position [0, 0]
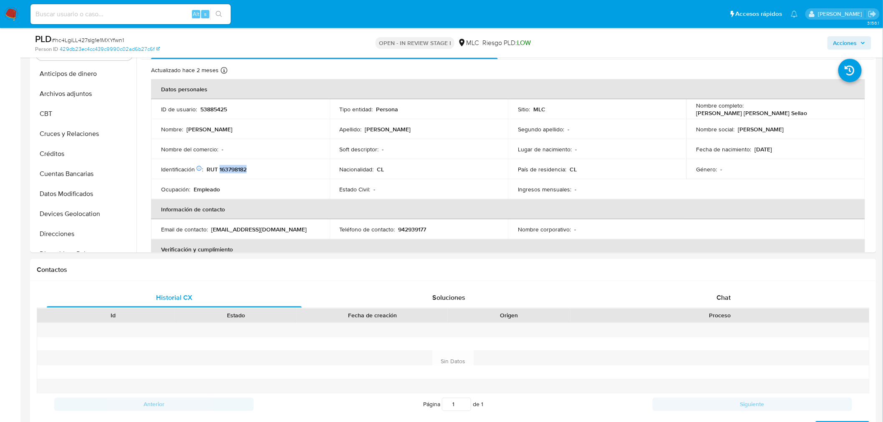
drag, startPoint x: 77, startPoint y: 132, endPoint x: 335, endPoint y: 8, distance: 285.9
click at [78, 130] on button "Cruces y Relaciones" at bounding box center [84, 134] width 104 height 20
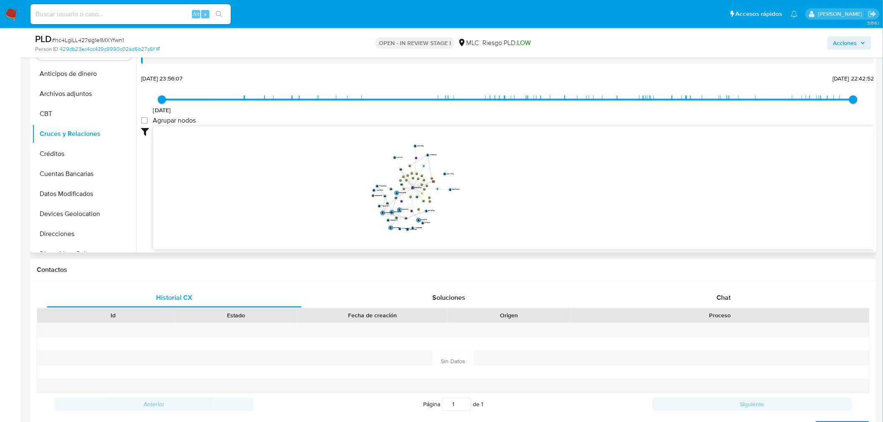
drag, startPoint x: 532, startPoint y: 159, endPoint x: 520, endPoint y: 184, distance: 27.8
click at [520, 184] on icon "device-671404d5864e3e8d26e1e322  device-64530ae708813b001738b12e  device-6456…" at bounding box center [513, 186] width 721 height 121
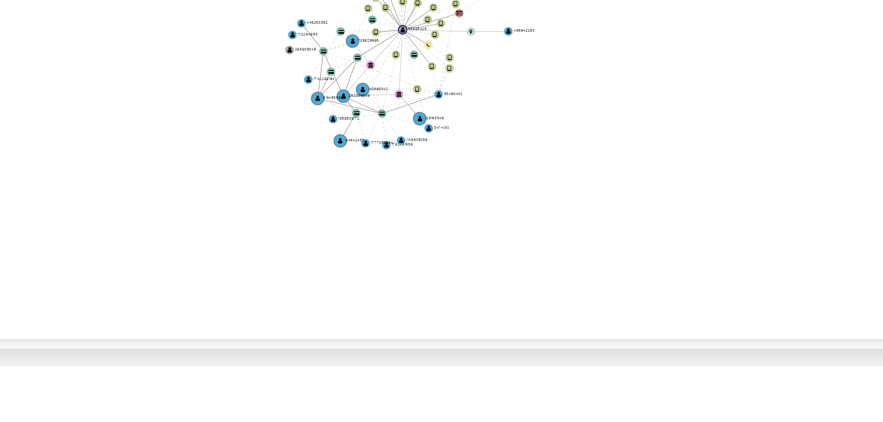
scroll to position [360, 0]
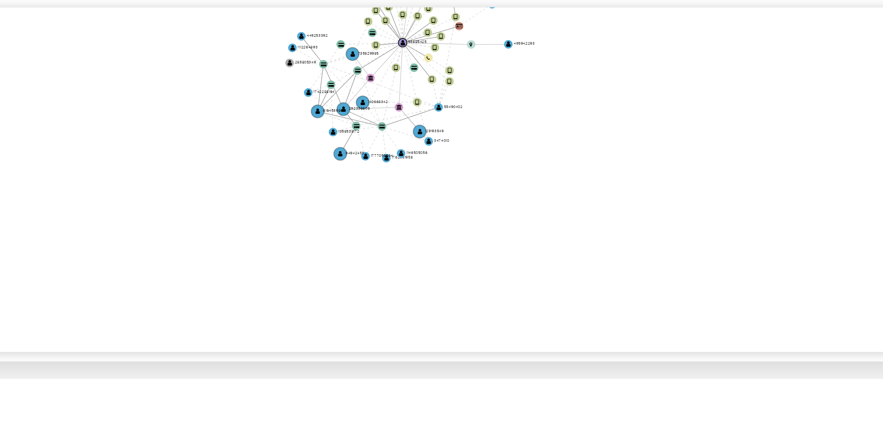
drag, startPoint x: 587, startPoint y: 229, endPoint x: 587, endPoint y: 179, distance: 50.1
click at [587, 175] on icon "device-671404d5864e3e8d26e1e322  device-64530ae708813b001738b12e  device-6456…" at bounding box center [513, 186] width 721 height 121
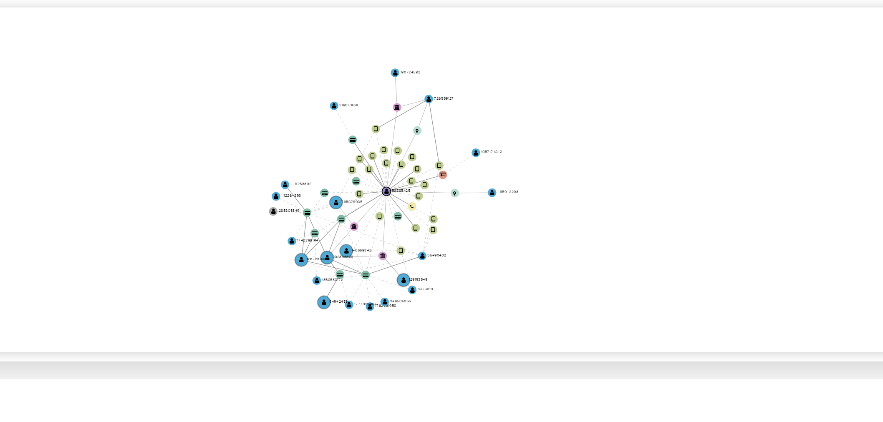
drag, startPoint x: 481, startPoint y: 160, endPoint x: 473, endPoint y: 205, distance: 45.7
click at [473, 205] on icon "device-671404d5864e3e8d26e1e322  device-64530ae708813b001738b12e  device-6456…" at bounding box center [513, 186] width 721 height 121
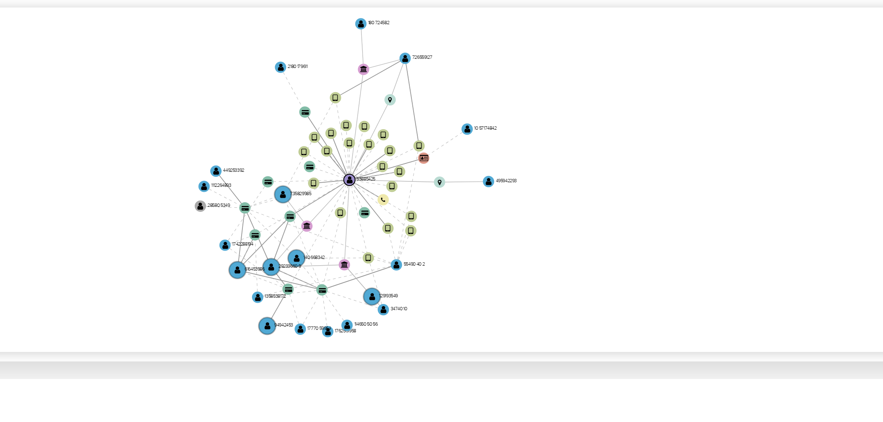
drag, startPoint x: 473, startPoint y: 204, endPoint x: 481, endPoint y: 203, distance: 7.9
click at [481, 203] on icon "device-671404d5864e3e8d26e1e322  device-64530ae708813b001738b12e  device-6456…" at bounding box center [513, 186] width 721 height 121
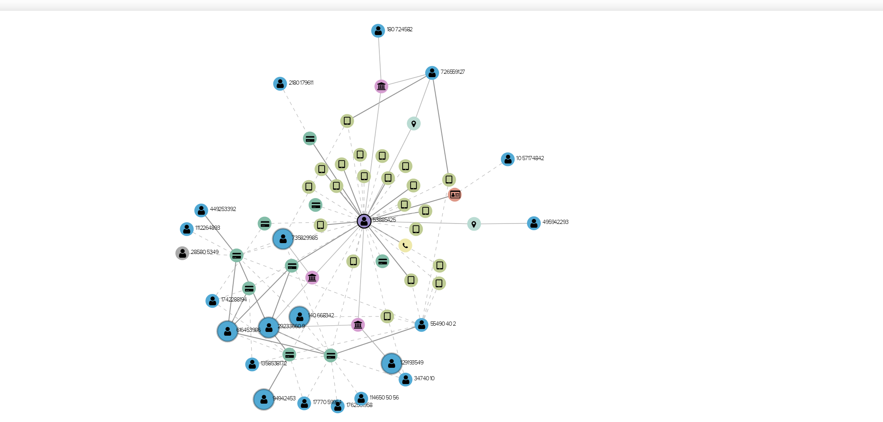
drag, startPoint x: 499, startPoint y: 197, endPoint x: 511, endPoint y: 196, distance: 11.7
click at [511, 196] on icon "device-671404d5864e3e8d26e1e322  device-64530ae708813b001738b12e  device-6456…" at bounding box center [513, 186] width 721 height 121
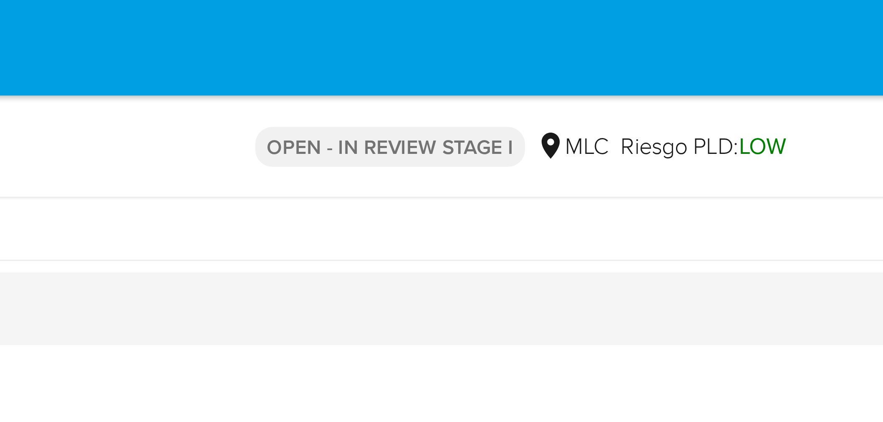
scroll to position [251, 0]
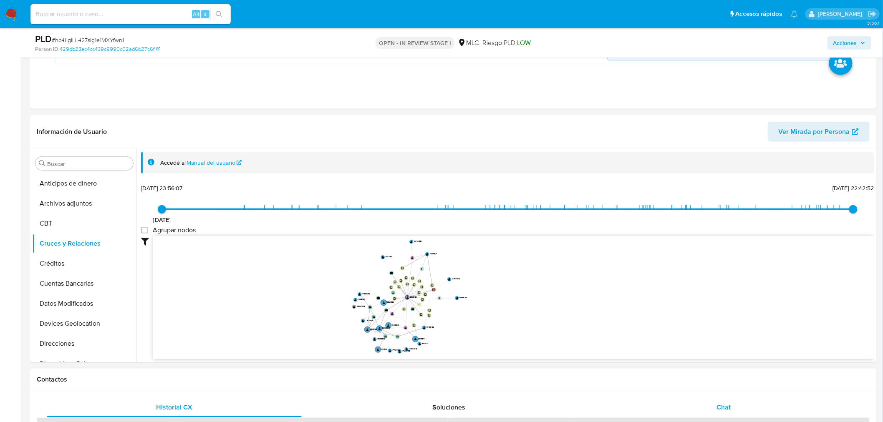
click at [728, 398] on div "Chat" at bounding box center [723, 408] width 255 height 20
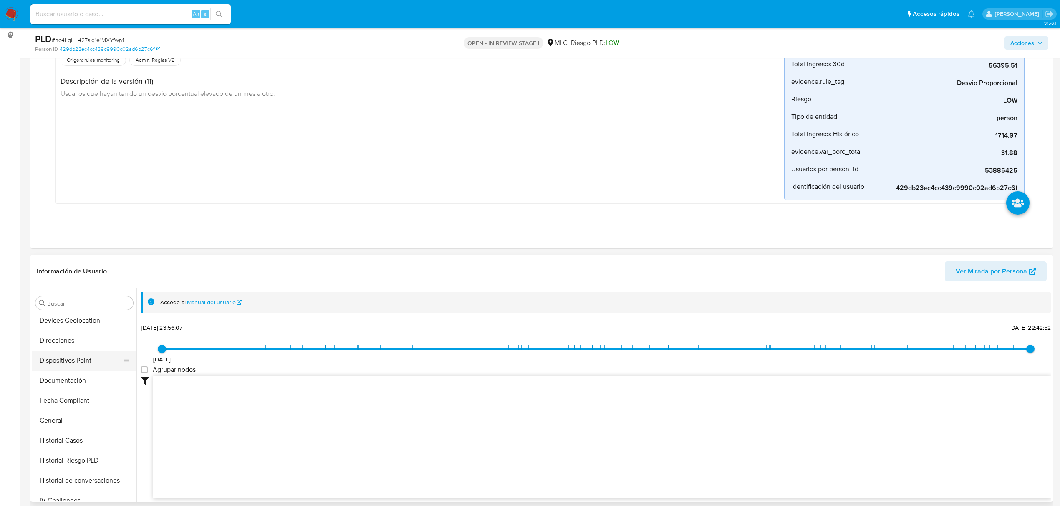
scroll to position [111, 0]
click at [65, 422] on button "Historial Casos" at bounding box center [81, 473] width 98 height 20
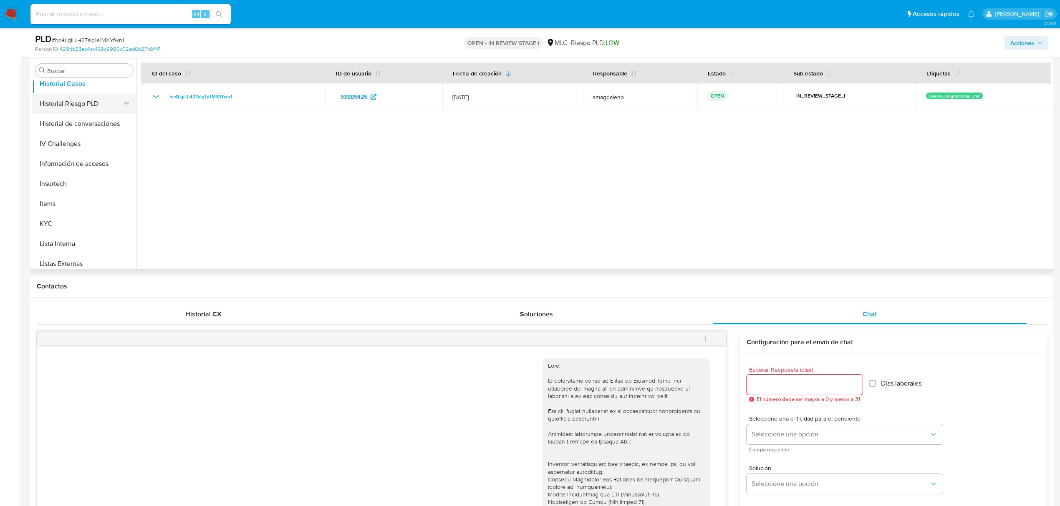
scroll to position [353, 0]
click at [65, 142] on button "KYC" at bounding box center [81, 138] width 98 height 20
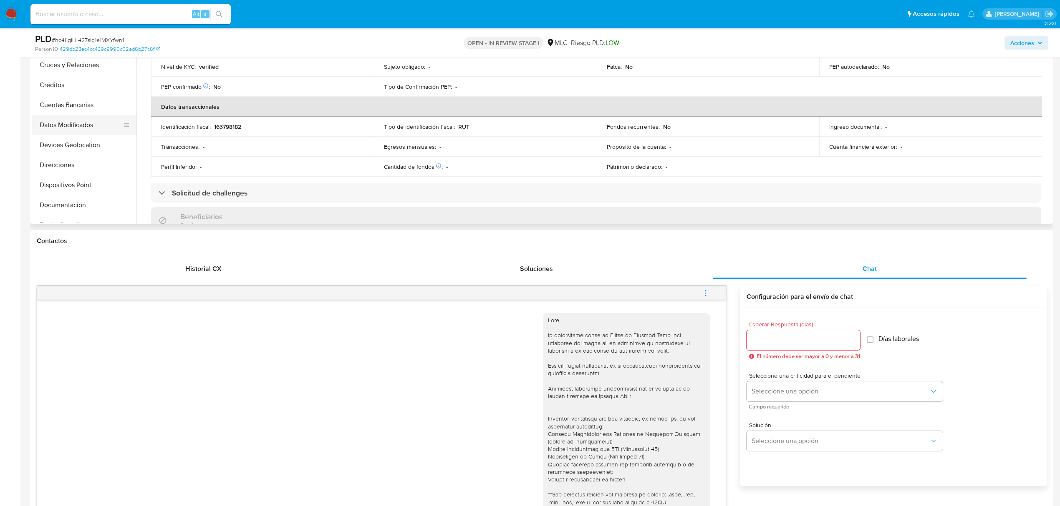
scroll to position [55, 0]
click at [70, 151] on button "Direcciones" at bounding box center [81, 150] width 98 height 20
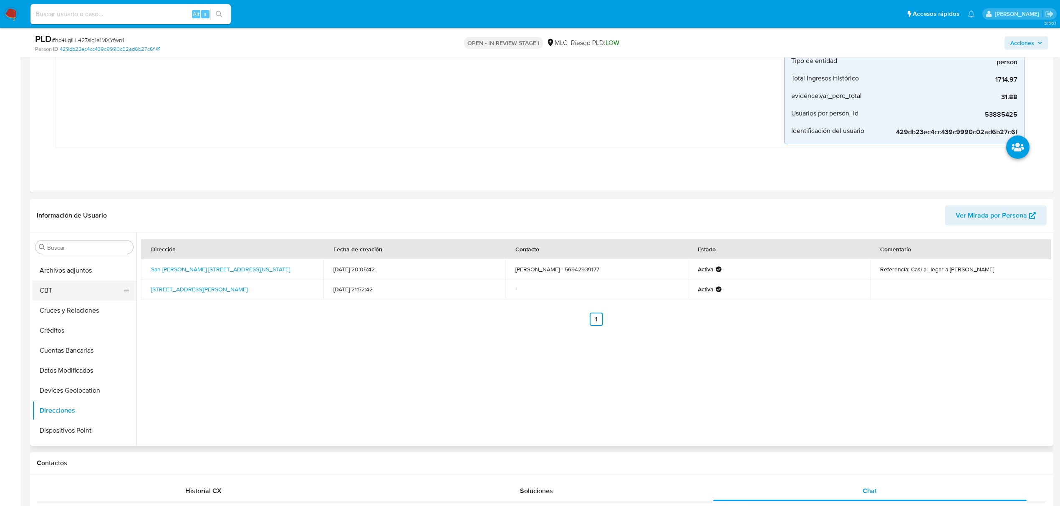
scroll to position [0, 0]
drag, startPoint x: 83, startPoint y: 331, endPoint x: 88, endPoint y: 321, distance: 11.2
click at [83, 331] on button "Cruces y Relaciones" at bounding box center [81, 327] width 98 height 20
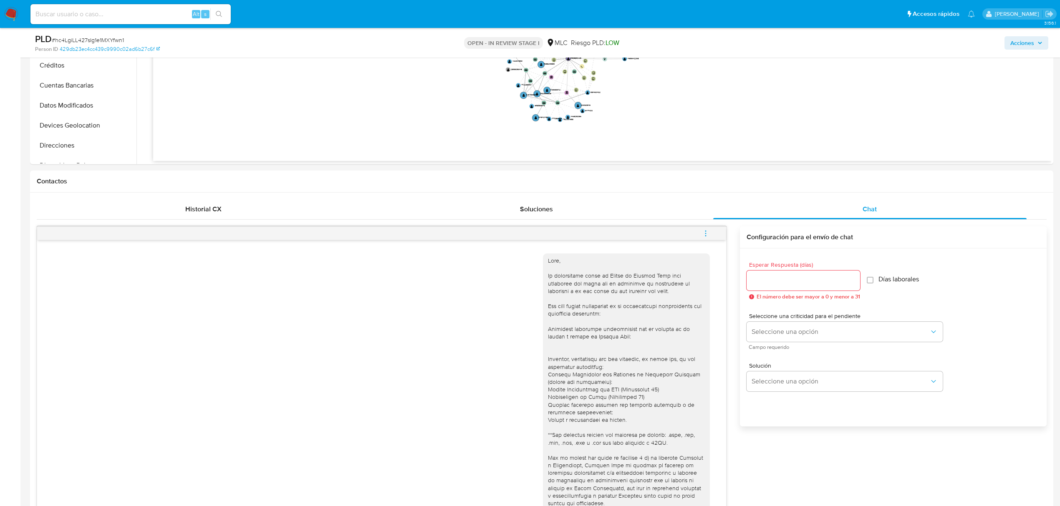
drag, startPoint x: 773, startPoint y: 85, endPoint x: 698, endPoint y: 51, distance: 81.8
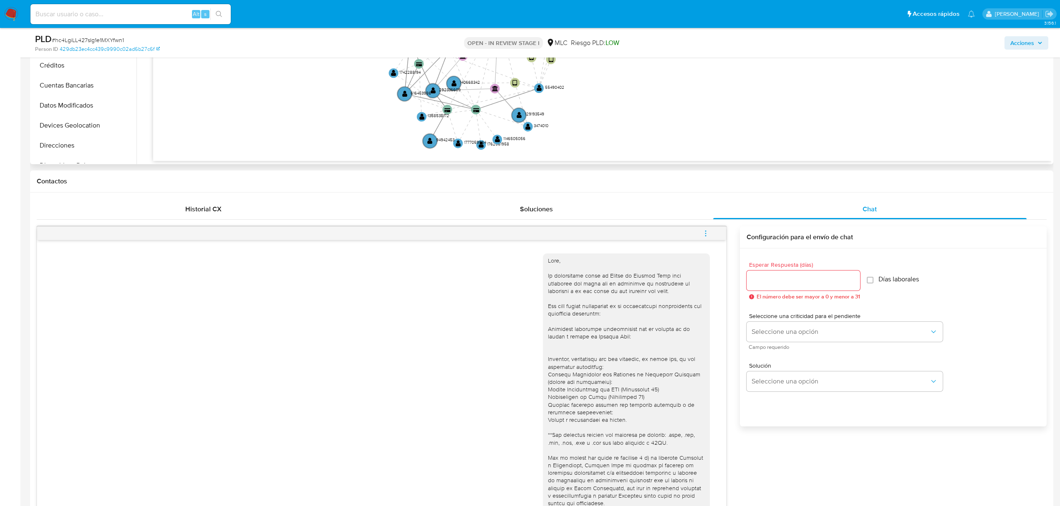
drag, startPoint x: 573, startPoint y: 117, endPoint x: 583, endPoint y: 104, distance: 16.4
click at [583, 104] on icon "device-671404d5864e3e8d26e1e322  device-64530ae708813b001738b12e  device-6456…" at bounding box center [602, 98] width 898 height 121
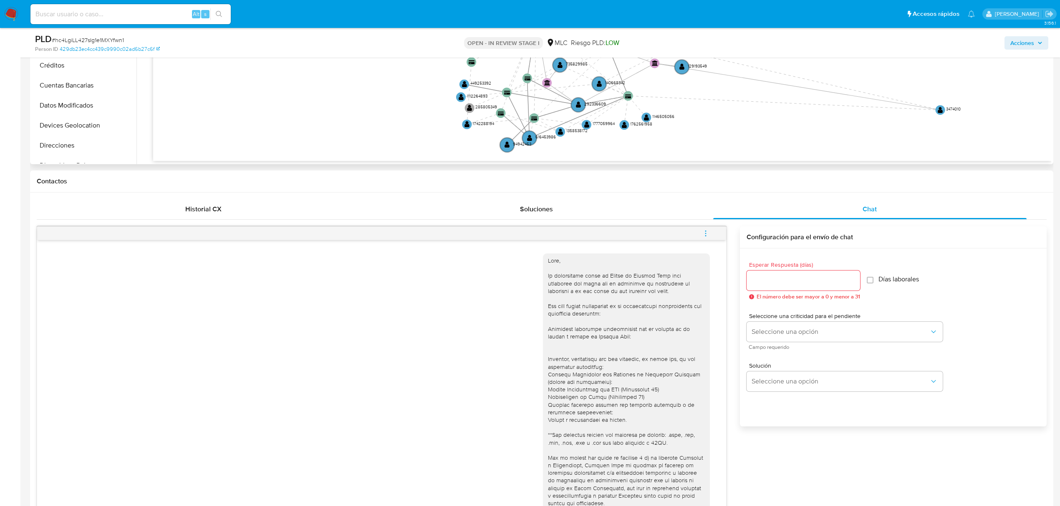
drag, startPoint x: 529, startPoint y: 127, endPoint x: 942, endPoint y: 111, distance: 412.5
click at [889, 111] on text "" at bounding box center [939, 109] width 5 height 7
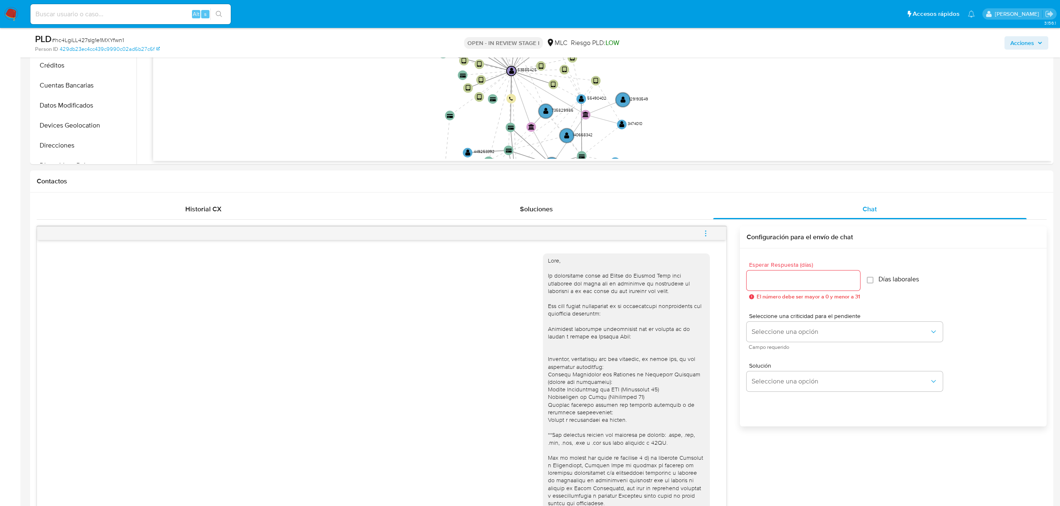
drag, startPoint x: 651, startPoint y: 108, endPoint x: 640, endPoint y: 166, distance: 58.7
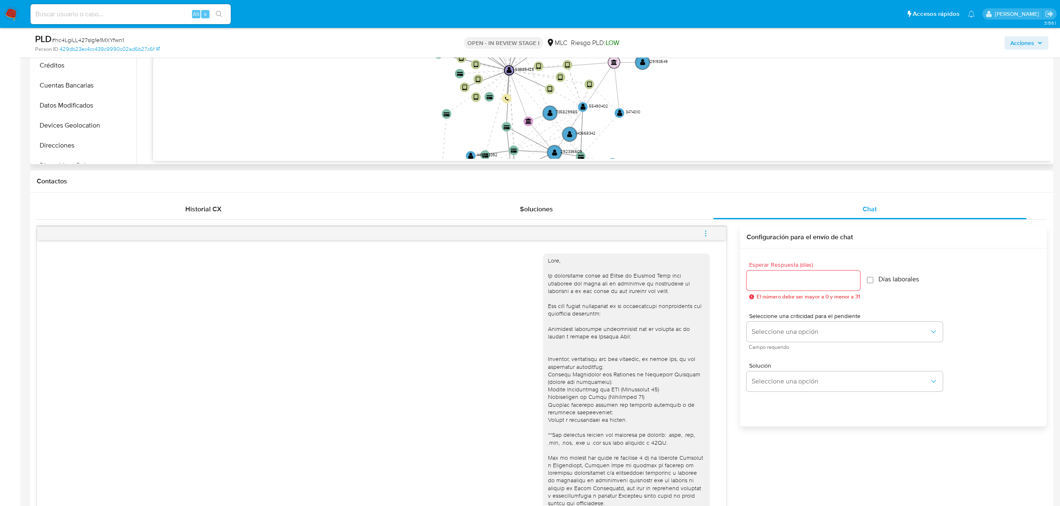
drag, startPoint x: 587, startPoint y: 113, endPoint x: 617, endPoint y: 61, distance: 60.5
click at [617, 61] on circle at bounding box center [614, 62] width 12 height 12
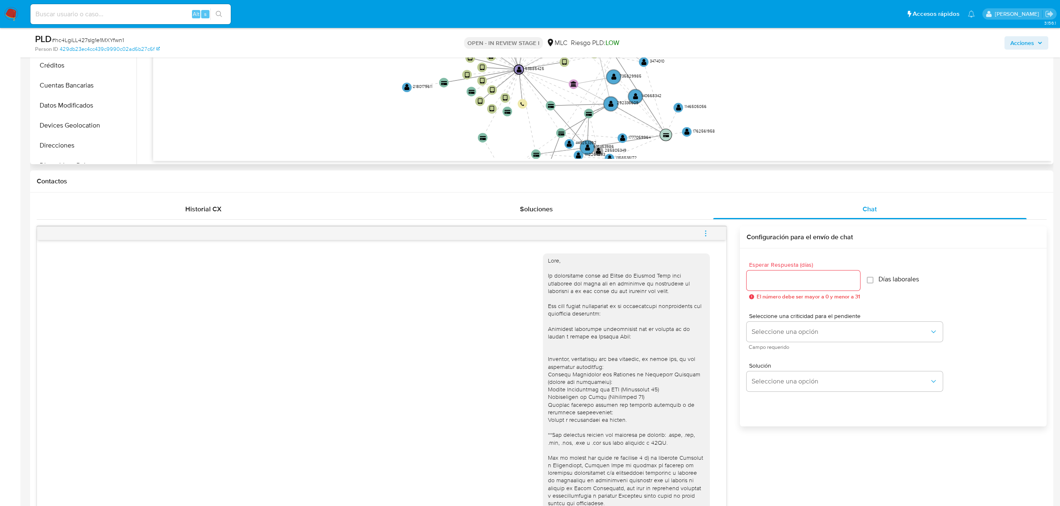
drag, startPoint x: 582, startPoint y: 159, endPoint x: 666, endPoint y: 134, distance: 87.7
click at [666, 134] on text "" at bounding box center [666, 135] width 6 height 5
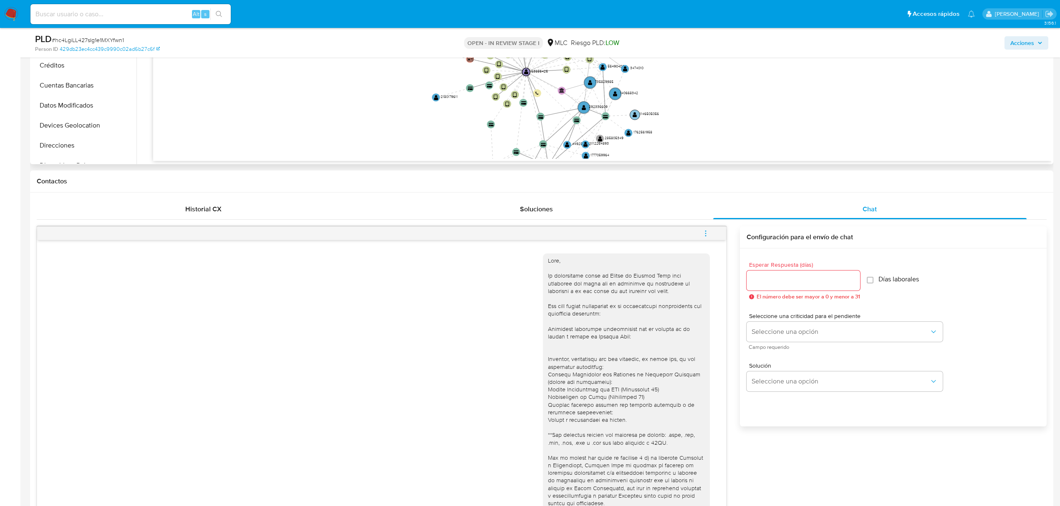
click at [635, 117] on text "" at bounding box center [634, 115] width 4 height 6
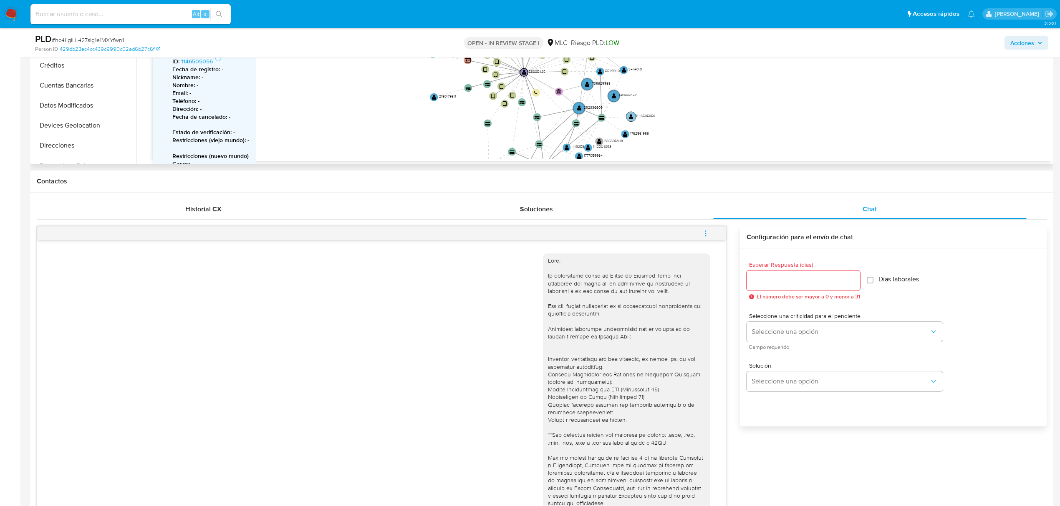
click at [631, 117] on text "" at bounding box center [631, 116] width 4 height 6
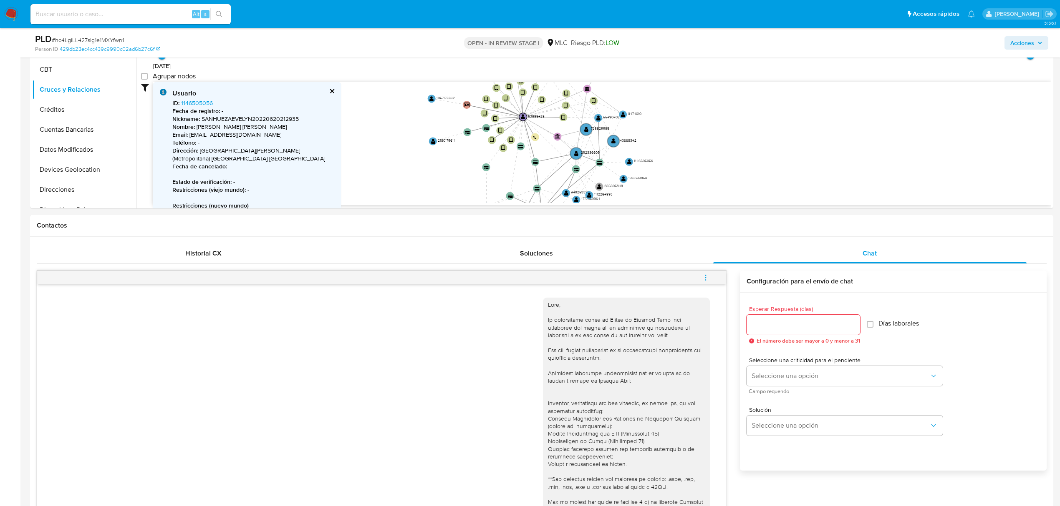
scroll to position [379, 0]
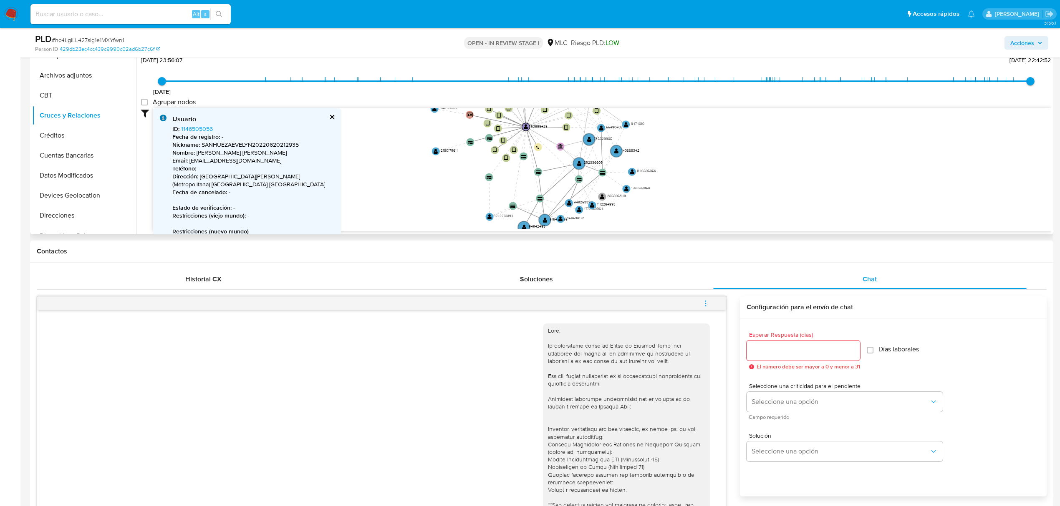
click at [741, 173] on icon "device-671404d5864e3e8d26e1e322  device-64530ae708813b001738b12e  device-6456…" at bounding box center [602, 168] width 898 height 121
click at [626, 189] on text "" at bounding box center [626, 189] width 4 height 6
click at [623, 192] on text "" at bounding box center [625, 189] width 4 height 6
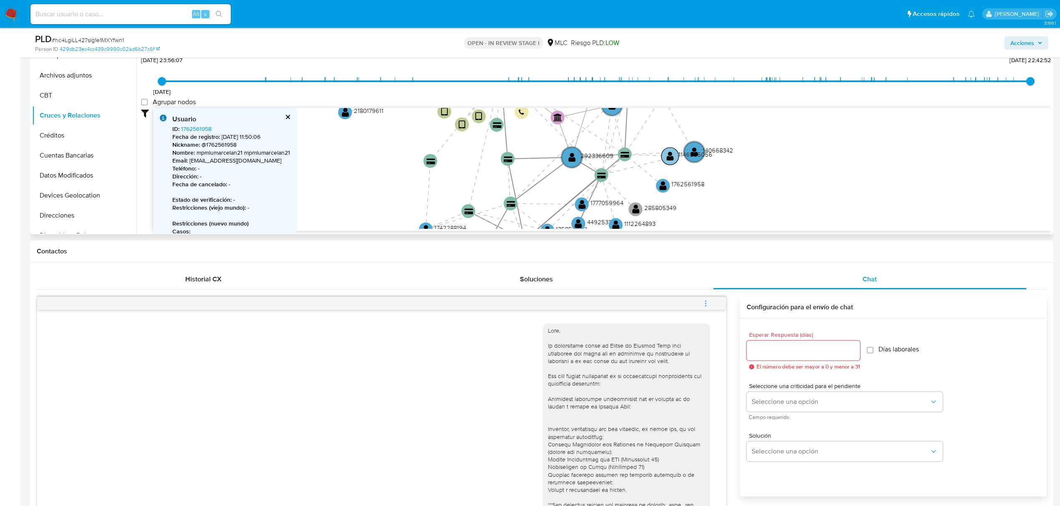
drag, startPoint x: 663, startPoint y: 121, endPoint x: 698, endPoint y: 152, distance: 46.4
click at [698, 152] on g "device-671404d5864e3e8d26e1e322  device-64530ae708813b001738b12e  device-6456…" at bounding box center [535, 83] width 396 height 357
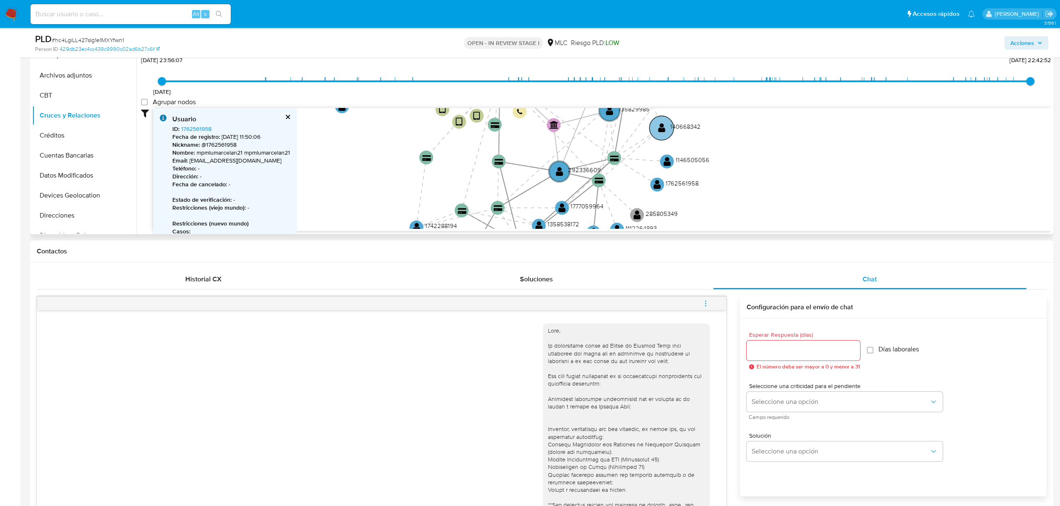
click at [663, 129] on text "" at bounding box center [662, 128] width 8 height 10
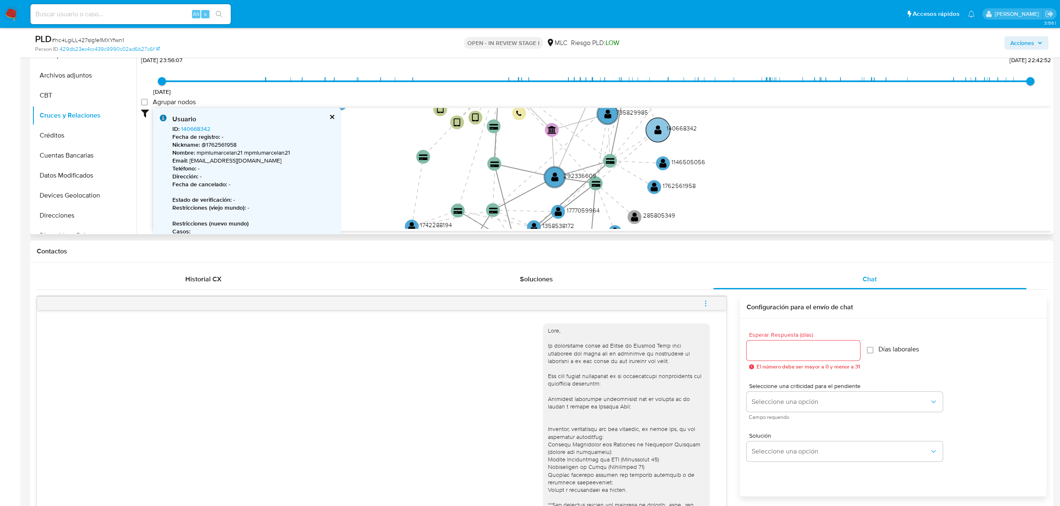
click at [658, 131] on text "" at bounding box center [658, 130] width 8 height 10
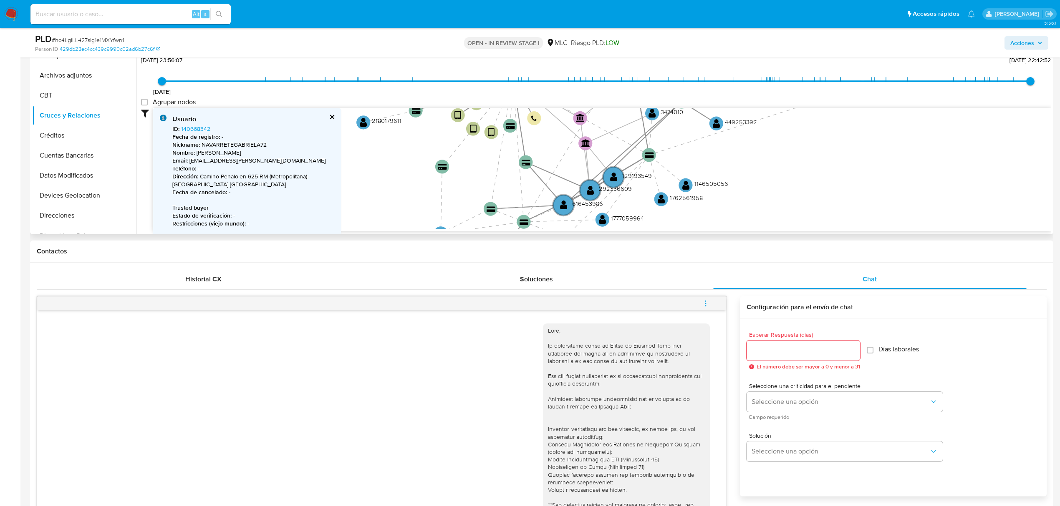
drag, startPoint x: 652, startPoint y: 135, endPoint x: 868, endPoint y: 86, distance: 220.8
click at [868, 86] on div "3/2/2021 3/2/2021, 23:56:07 18/8/2025, 22:42:52 Agrupar nodos Filtros Confianza…" at bounding box center [596, 142] width 910 height 177
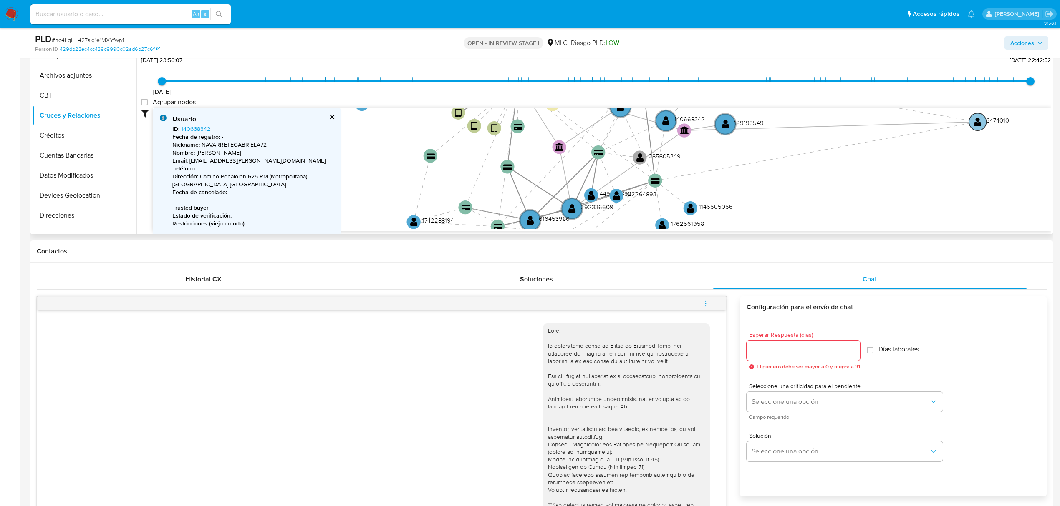
drag, startPoint x: 631, startPoint y: 133, endPoint x: 977, endPoint y: 120, distance: 346.1
click at [889, 120] on text "" at bounding box center [978, 122] width 8 height 10
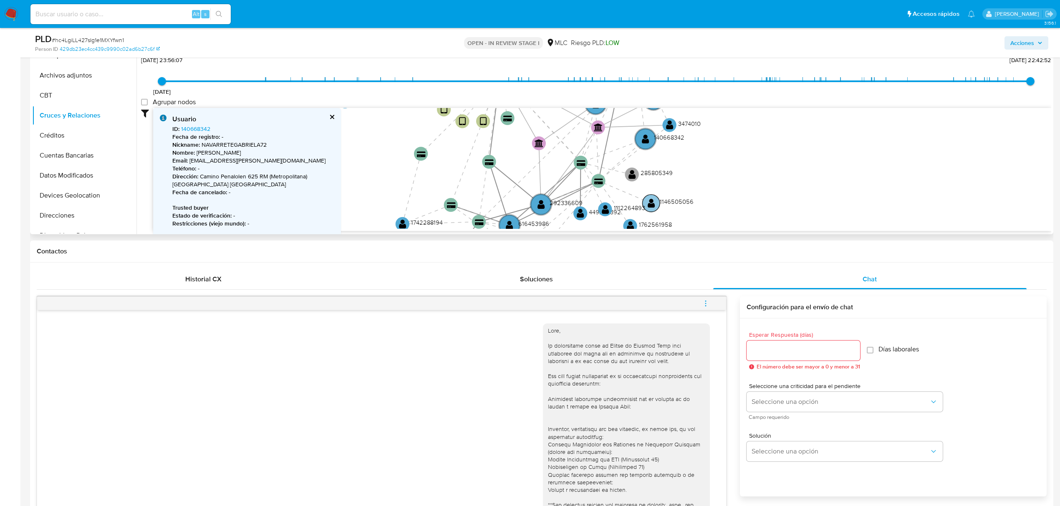
click at [653, 207] on text "" at bounding box center [651, 203] width 8 height 10
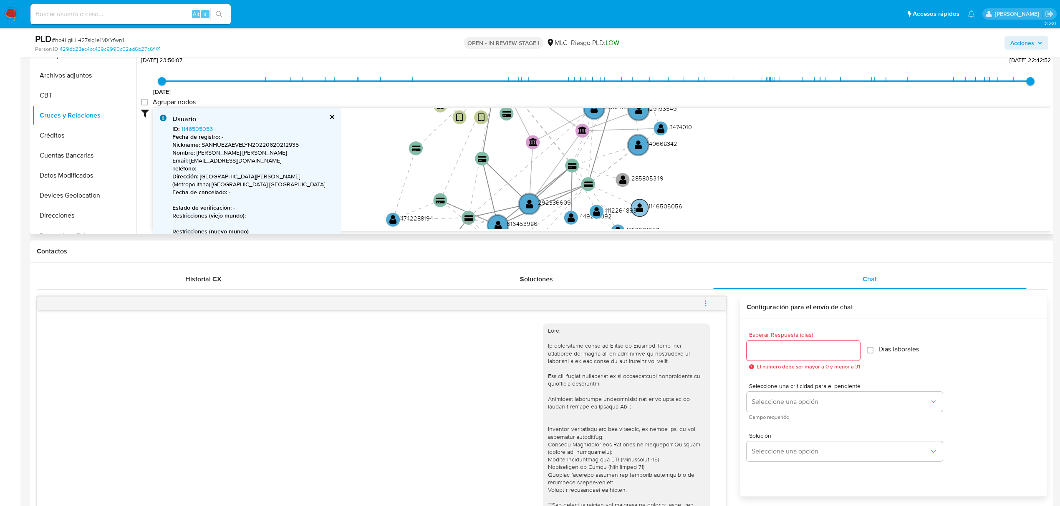
click at [639, 209] on text "" at bounding box center [640, 208] width 8 height 10
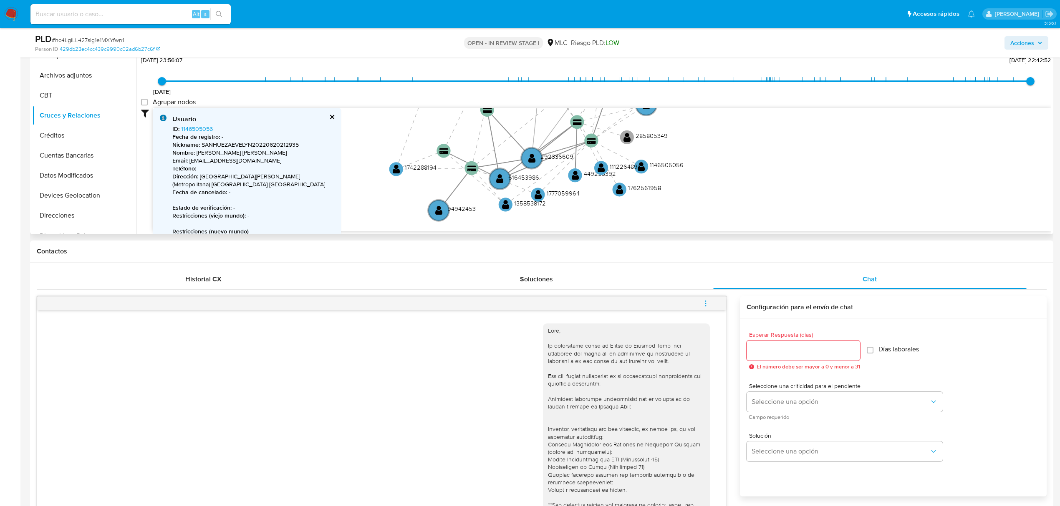
drag, startPoint x: 735, startPoint y: 200, endPoint x: 745, endPoint y: 154, distance: 47.3
click at [745, 154] on icon "device-671404d5864e3e8d26e1e322  device-64530ae708813b001738b12e  device-6456…" at bounding box center [602, 168] width 898 height 121
click at [619, 193] on text "" at bounding box center [619, 190] width 8 height 10
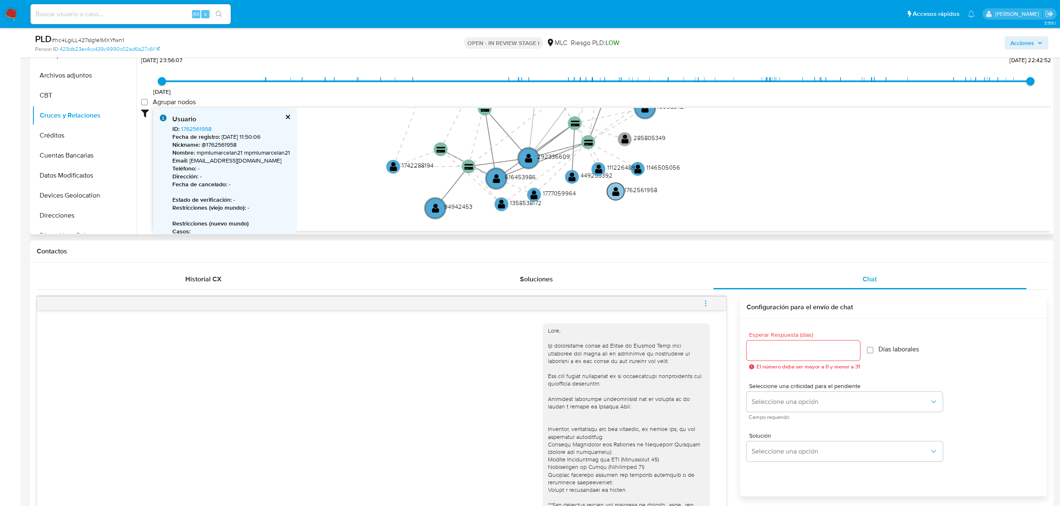
click at [619, 193] on circle at bounding box center [616, 192] width 18 height 18
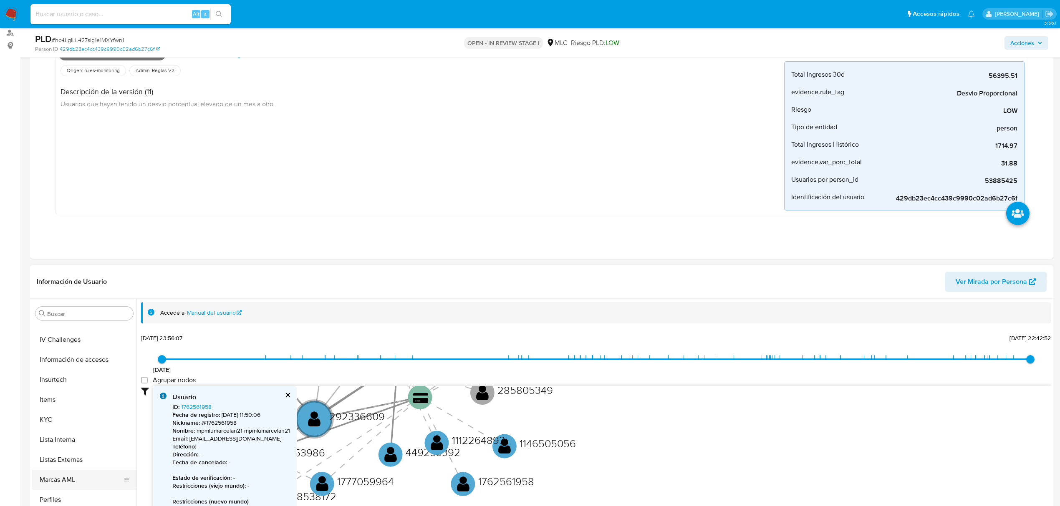
scroll to position [334, 0]
click at [56, 407] on button "KYC" at bounding box center [81, 400] width 98 height 20
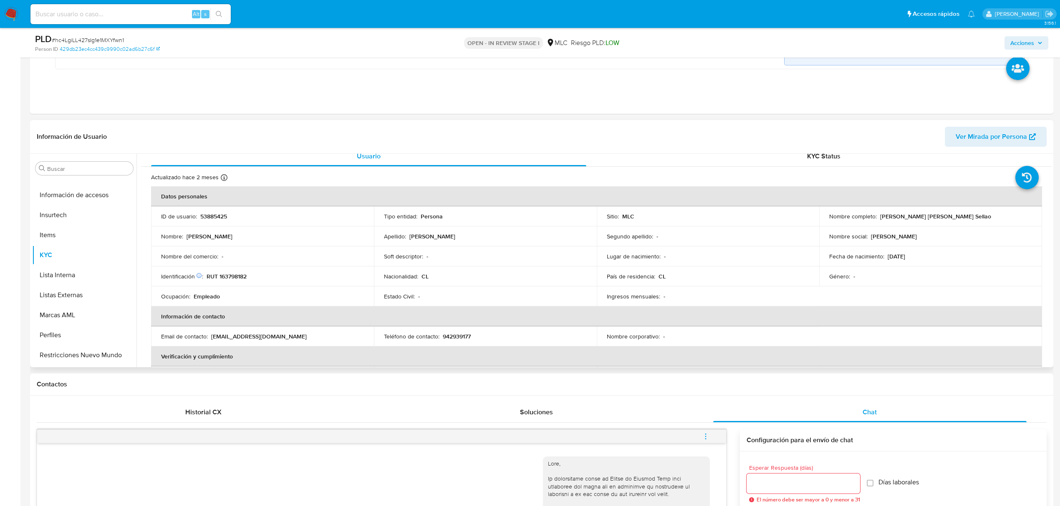
scroll to position [0, 0]
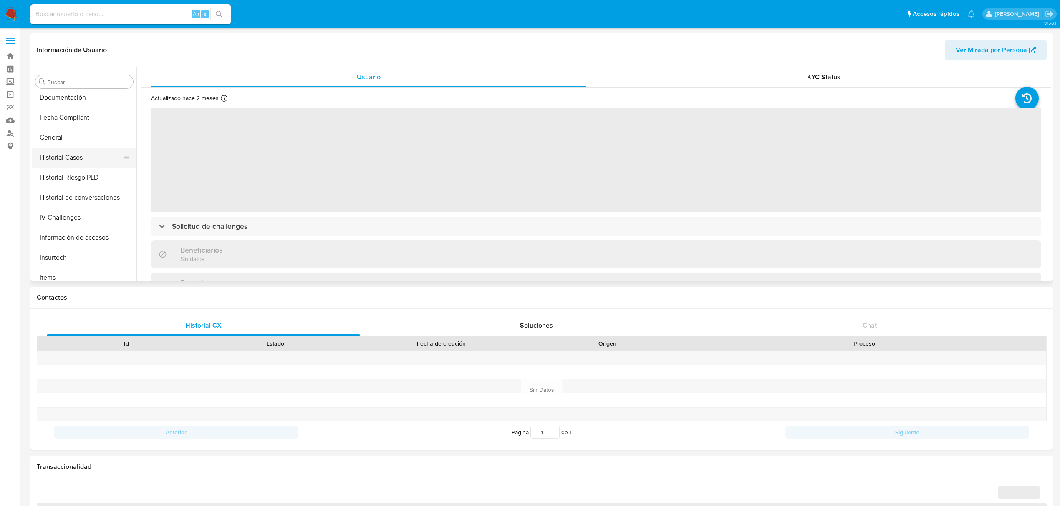
scroll to position [185, 0]
click at [84, 176] on button "Historial Casos" at bounding box center [81, 177] width 98 height 20
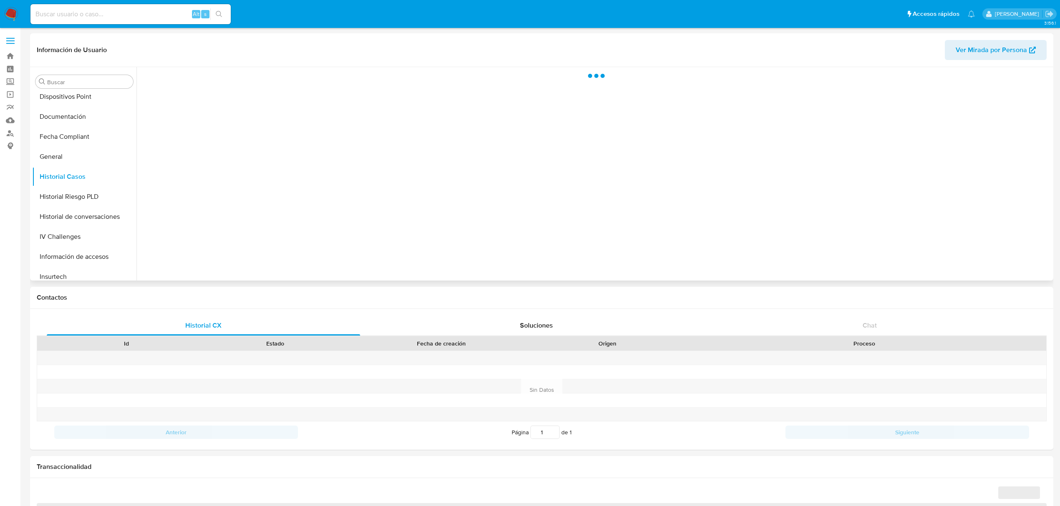
select select "10"
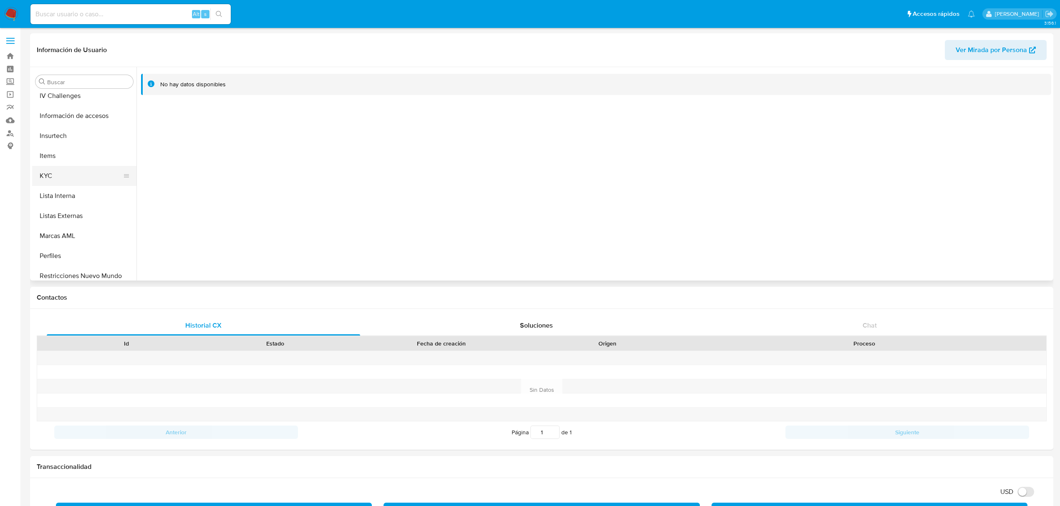
scroll to position [352, 0]
click at [58, 146] on button "KYC" at bounding box center [81, 150] width 98 height 20
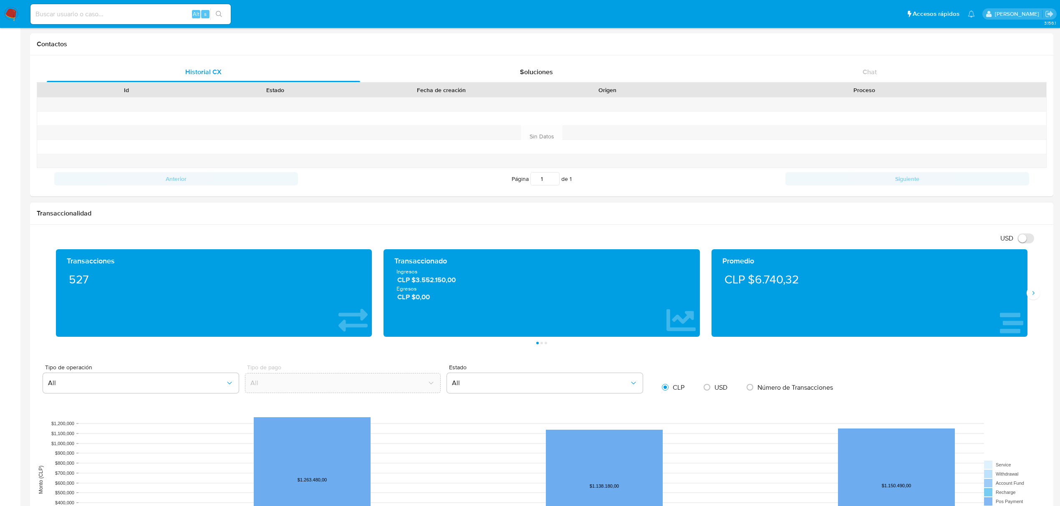
scroll to position [222, 0]
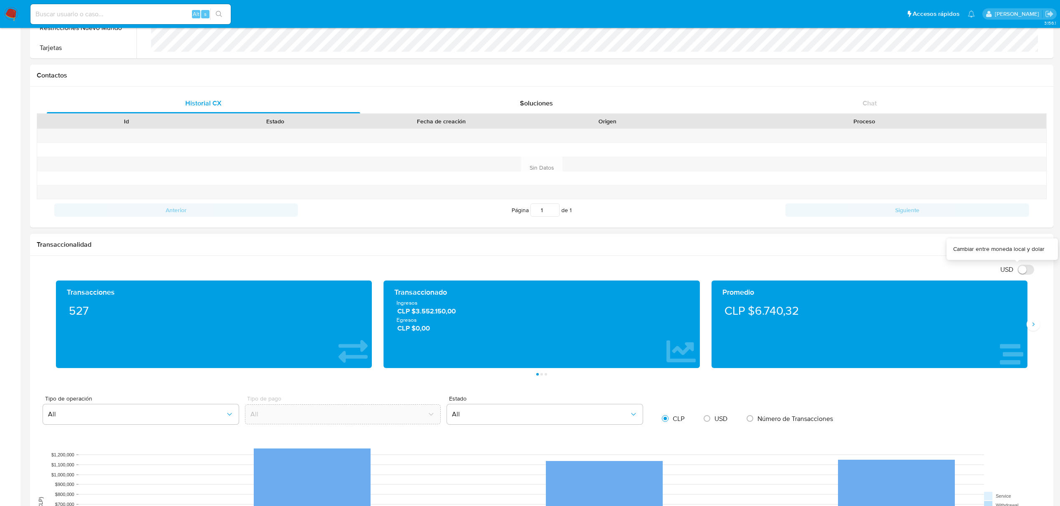
click at [1020, 269] on input "USD" at bounding box center [1025, 270] width 17 height 10
checkbox input "true"
click at [1032, 326] on icon "Siguiente" at bounding box center [1033, 324] width 7 height 7
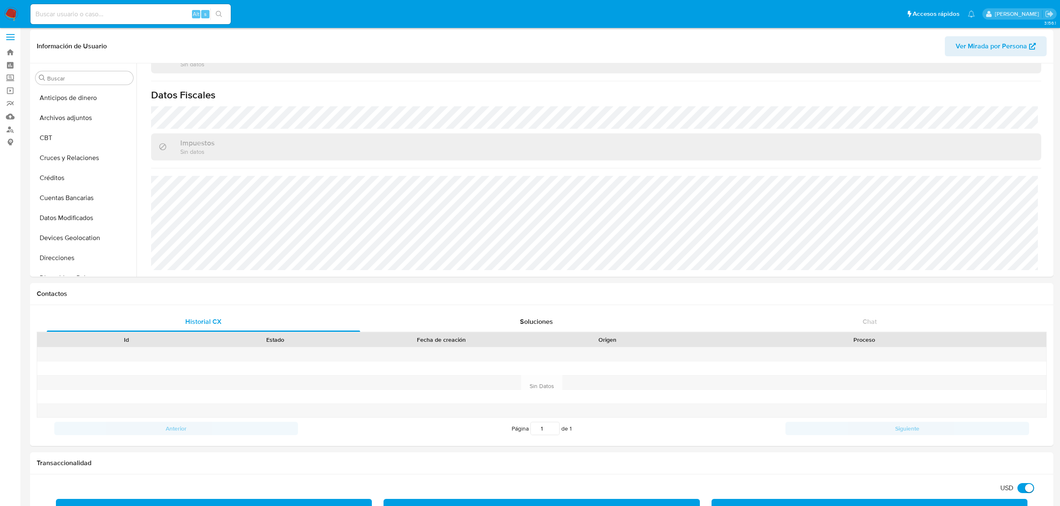
scroll to position [0, 0]
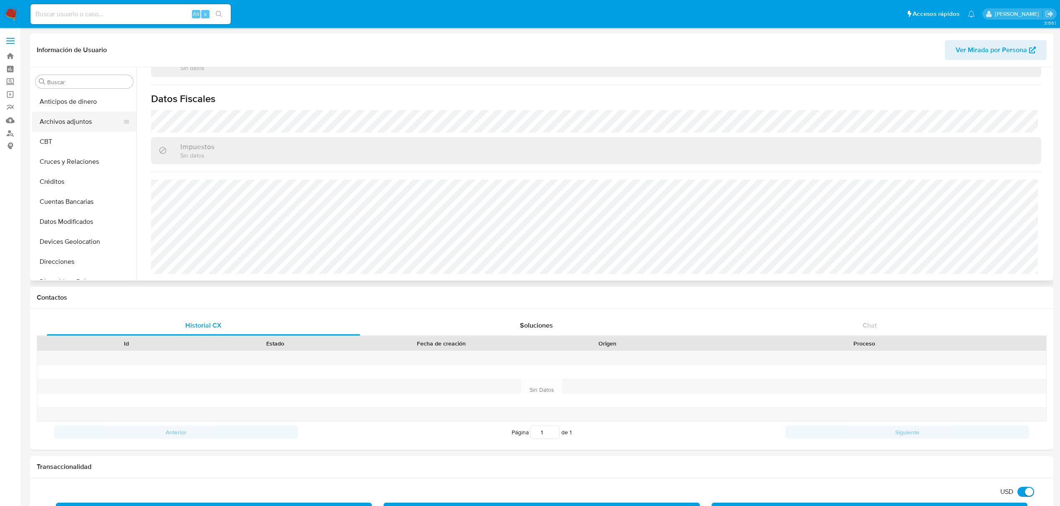
click at [65, 121] on button "Archivos adjuntos" at bounding box center [81, 122] width 98 height 20
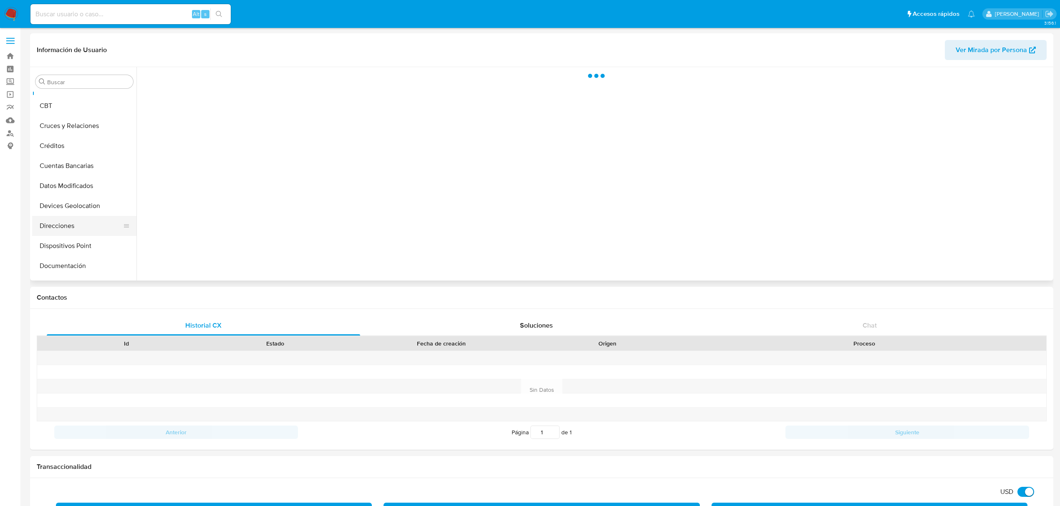
scroll to position [55, 0]
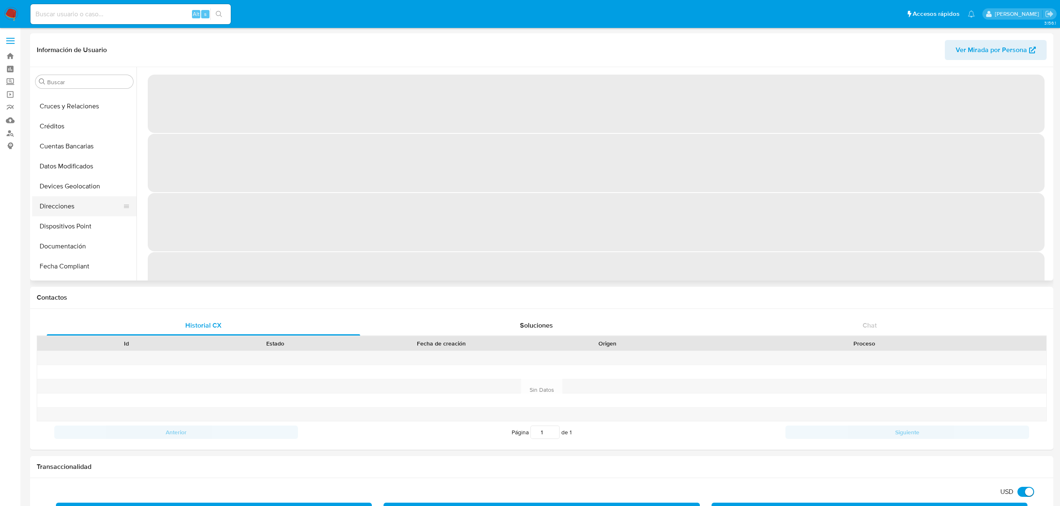
click at [78, 201] on button "Direcciones" at bounding box center [81, 206] width 98 height 20
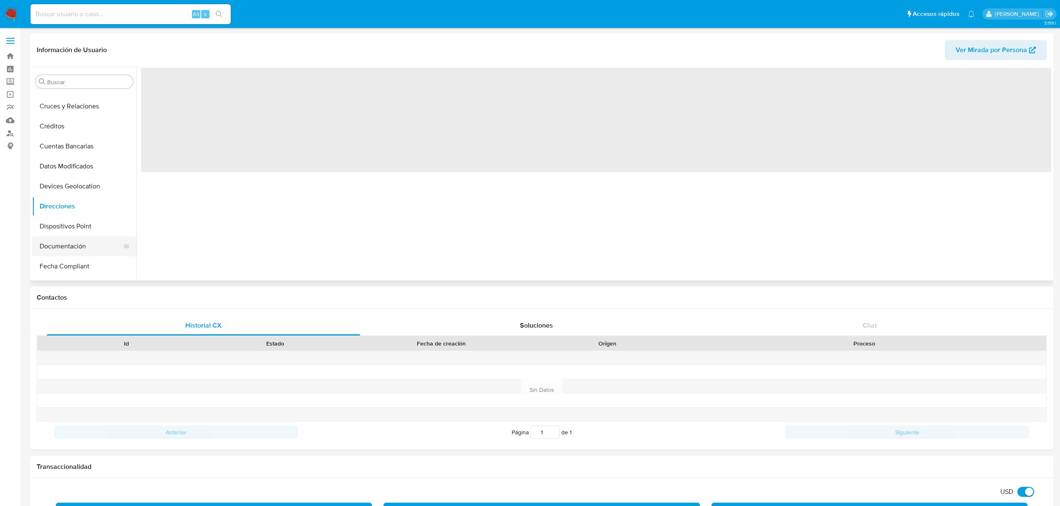
click at [69, 246] on button "Documentación" at bounding box center [81, 247] width 98 height 20
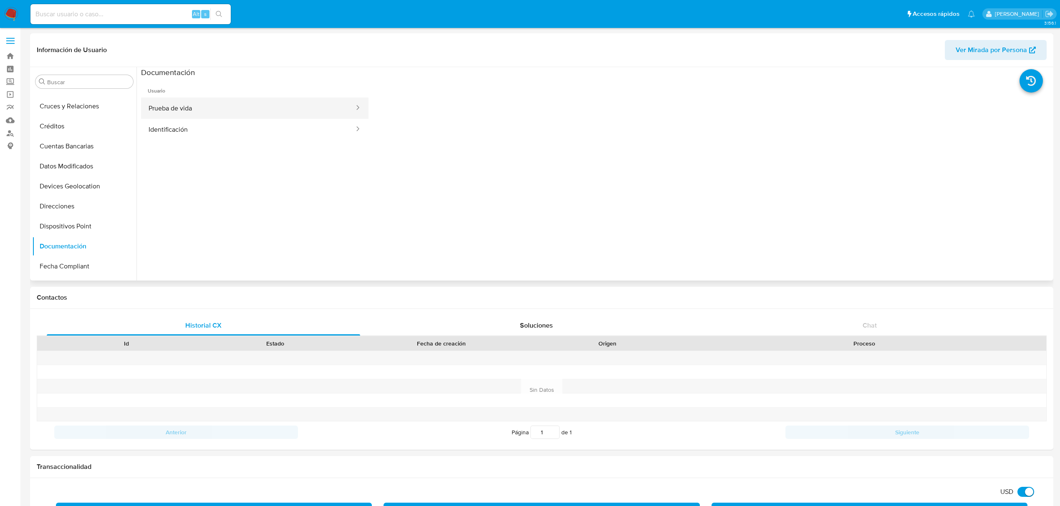
click at [201, 106] on button "Prueba de vida" at bounding box center [248, 108] width 214 height 21
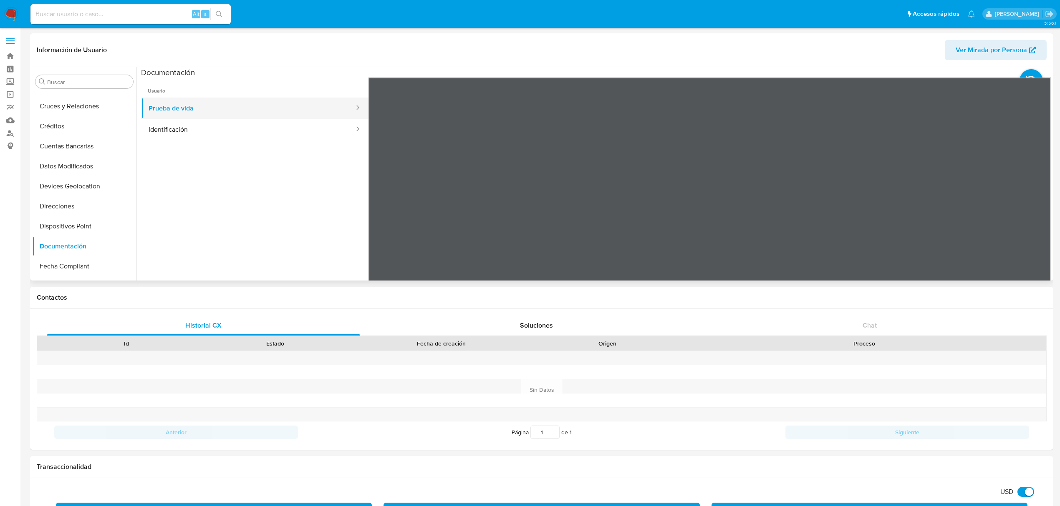
click at [231, 117] on button "Prueba de vida" at bounding box center [248, 108] width 214 height 21
click at [229, 129] on button "Identificación" at bounding box center [248, 129] width 214 height 21
click at [1033, 209] on icon at bounding box center [1040, 213] width 17 height 17
click at [55, 204] on button "Direcciones" at bounding box center [81, 206] width 98 height 20
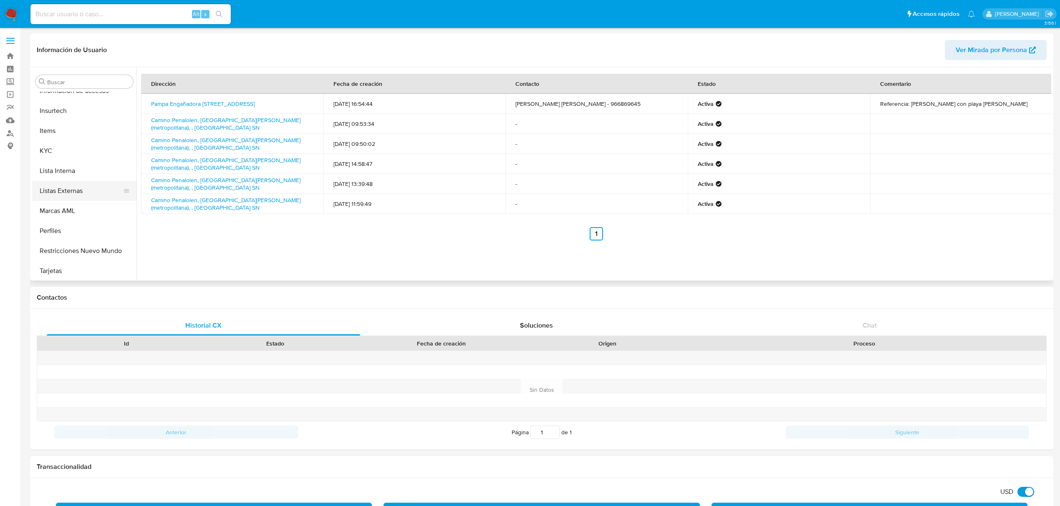
scroll to position [352, 0]
click at [40, 155] on button "KYC" at bounding box center [81, 150] width 98 height 20
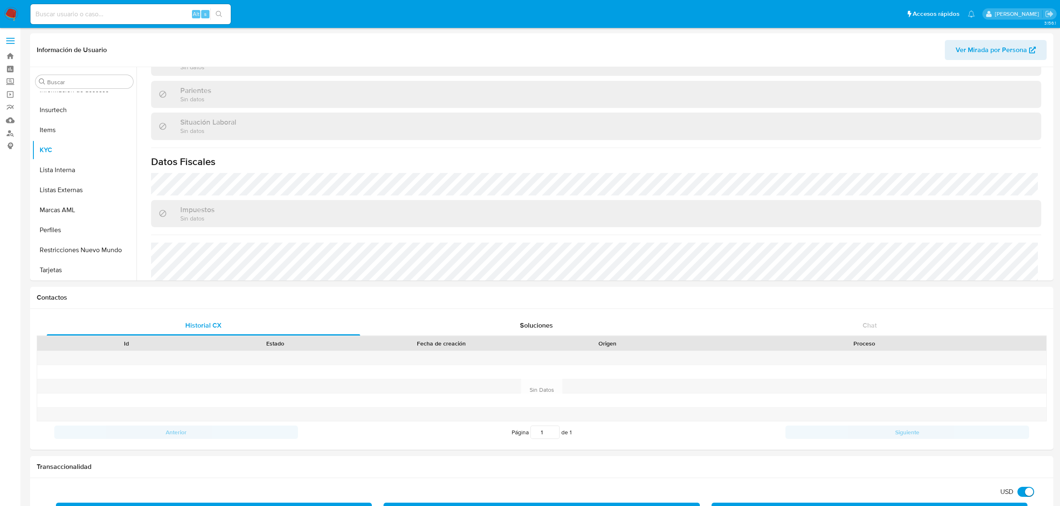
scroll to position [445, 0]
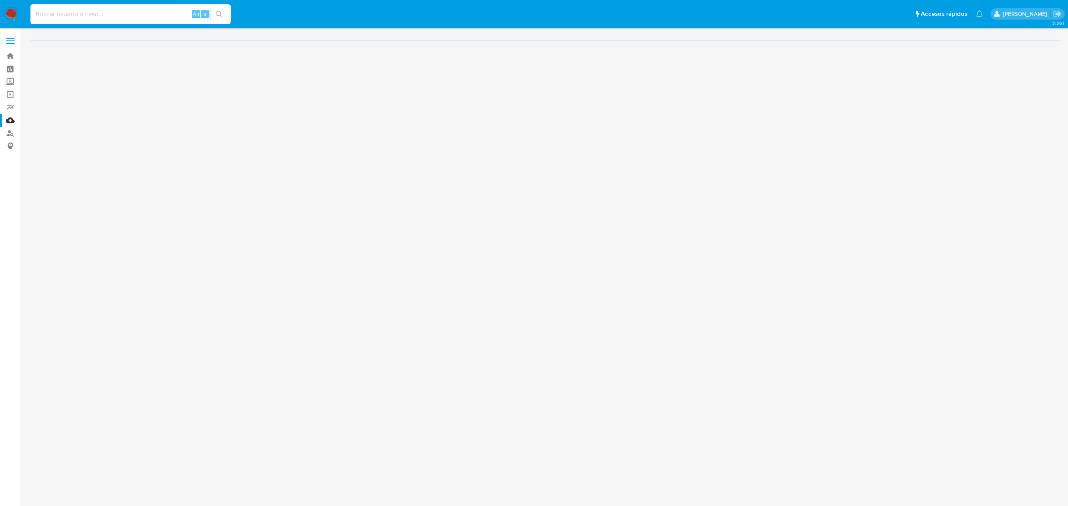
click at [106, 12] on input at bounding box center [130, 14] width 200 height 11
paste input "726559127"
type input "726559127"
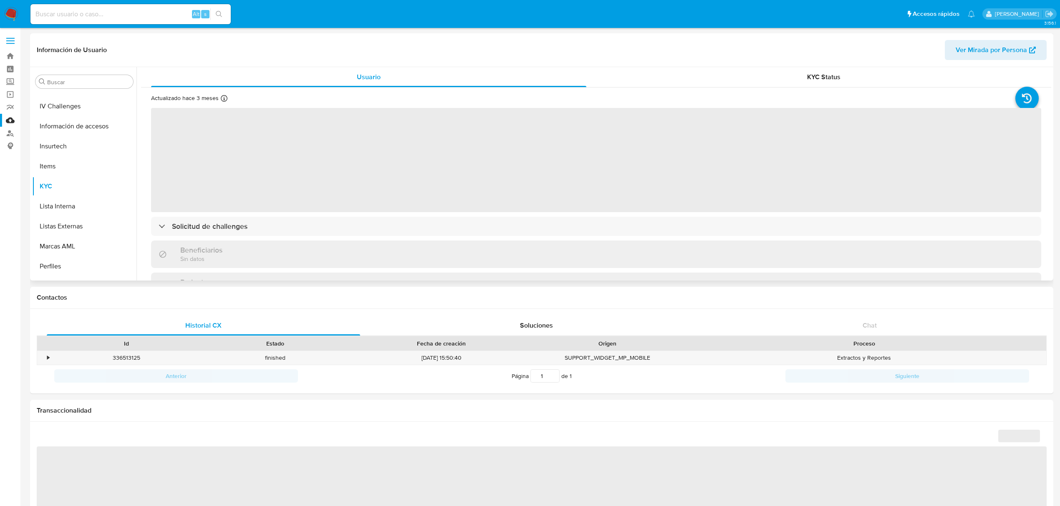
scroll to position [296, 0]
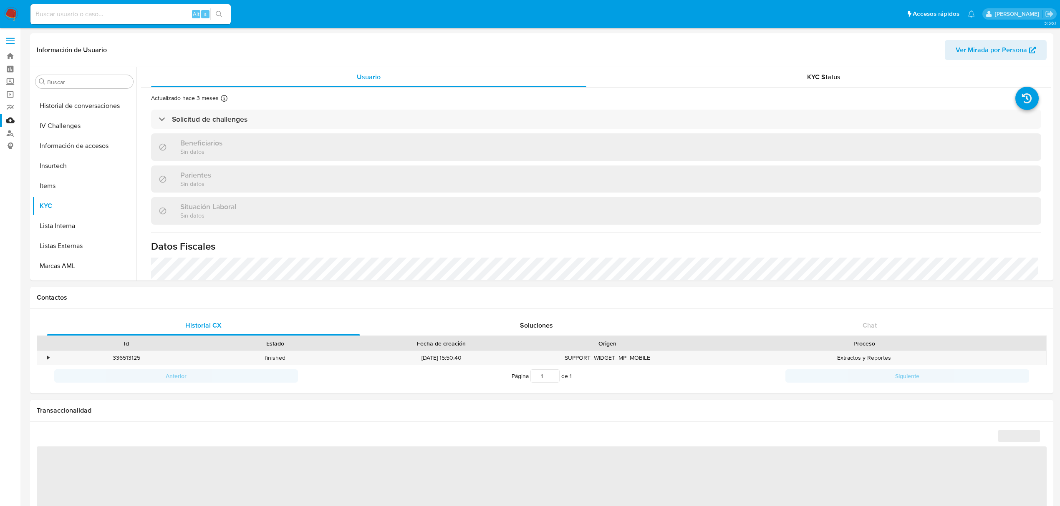
select select "10"
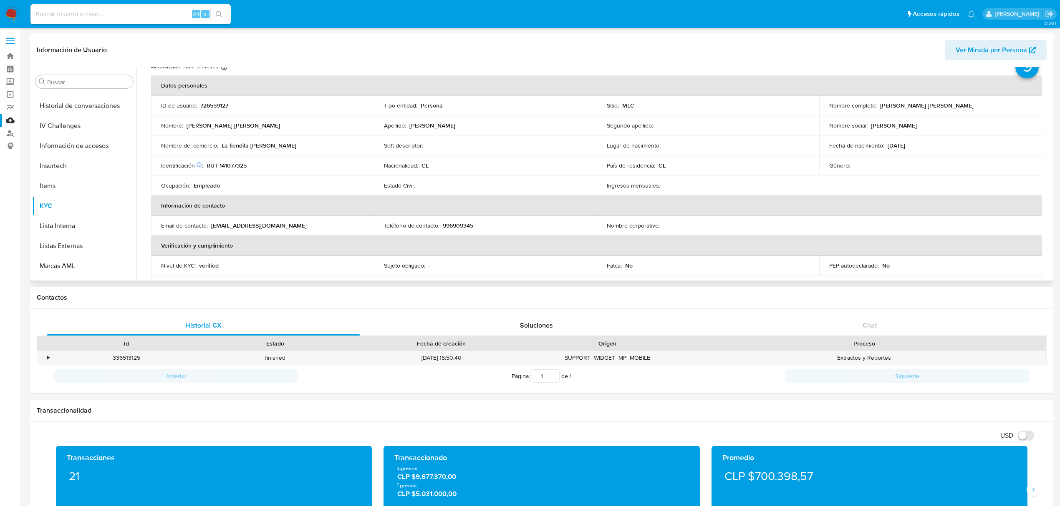
scroll to position [55, 0]
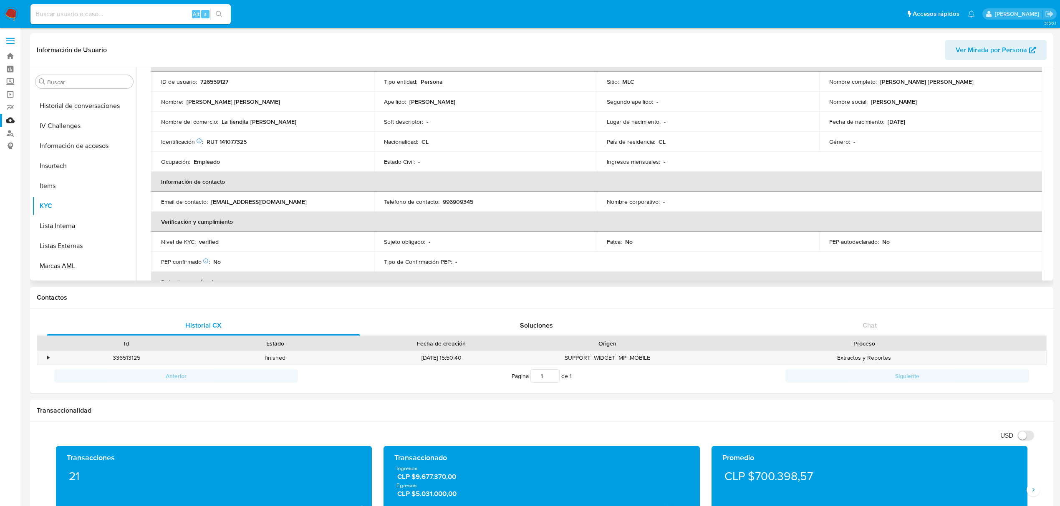
click at [236, 140] on p "RUT 141077325" at bounding box center [226, 142] width 40 height 8
copy p "141077325"
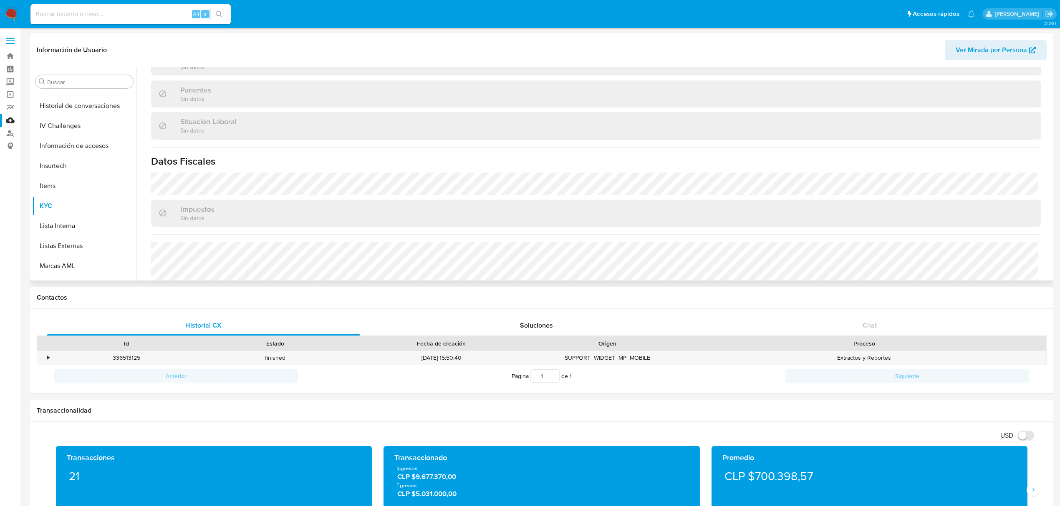
scroll to position [452, 0]
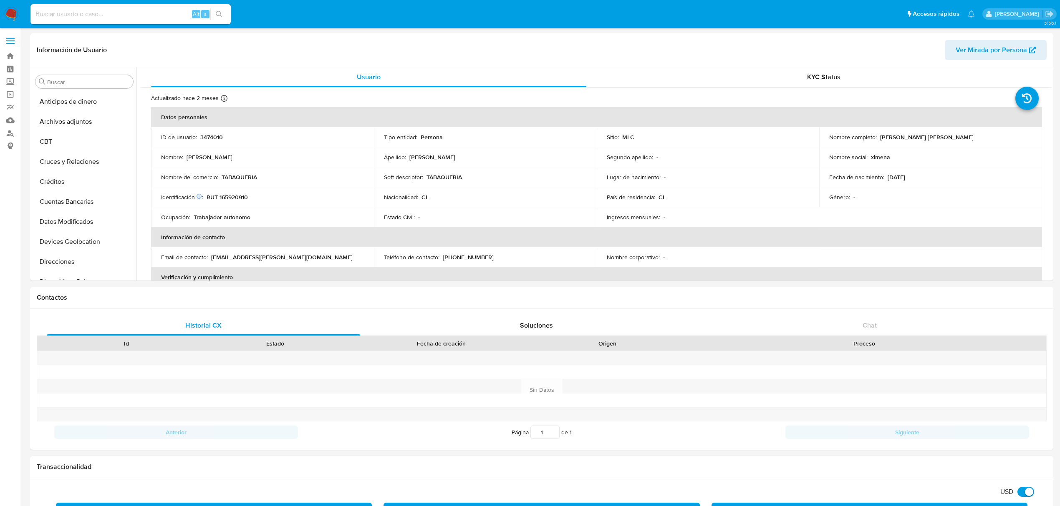
select select "10"
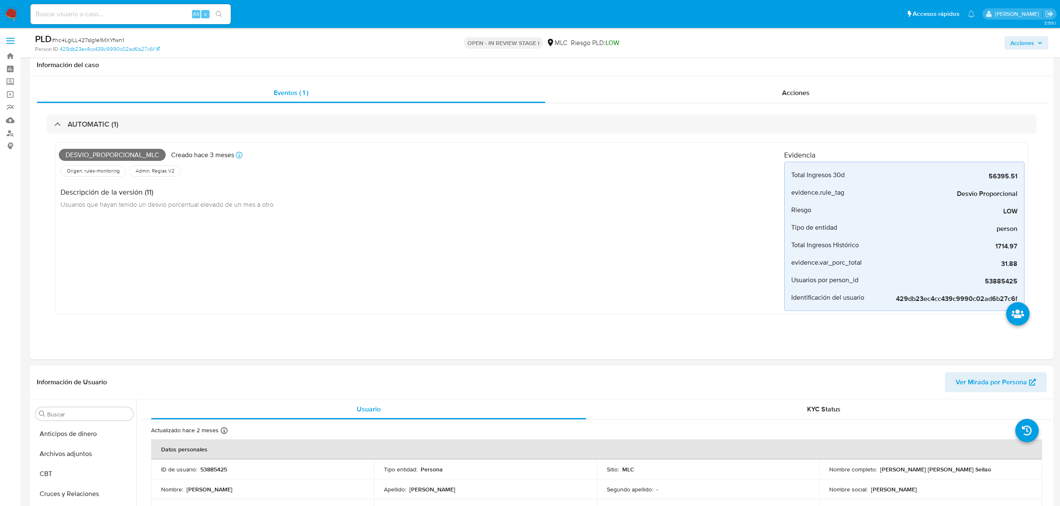
select select "10"
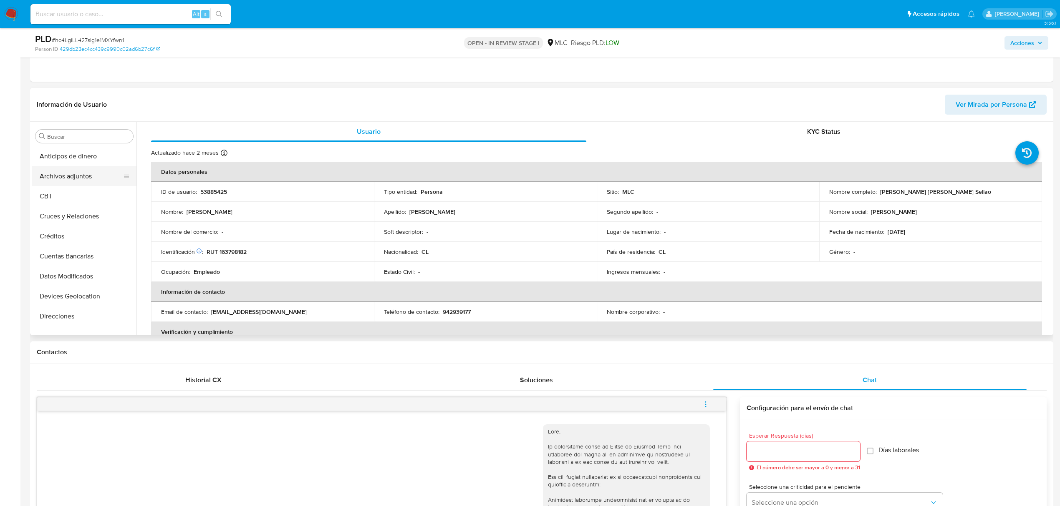
click at [76, 182] on button "Archivos adjuntos" at bounding box center [81, 176] width 98 height 20
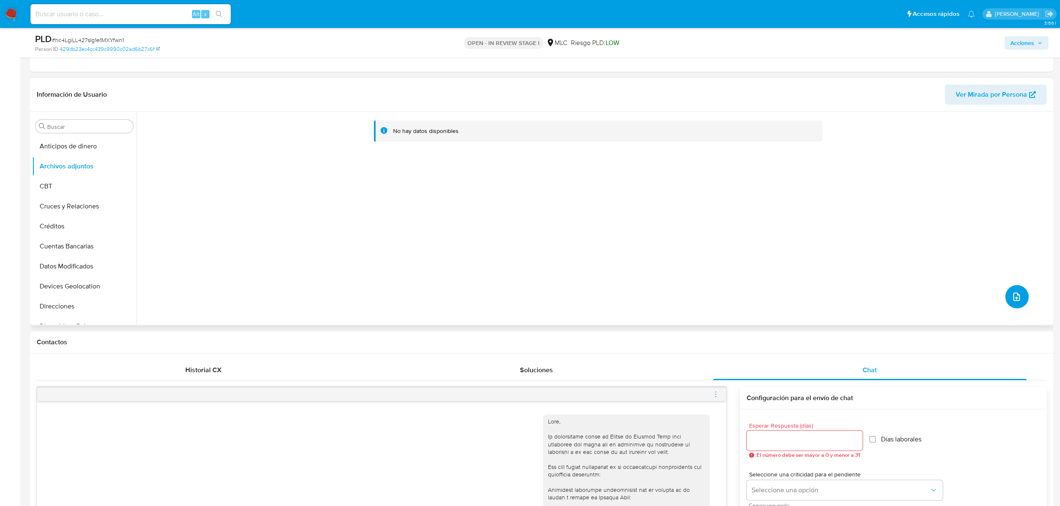
click at [1017, 300] on icon "upload-file" at bounding box center [1016, 297] width 10 height 10
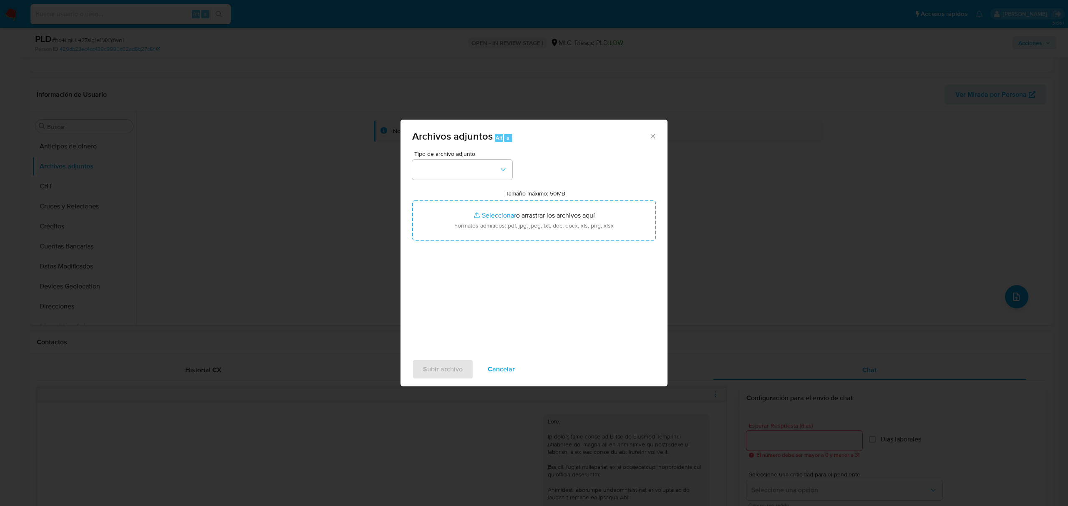
click at [462, 152] on span "Tipo de archivo adjunto" at bounding box center [464, 154] width 100 height 6
click at [460, 166] on button "button" at bounding box center [462, 170] width 100 height 20
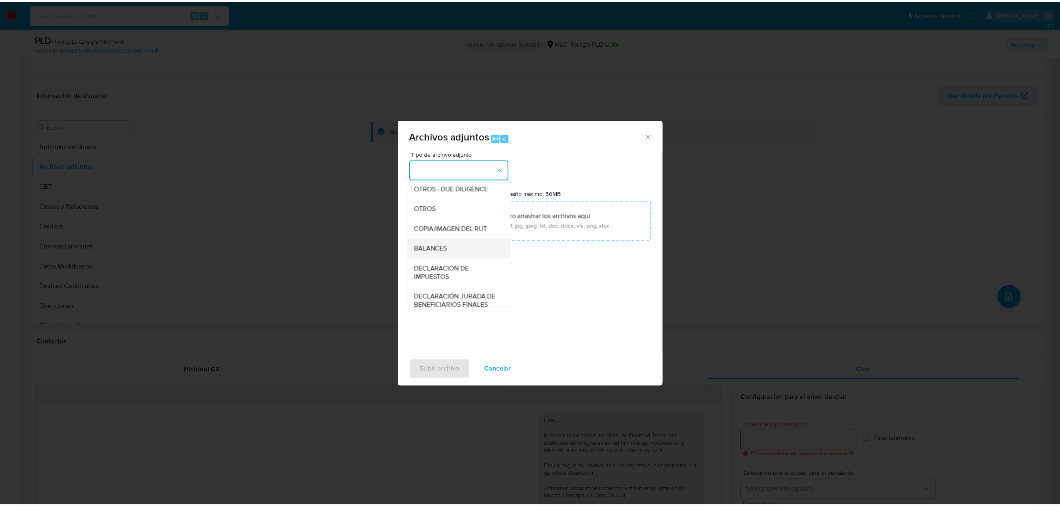
scroll to position [124, 0]
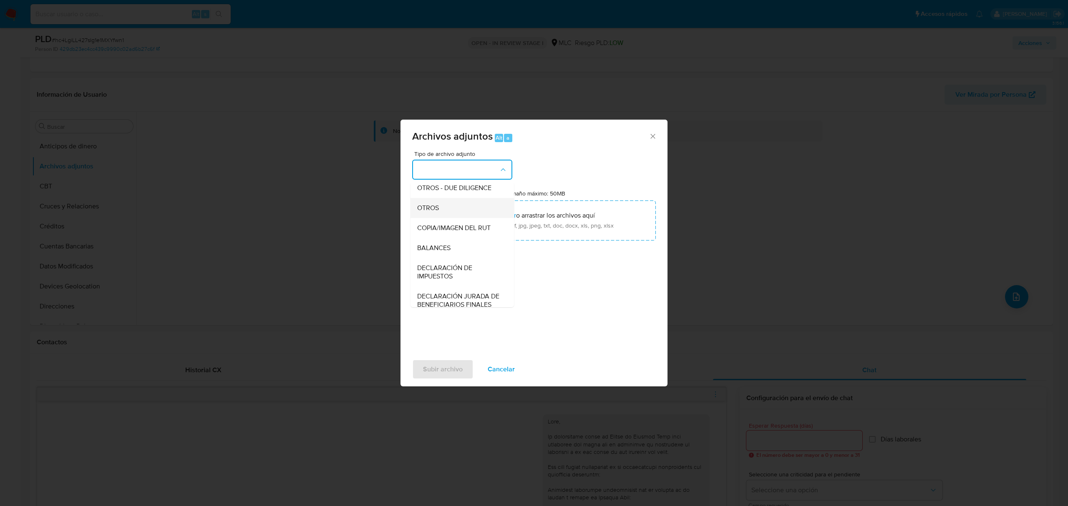
click at [446, 217] on div "OTROS" at bounding box center [459, 208] width 85 height 20
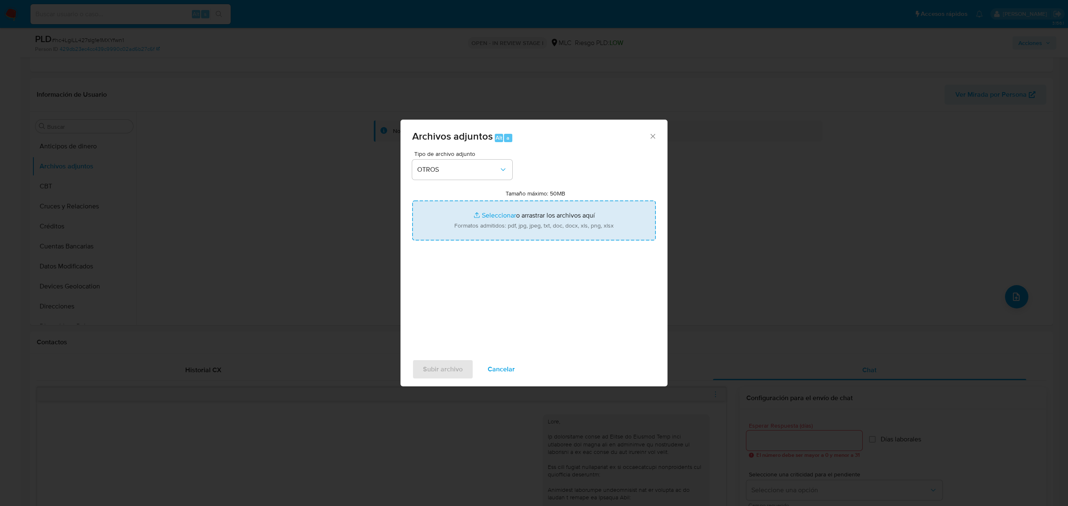
click at [486, 213] on input "Tamaño máximo: 50MB Seleccionar archivos" at bounding box center [534, 221] width 244 height 40
type input "C:\fakepath\53885425 - 28_08_2025.xlsx"
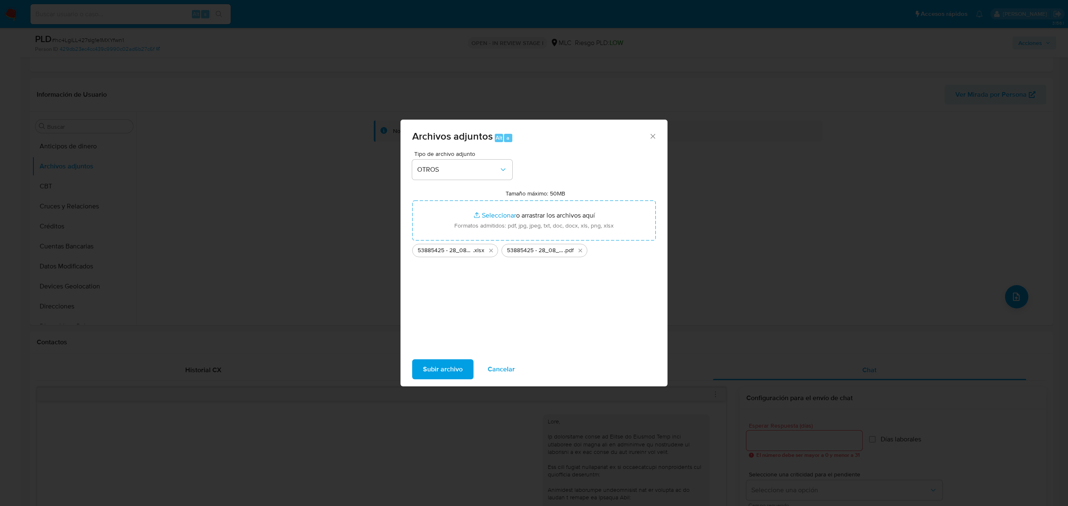
click at [443, 378] on span "Subir archivo" at bounding box center [443, 369] width 40 height 18
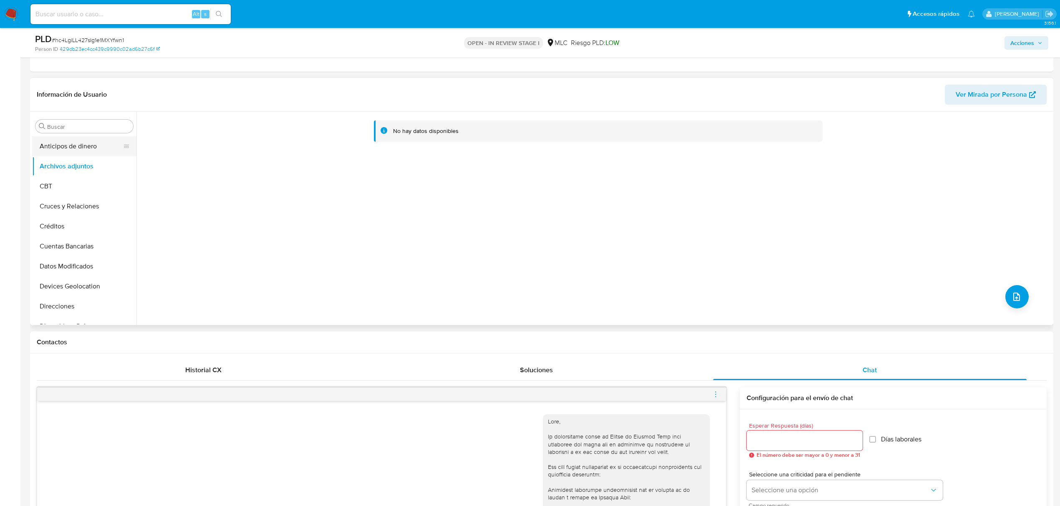
click at [69, 149] on button "Anticipos de dinero" at bounding box center [81, 146] width 98 height 20
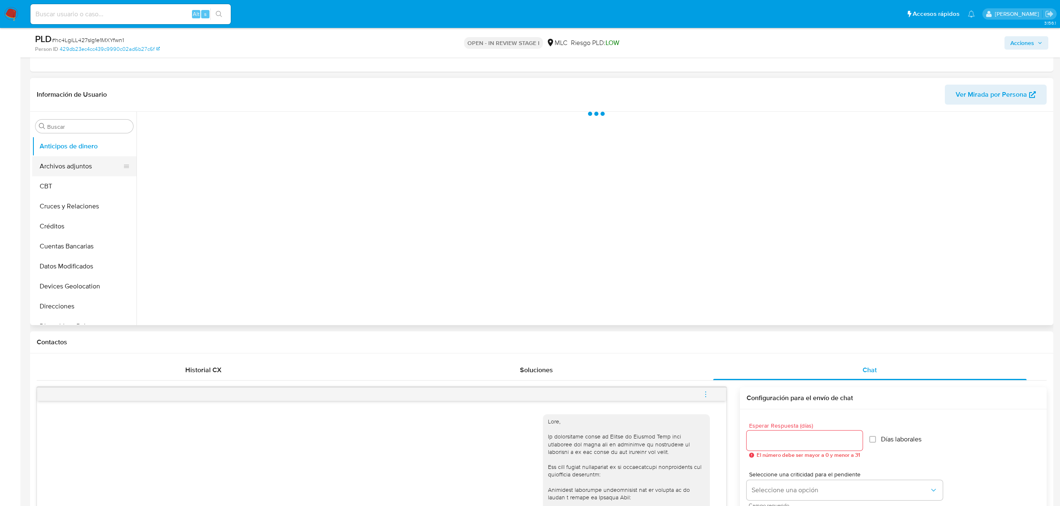
click at [78, 169] on button "Archivos adjuntos" at bounding box center [81, 166] width 98 height 20
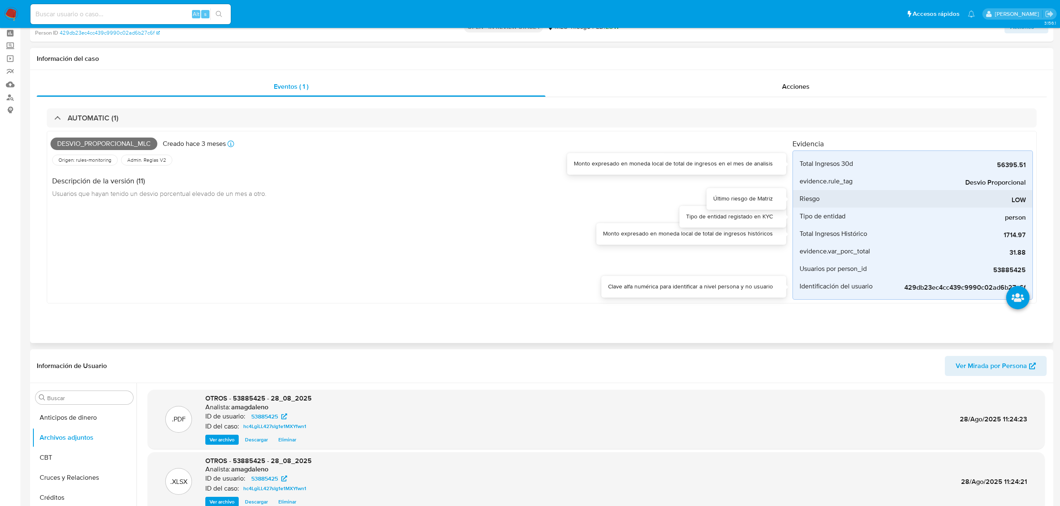
scroll to position [0, 0]
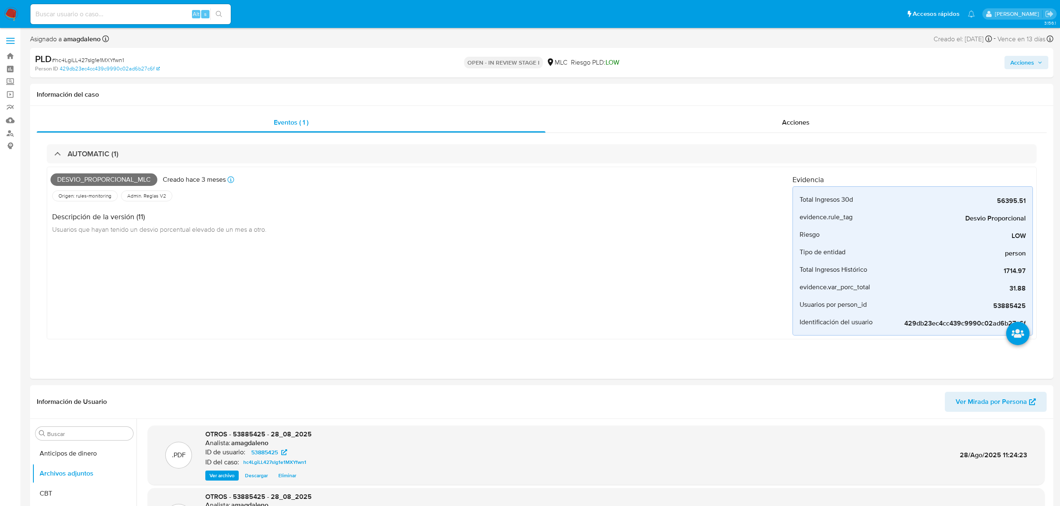
click at [1028, 65] on span "Acciones" at bounding box center [1022, 62] width 24 height 13
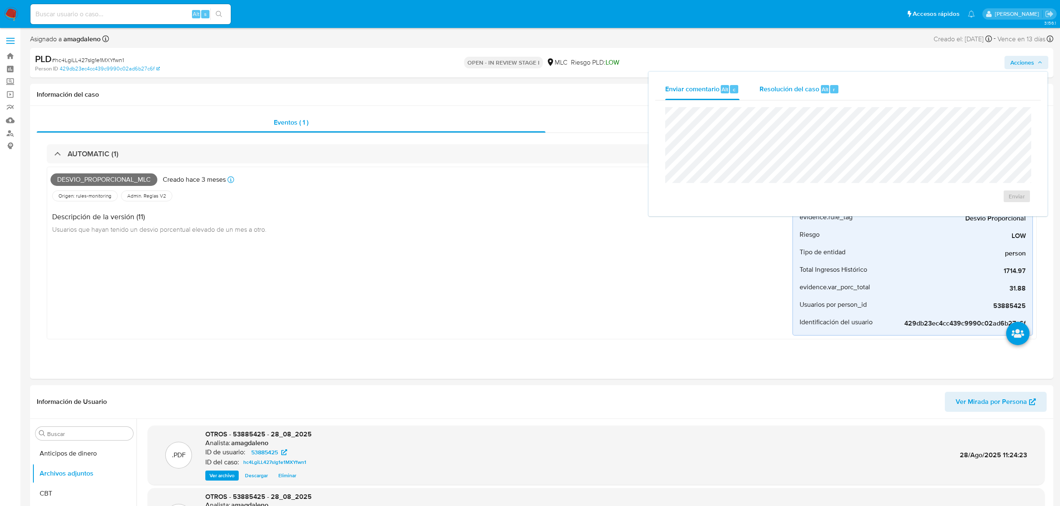
click at [785, 86] on span "Resolución del caso" at bounding box center [789, 89] width 60 height 10
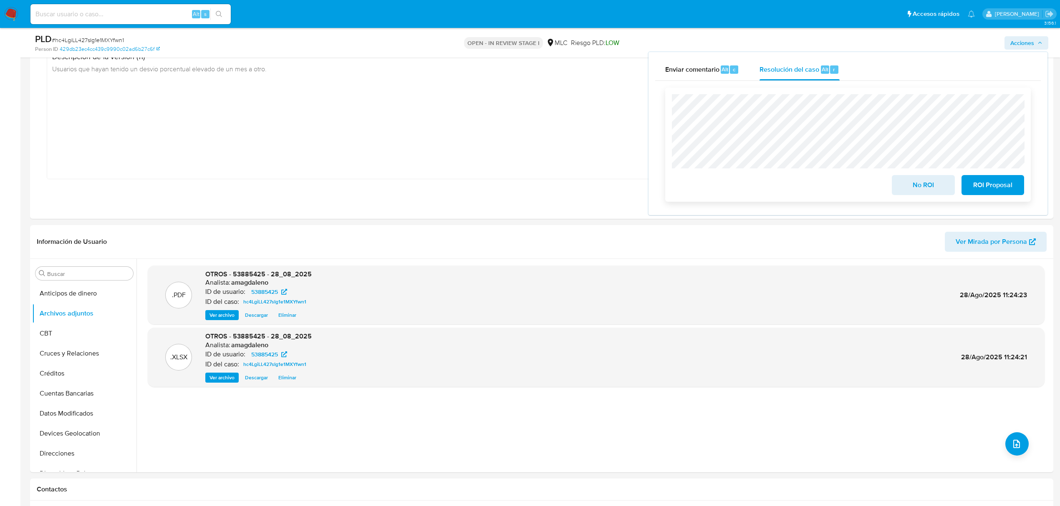
scroll to position [111, 0]
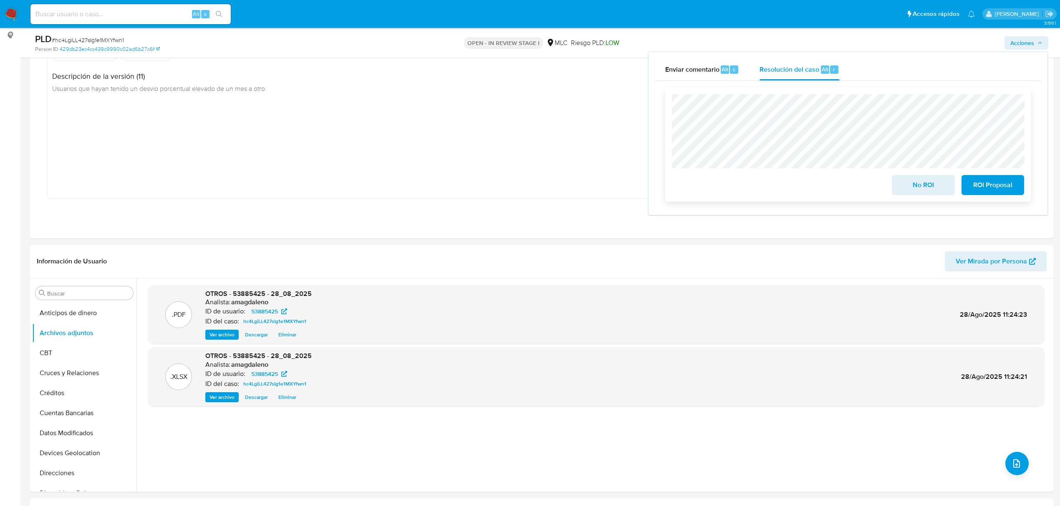
click at [930, 189] on span "No ROI" at bounding box center [922, 185] width 41 height 18
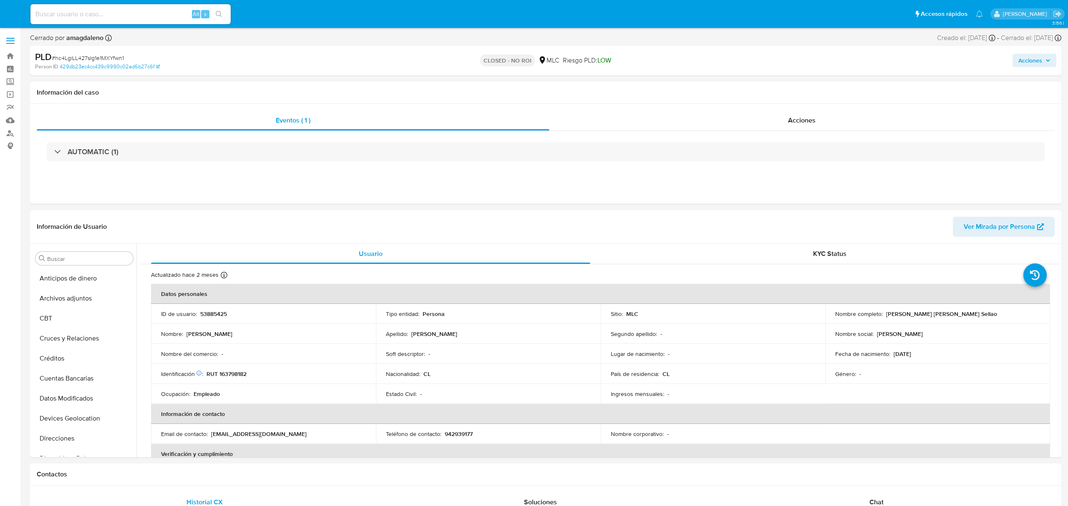
select select "10"
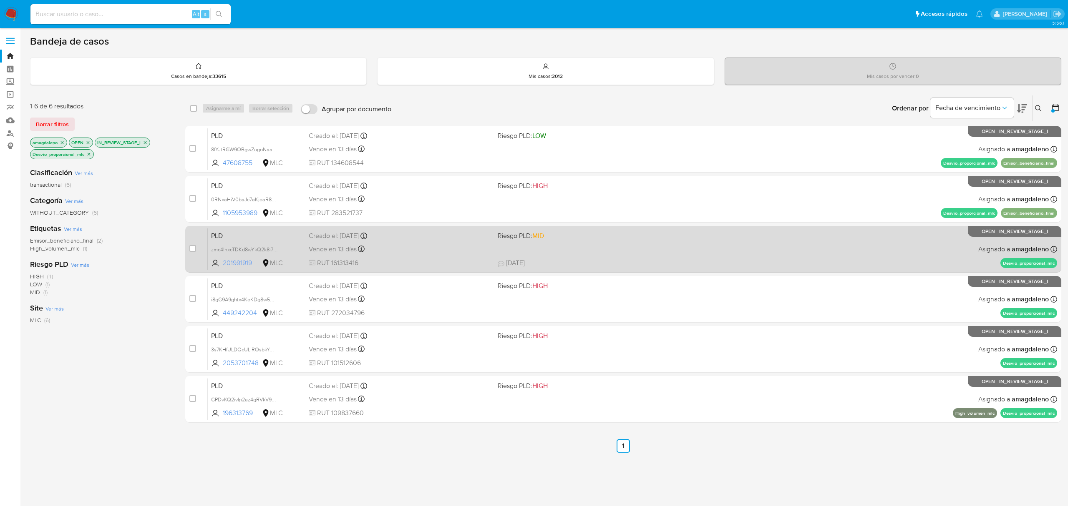
click at [247, 264] on span "201991919" at bounding box center [242, 263] width 38 height 9
click at [436, 252] on div "Vence en 13 días Vence el 10/09/2025 06:05:02" at bounding box center [400, 249] width 182 height 11
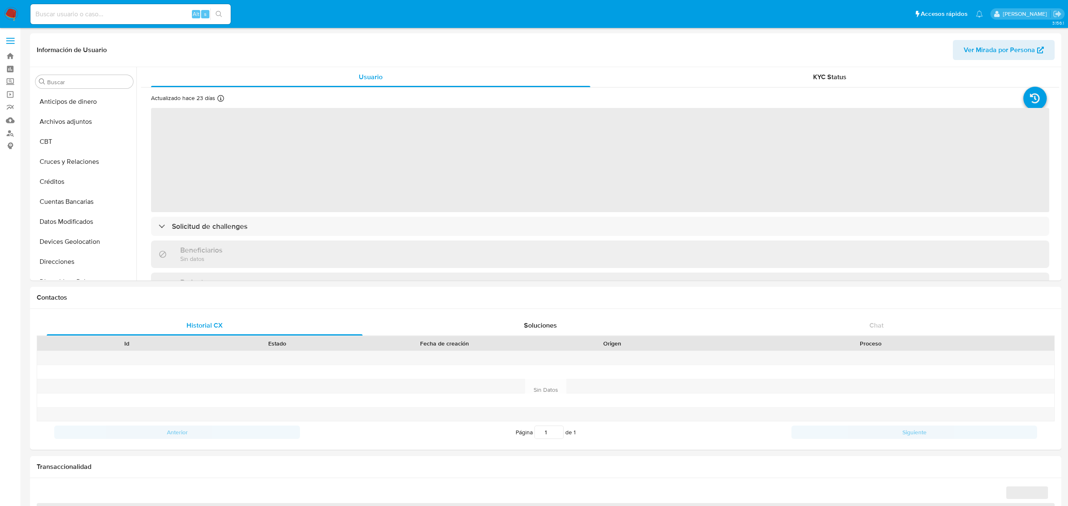
select select "10"
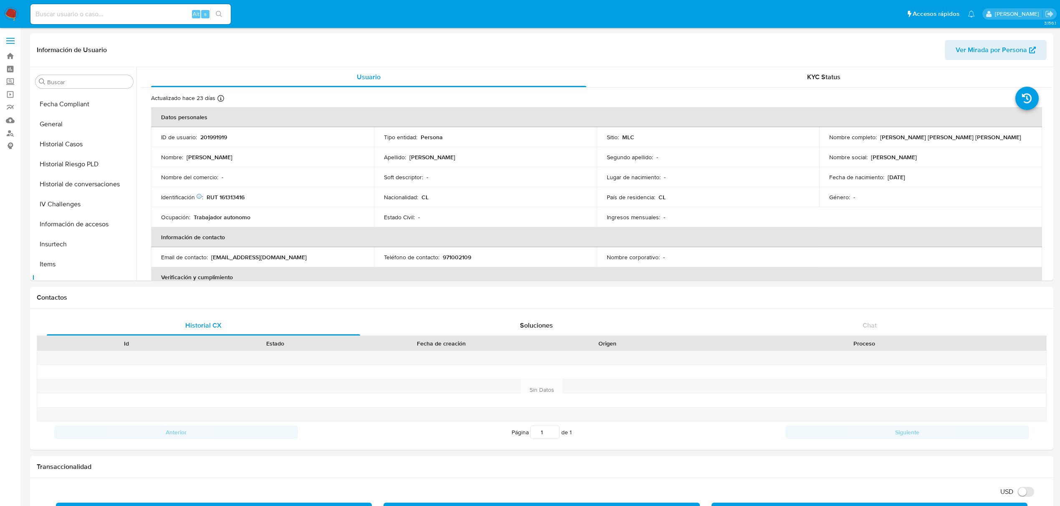
scroll to position [352, 0]
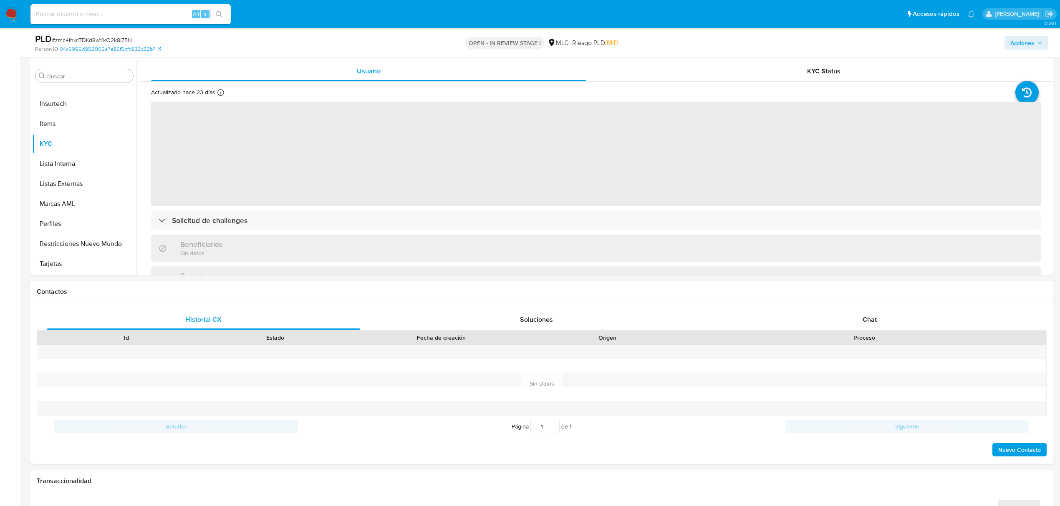
scroll to position [107, 0]
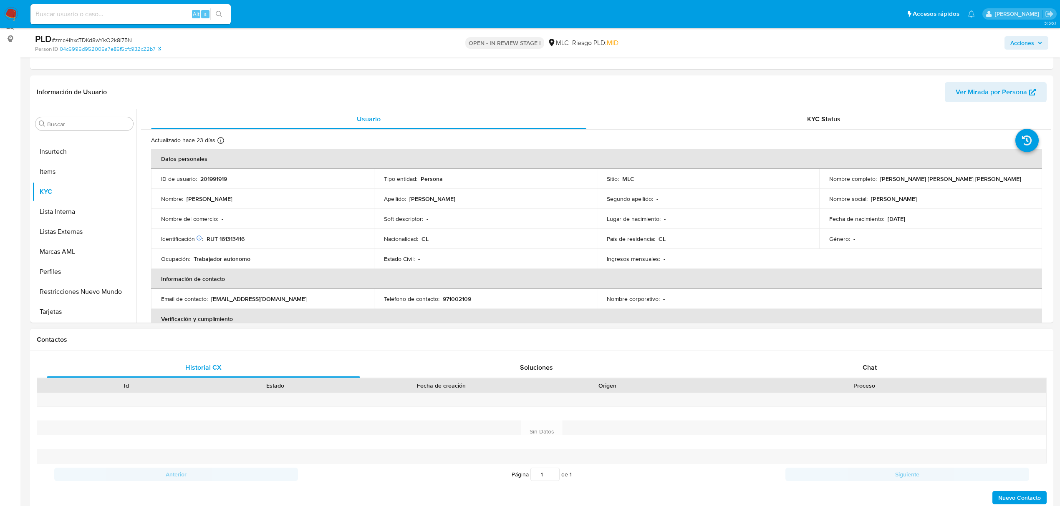
select select "10"
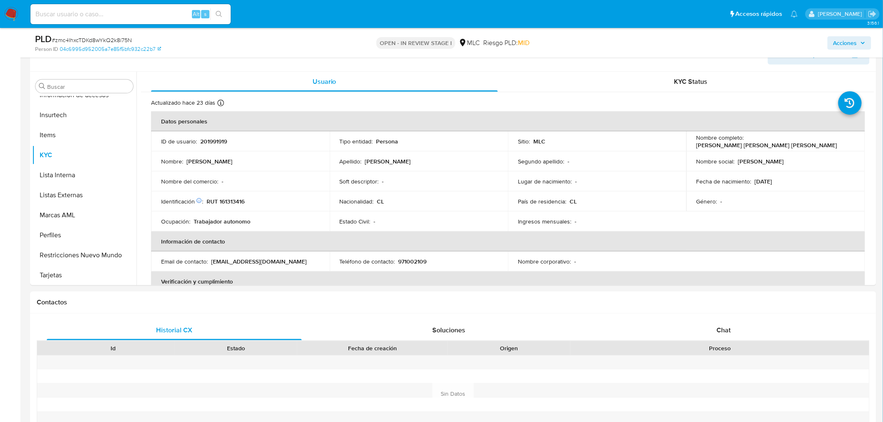
scroll to position [149, 0]
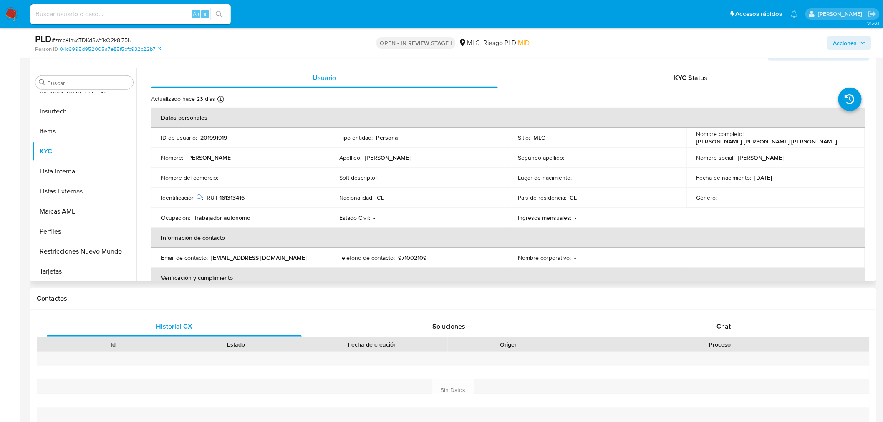
click at [232, 201] on p "RUT 161313416" at bounding box center [225, 198] width 38 height 8
click at [232, 200] on p "RUT 161313416" at bounding box center [225, 198] width 38 height 8
copy p "161313416"
click at [236, 199] on p "RUT 161313416" at bounding box center [225, 198] width 38 height 8
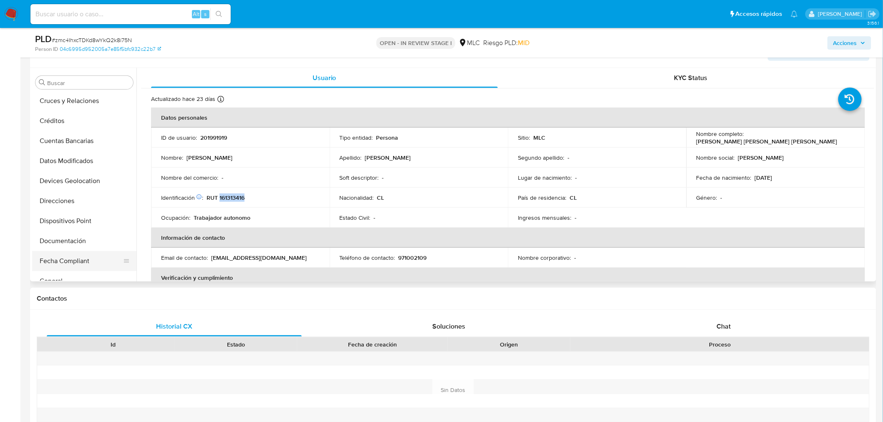
scroll to position [27, 0]
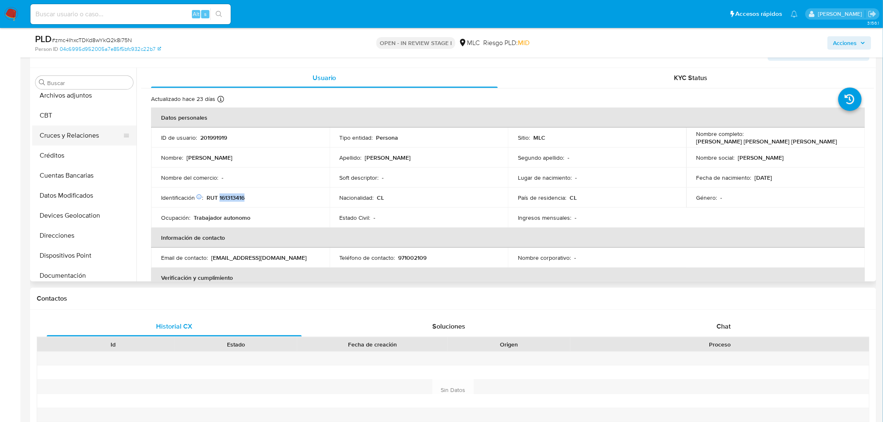
click at [91, 143] on button "Cruces y Relaciones" at bounding box center [81, 136] width 98 height 20
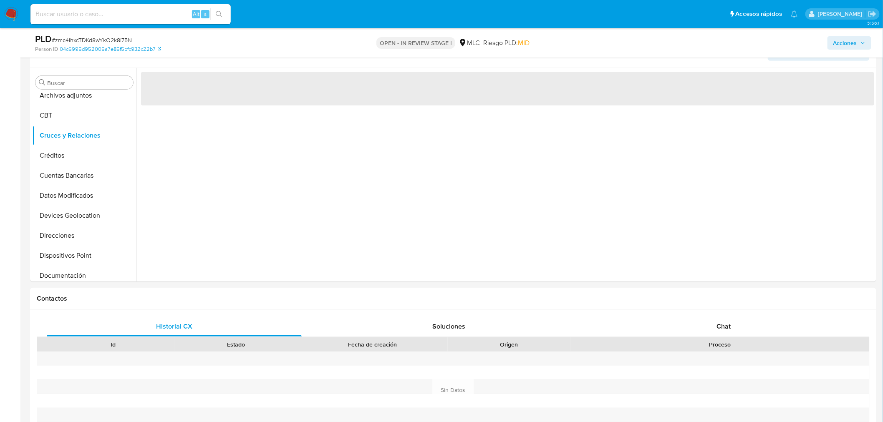
scroll to position [103, 0]
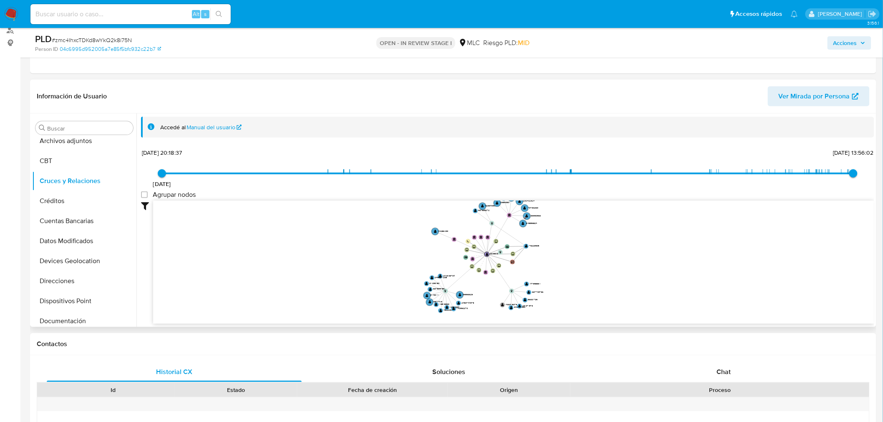
drag, startPoint x: 626, startPoint y: 230, endPoint x: 568, endPoint y: 255, distance: 63.2
click at [568, 255] on icon "device-6788151536a5d2ac30e915c1  user-201991919  201991919 device-6372446d088…" at bounding box center [513, 261] width 721 height 121
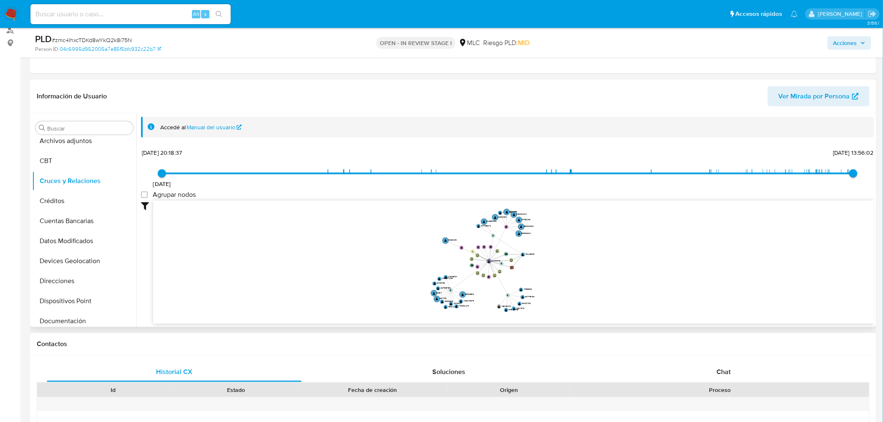
drag, startPoint x: 563, startPoint y: 259, endPoint x: 516, endPoint y: 290, distance: 56.3
click at [552, 268] on icon "device-6788151536a5d2ac30e915c1  user-201991919  201991919 device-6372446d088…" at bounding box center [513, 261] width 721 height 121
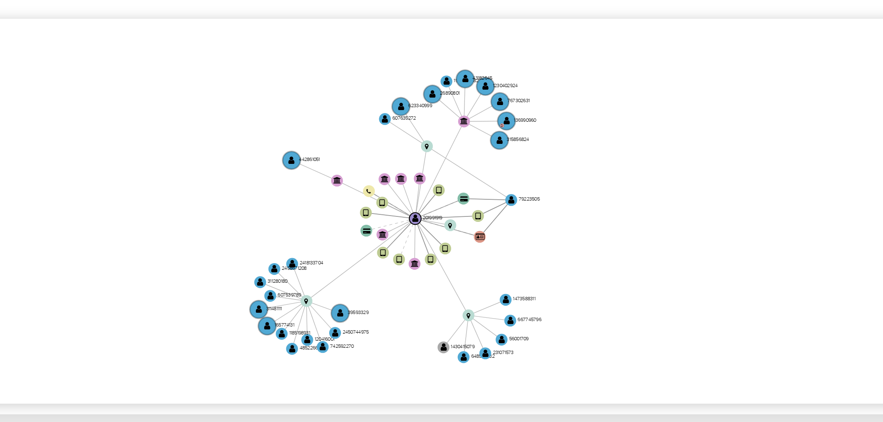
drag, startPoint x: 559, startPoint y: 239, endPoint x: 541, endPoint y: 245, distance: 19.1
click at [541, 245] on icon "device-6788151536a5d2ac30e915c1  user-201991919  201991919 device-6372446d088…" at bounding box center [513, 261] width 721 height 121
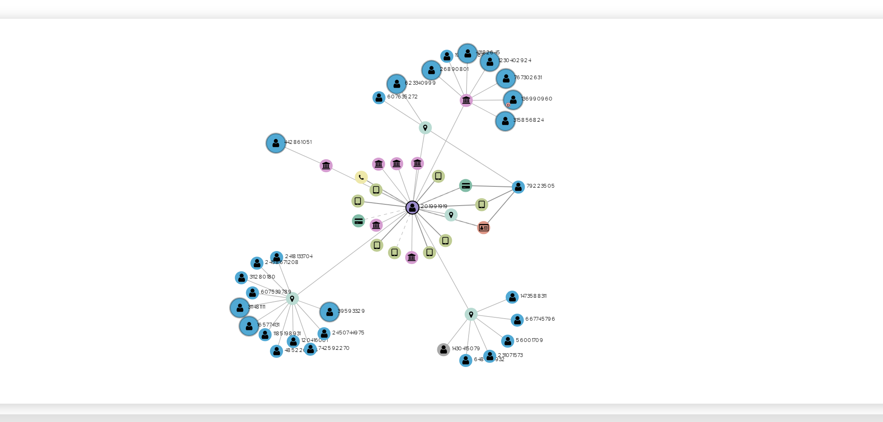
drag, startPoint x: 544, startPoint y: 262, endPoint x: 552, endPoint y: 259, distance: 8.4
click at [552, 259] on icon "device-6788151536a5d2ac30e915c1  user-201991919  201991919 device-6372446d088…" at bounding box center [513, 261] width 721 height 121
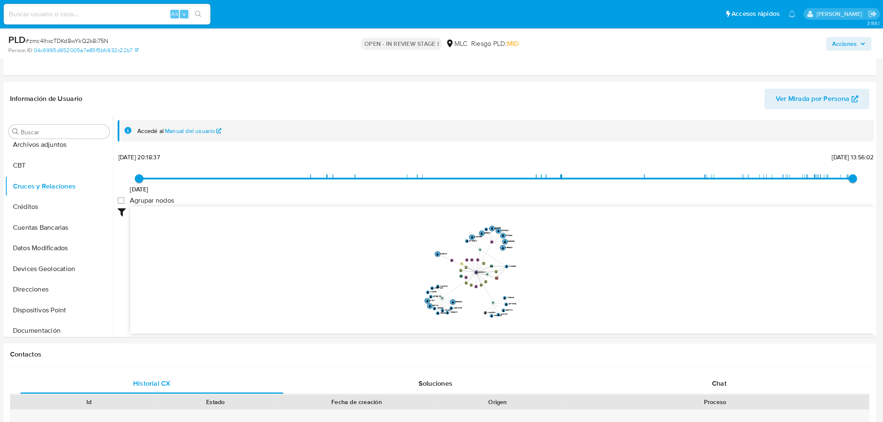
scroll to position [91, 0]
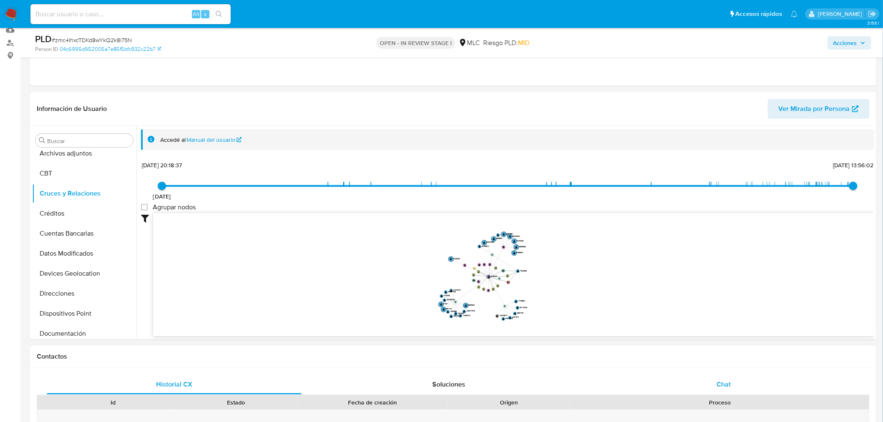
click at [718, 382] on span "Chat" at bounding box center [724, 385] width 14 height 10
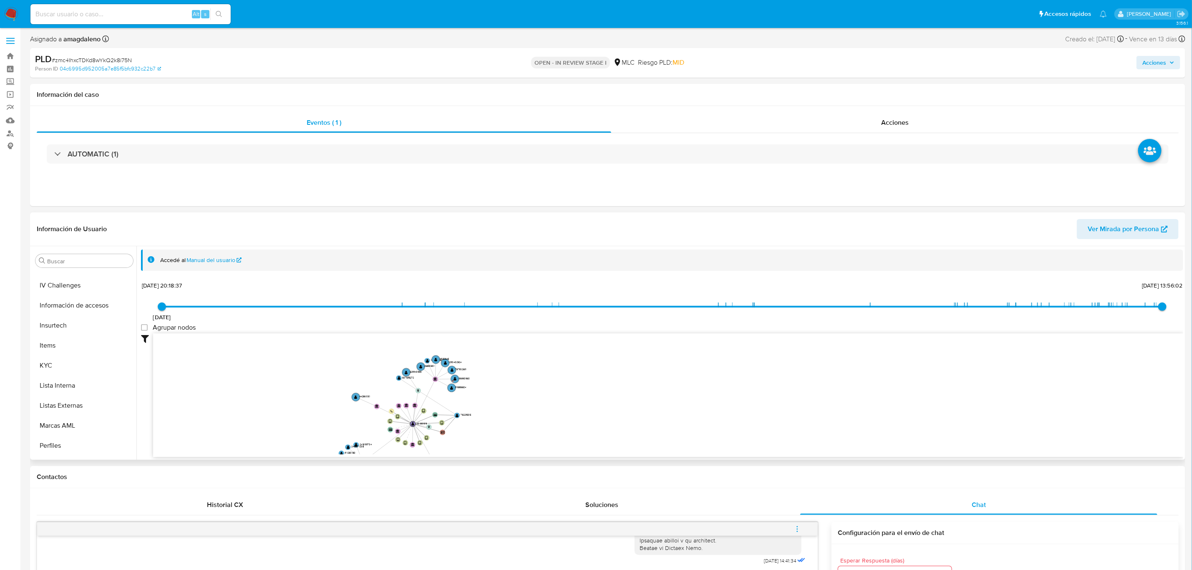
scroll to position [352, 0]
click at [94, 329] on button "KYC" at bounding box center [81, 329] width 98 height 20
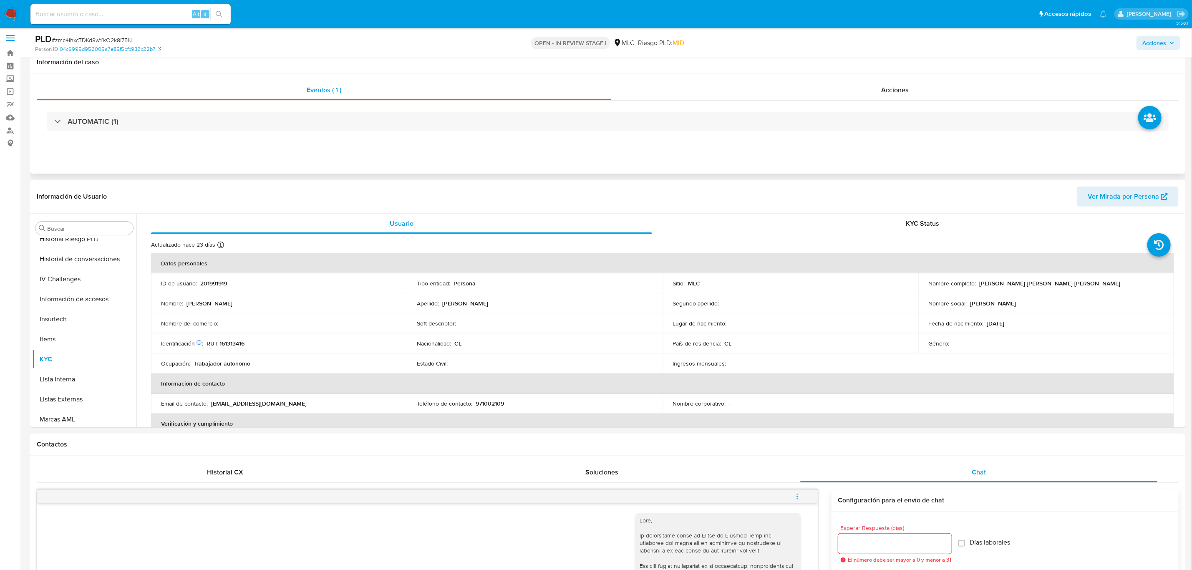
scroll to position [0, 0]
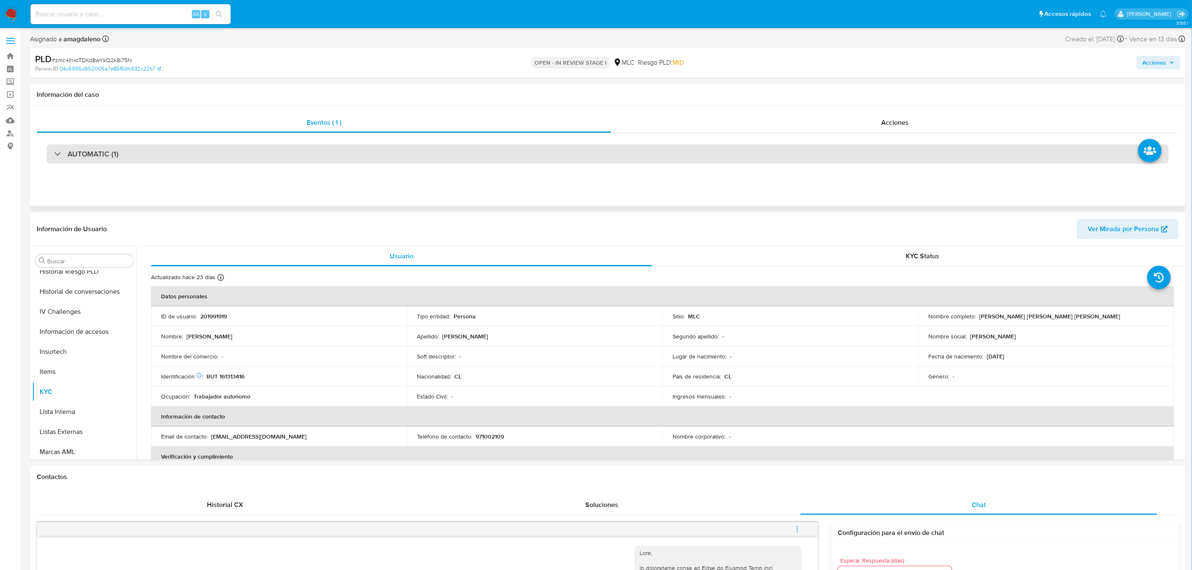
click at [402, 158] on div "AUTOMATIC (1)" at bounding box center [608, 153] width 1122 height 19
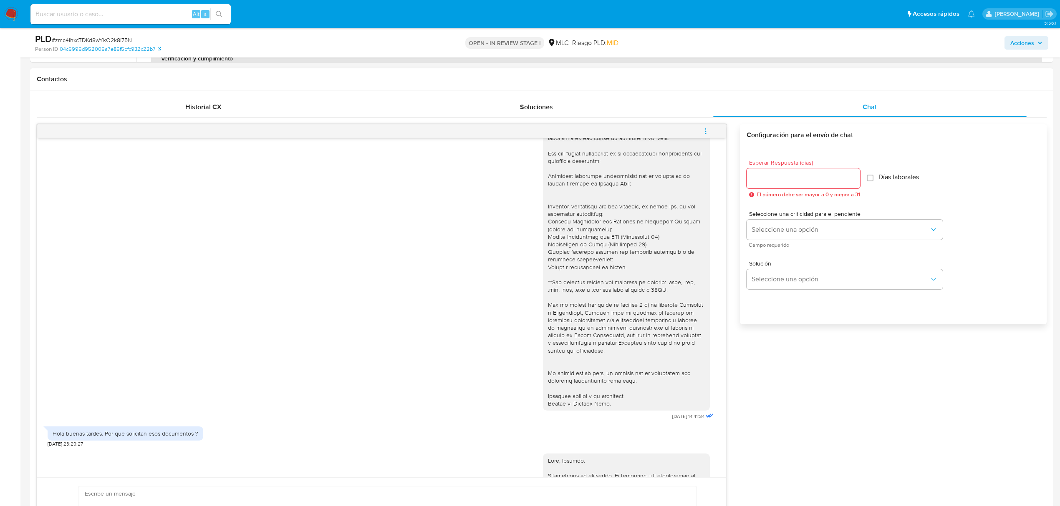
scroll to position [24, 0]
